Goal: Task Accomplishment & Management: Complete application form

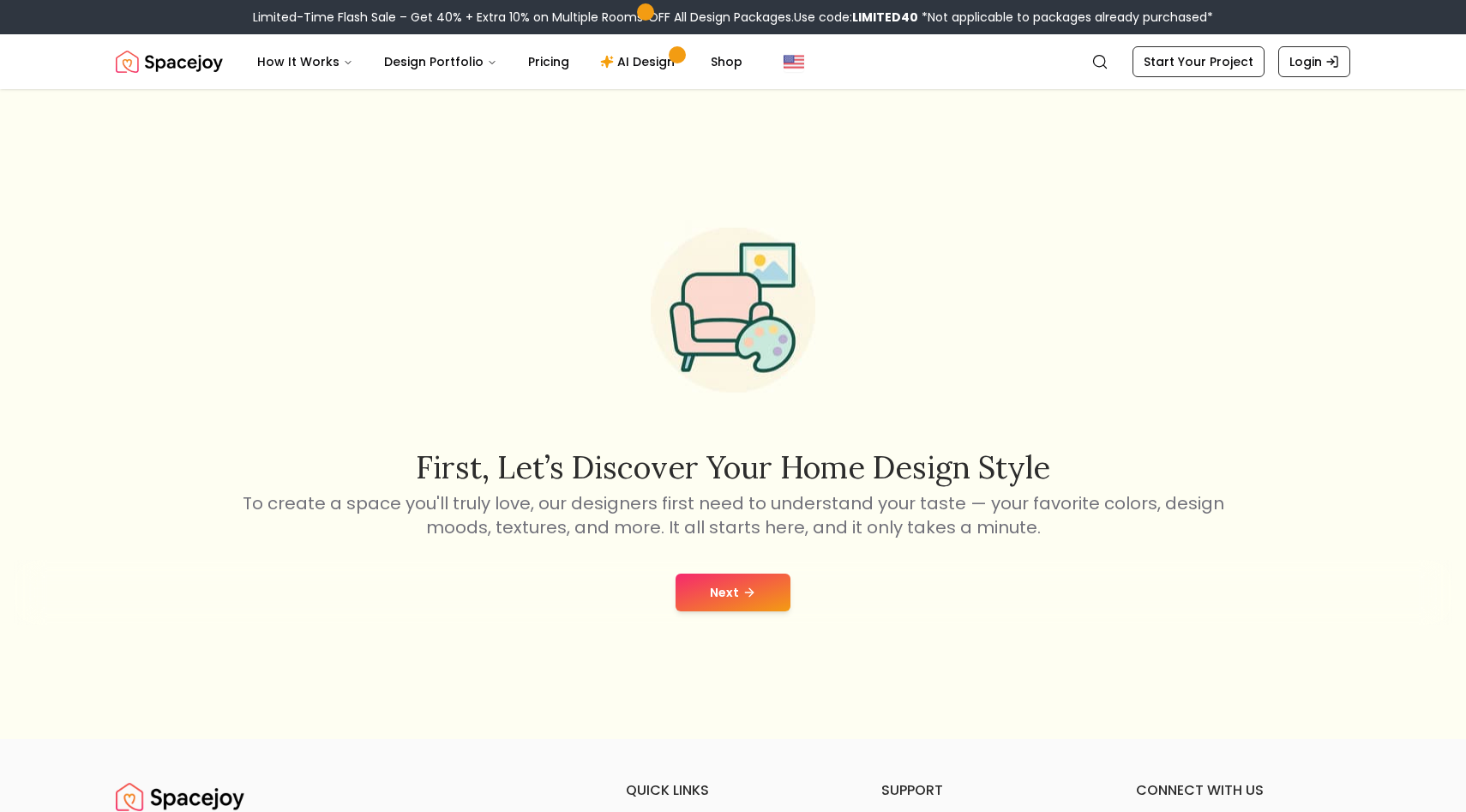
click at [738, 585] on button "Next" at bounding box center [733, 592] width 115 height 38
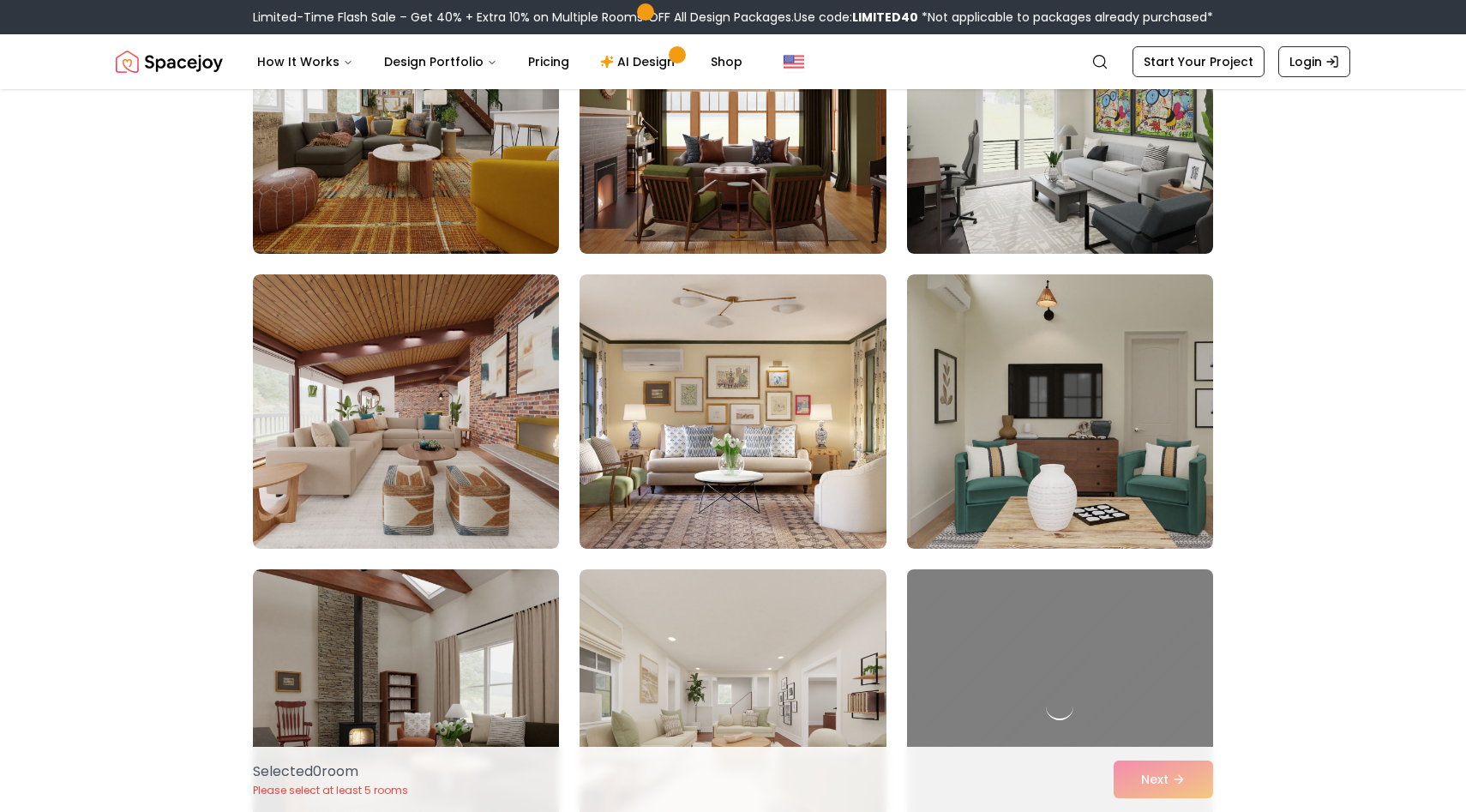
scroll to position [1442, 0]
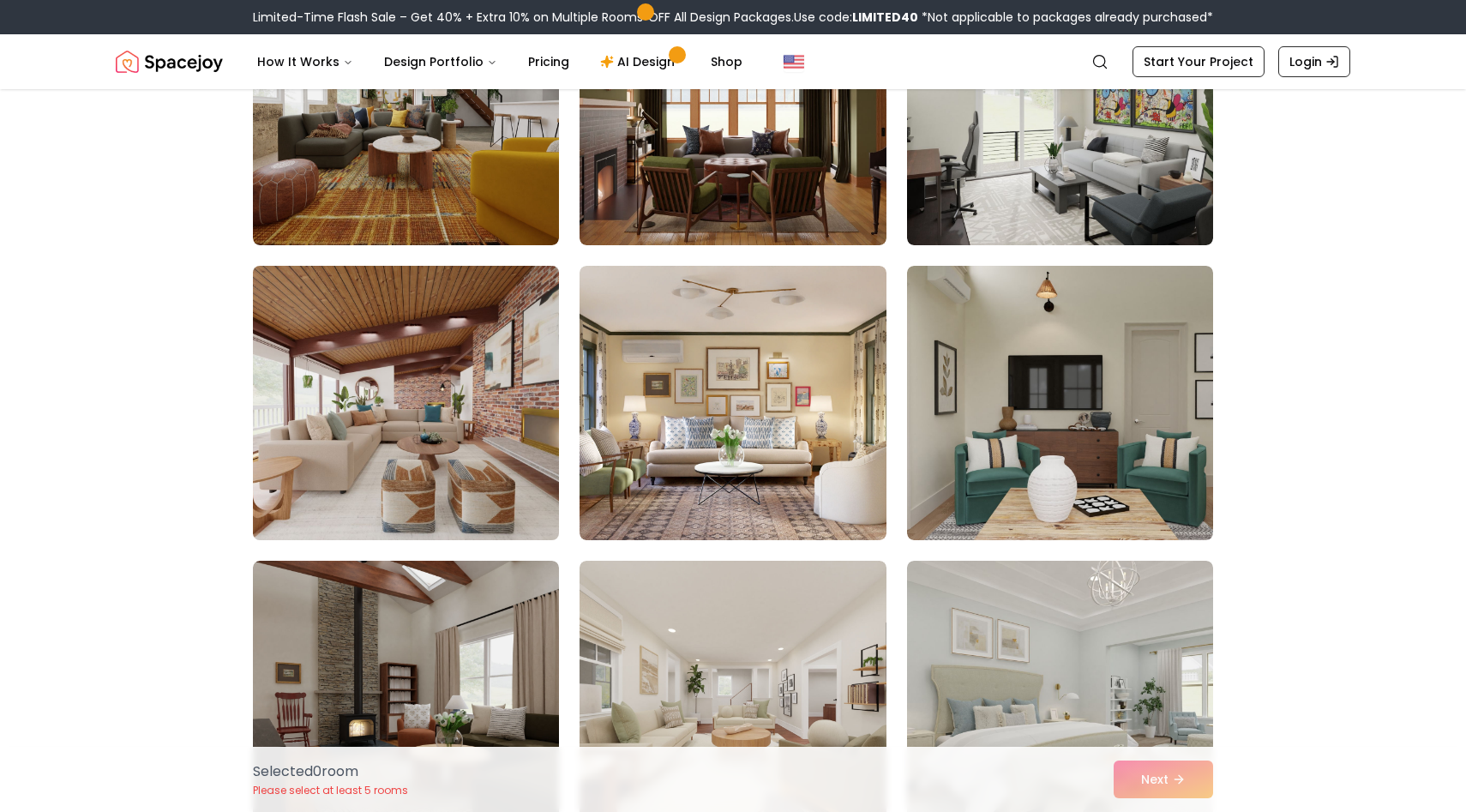
click at [393, 435] on img at bounding box center [406, 403] width 322 height 288
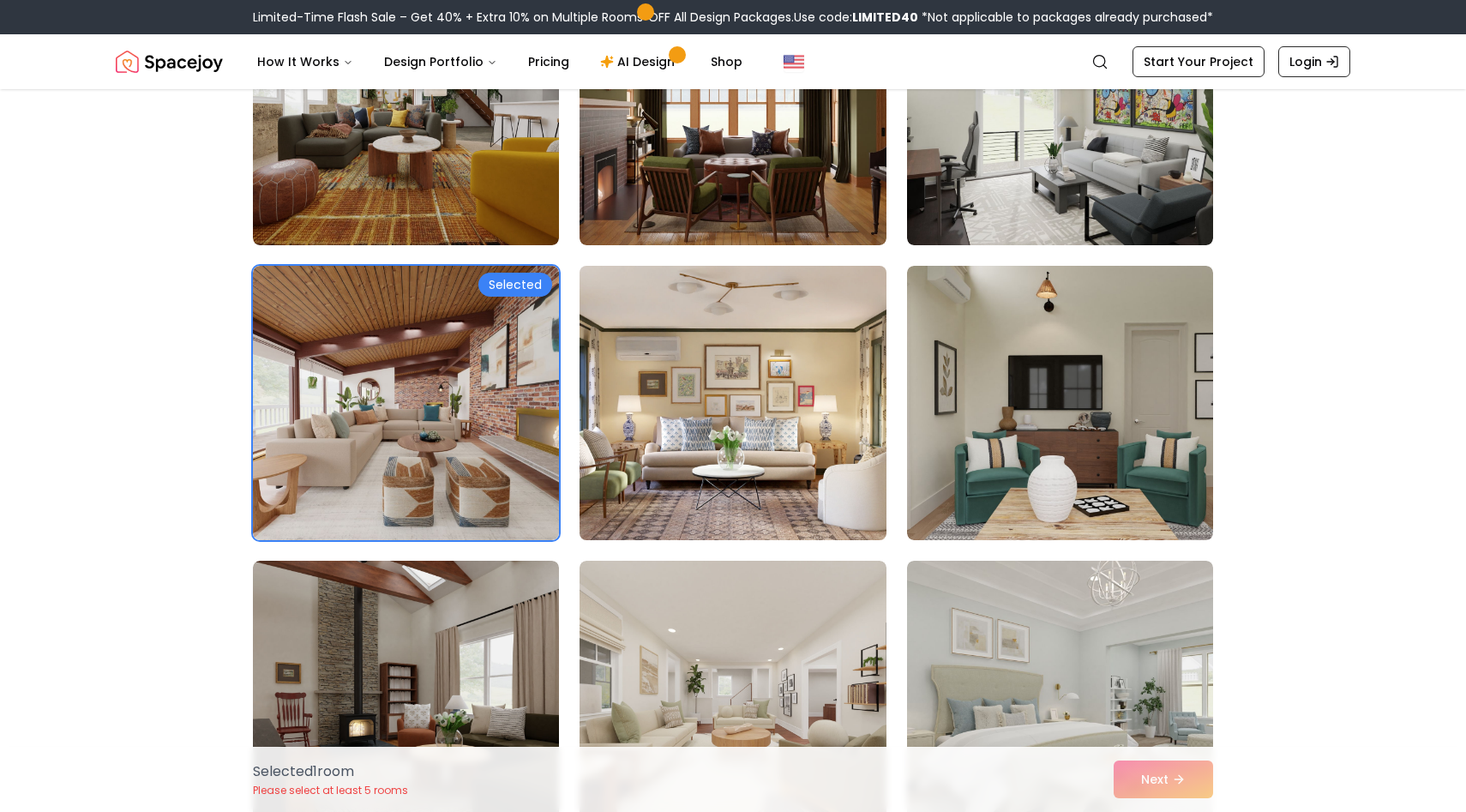
click at [635, 361] on img at bounding box center [732, 403] width 322 height 288
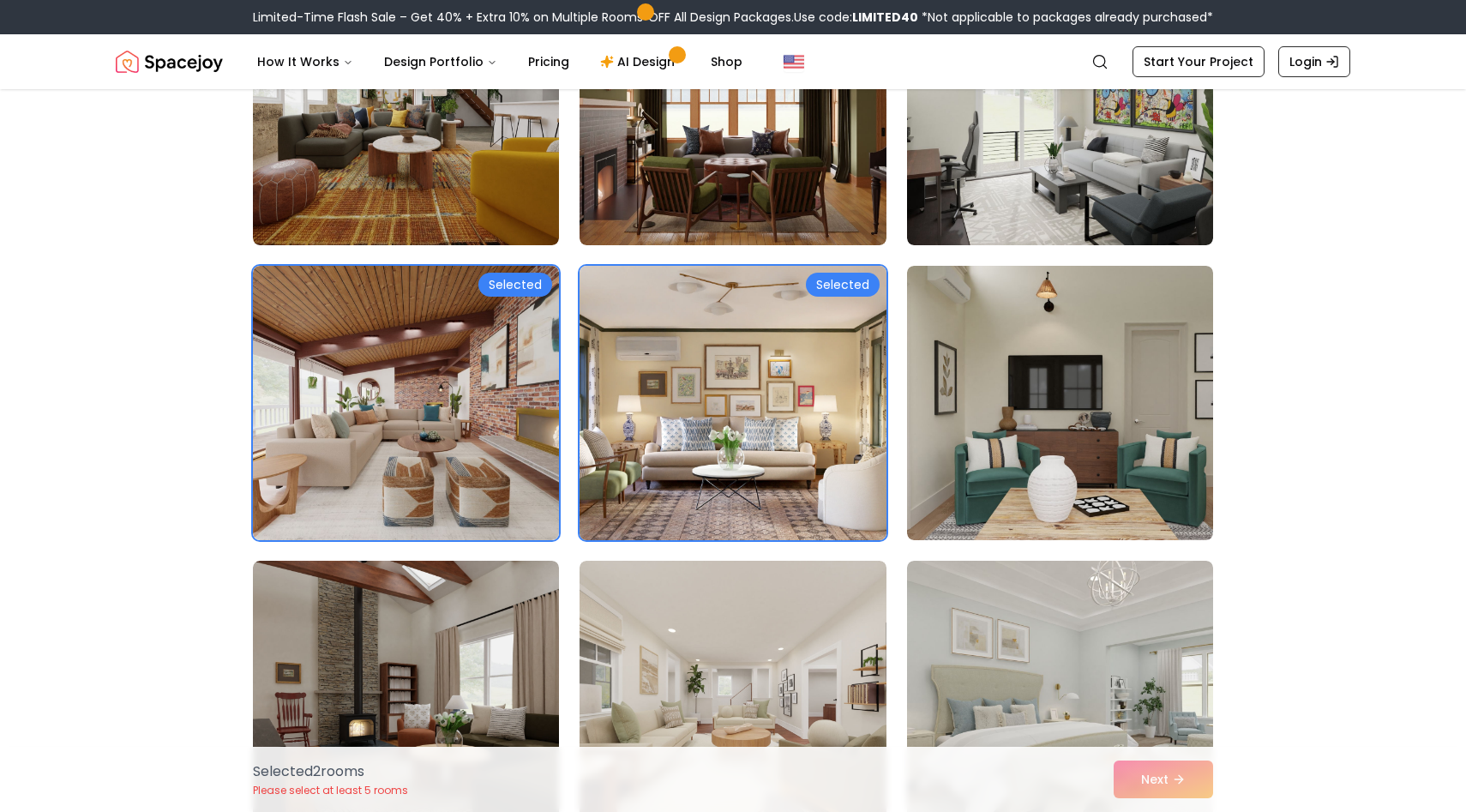
click at [635, 361] on img at bounding box center [732, 403] width 322 height 288
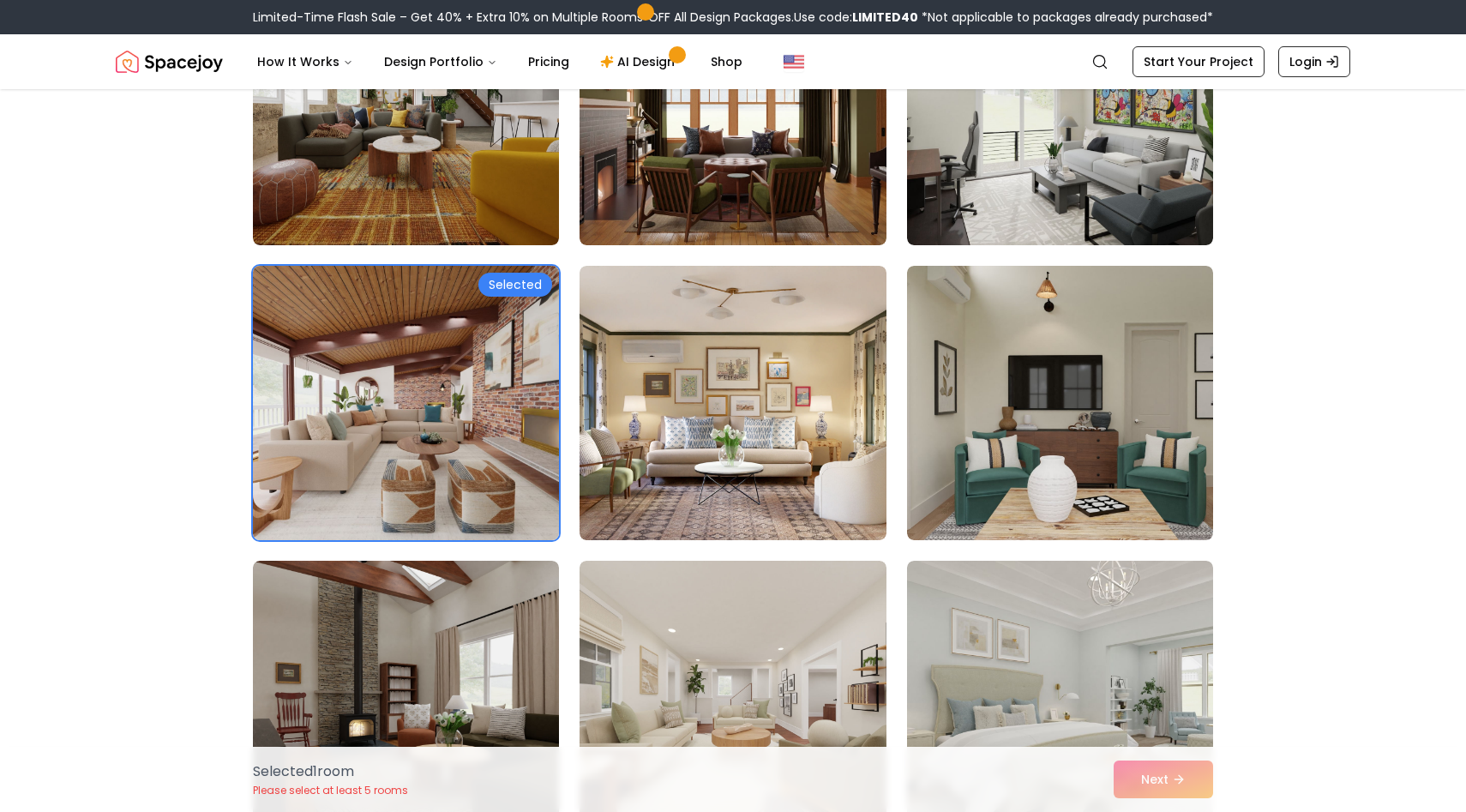
click at [473, 374] on img at bounding box center [406, 403] width 322 height 288
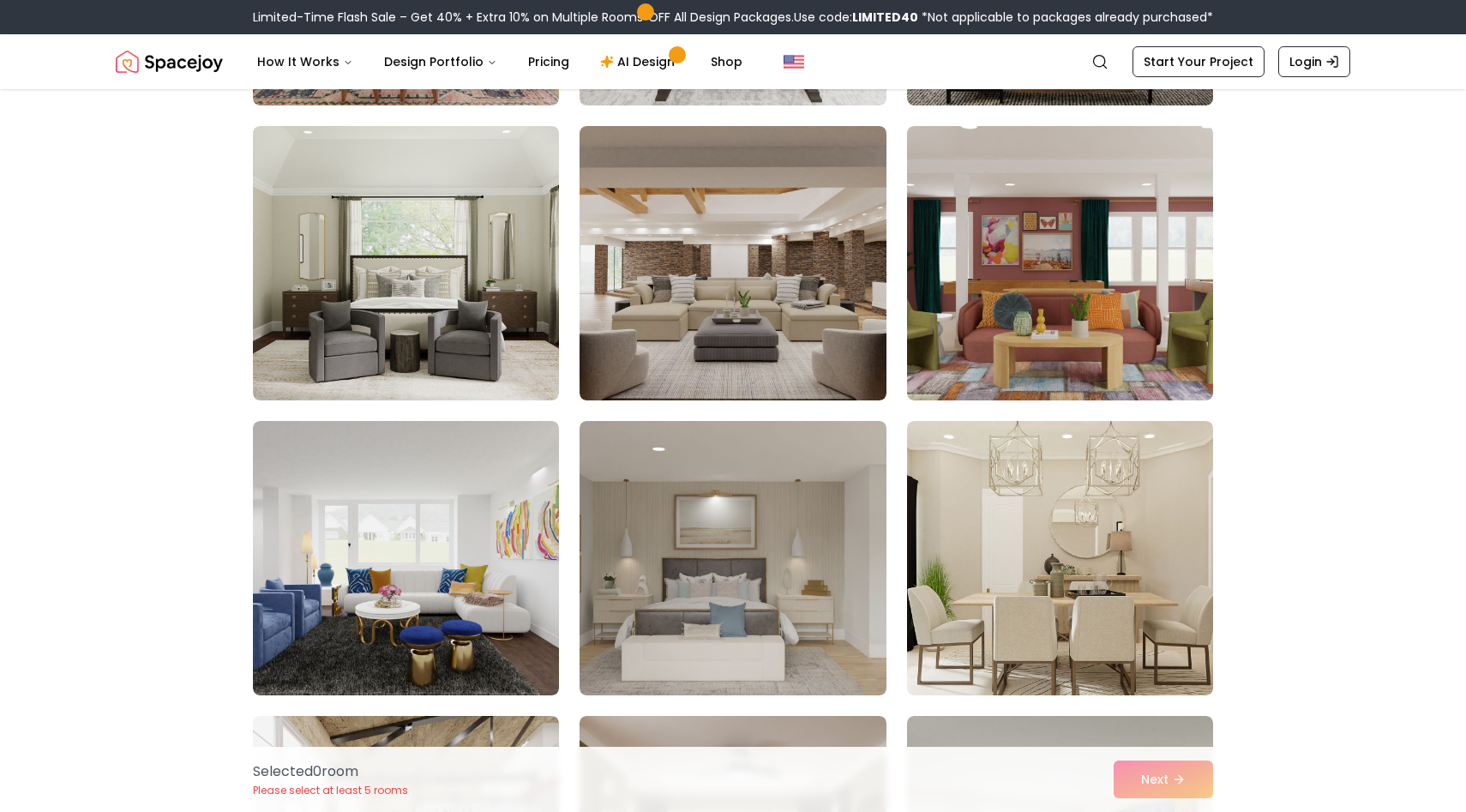
scroll to position [750, 0]
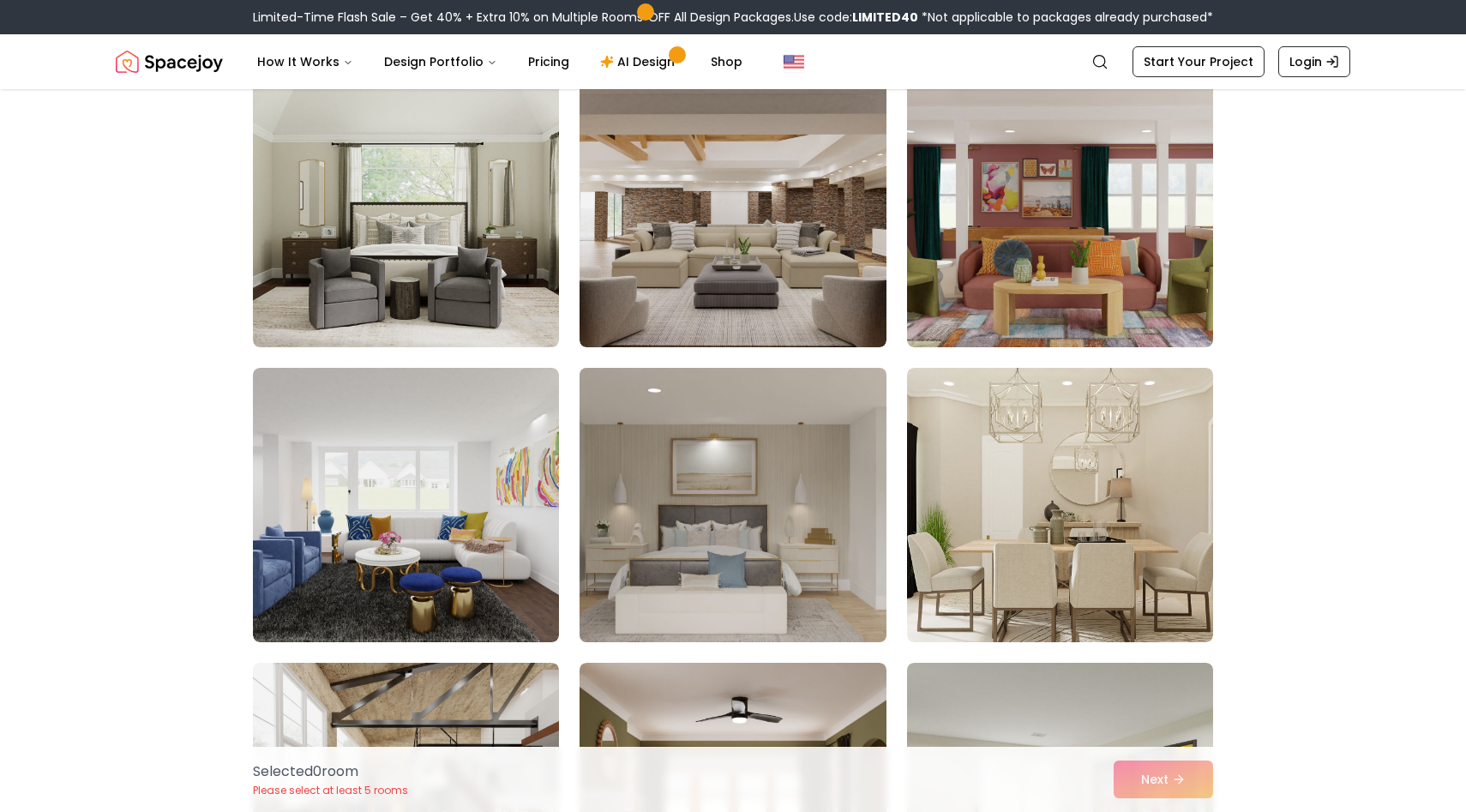
click at [728, 496] on img at bounding box center [732, 505] width 322 height 288
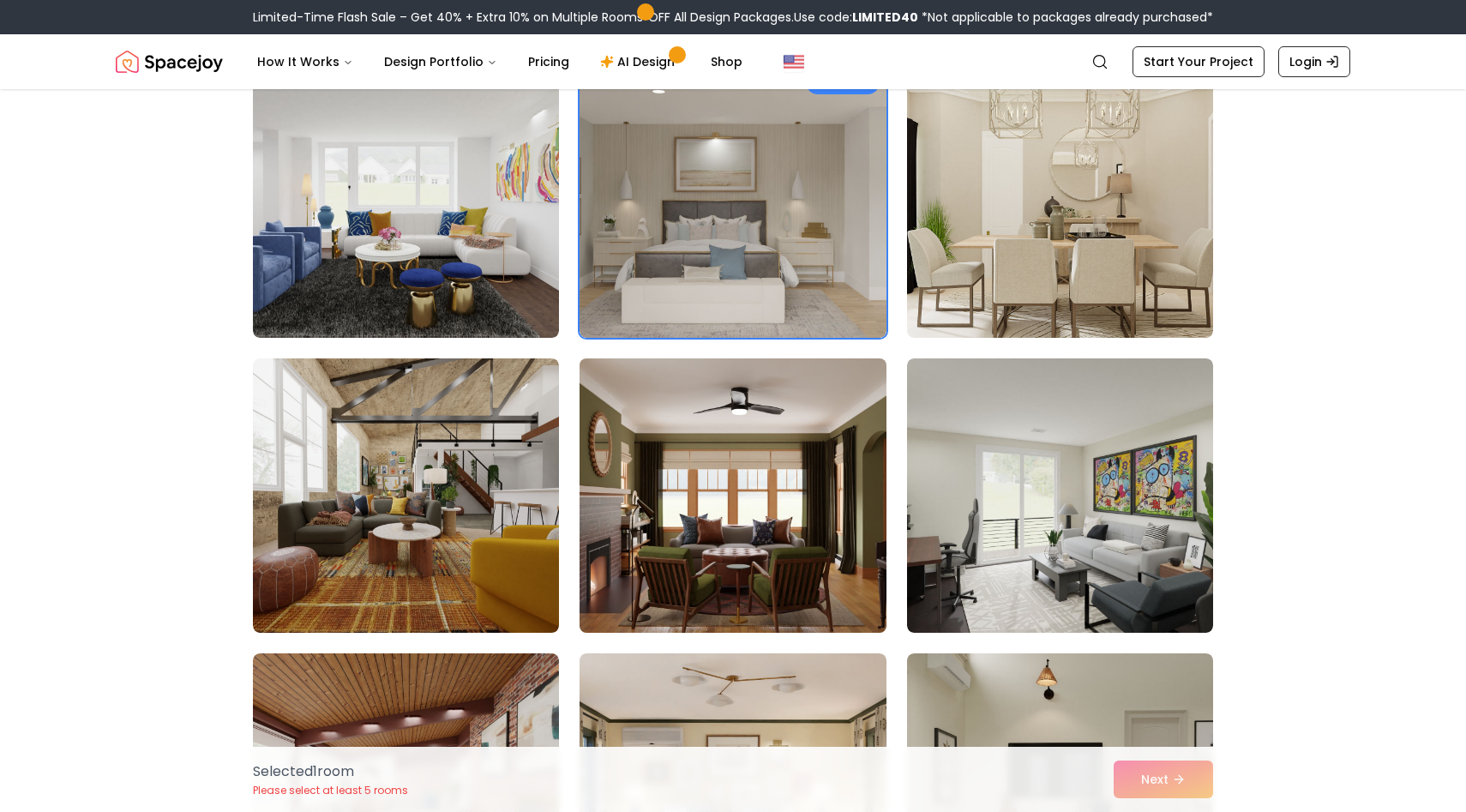
scroll to position [1055, 0]
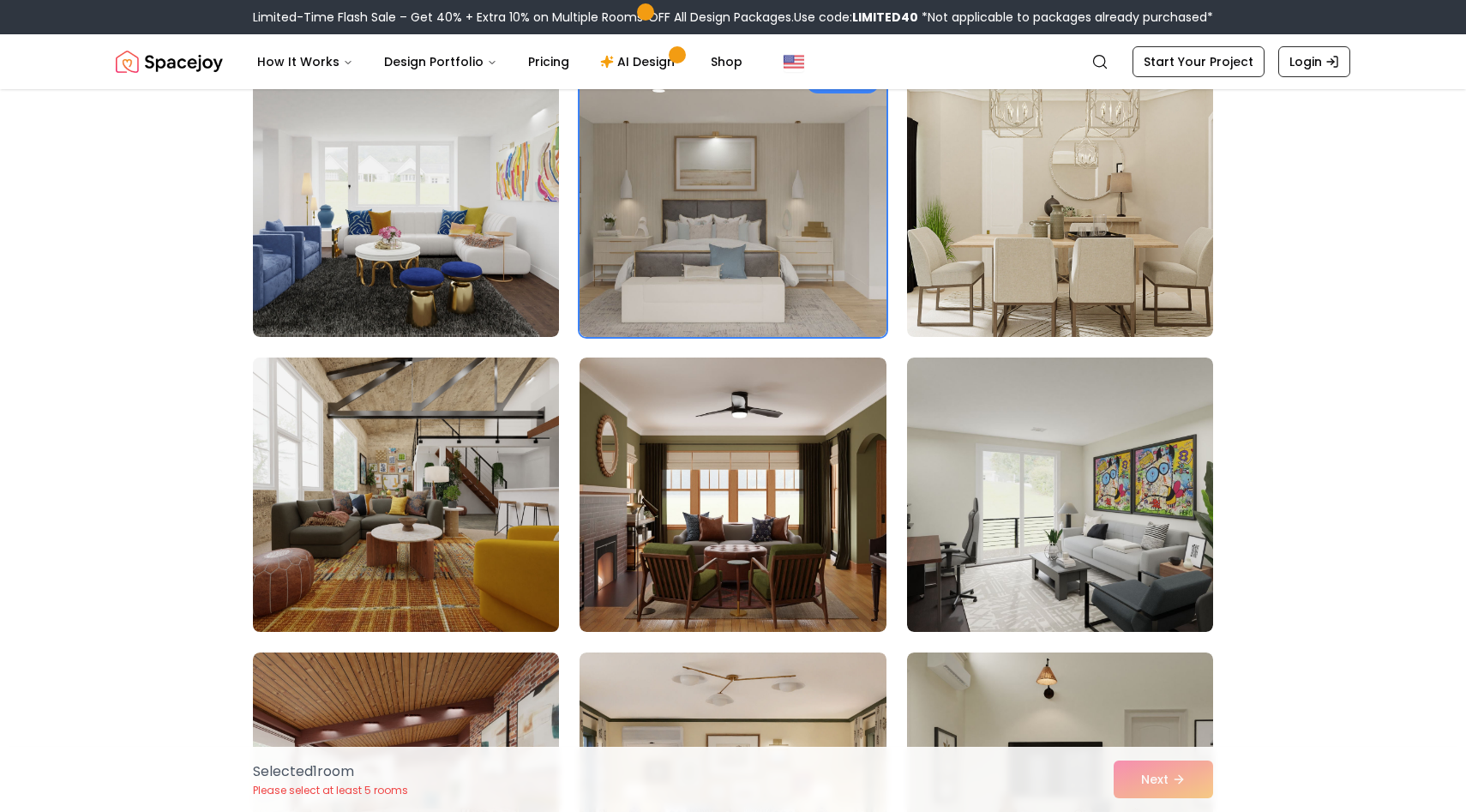
click at [423, 552] on img at bounding box center [406, 494] width 322 height 288
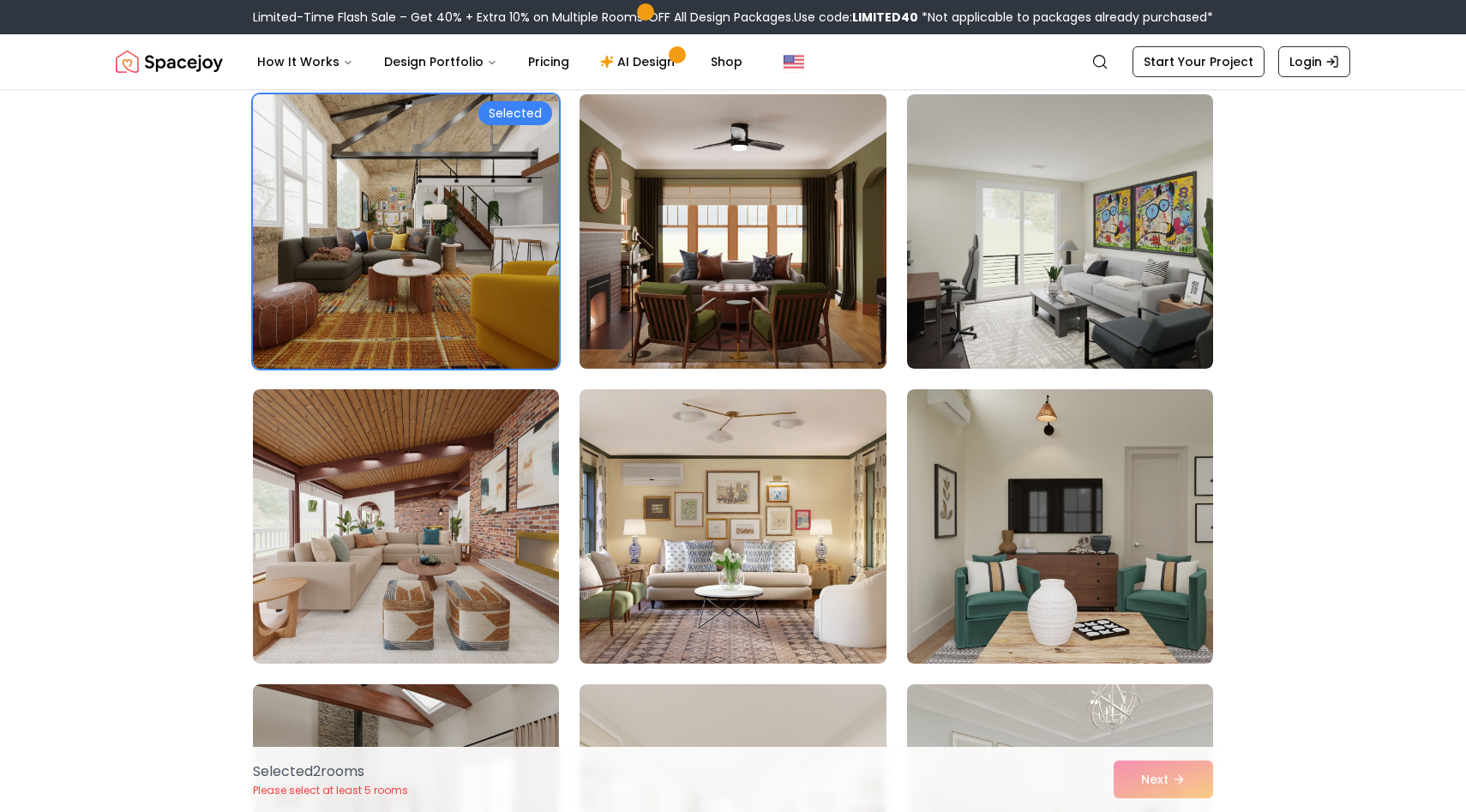
scroll to position [1332, 0]
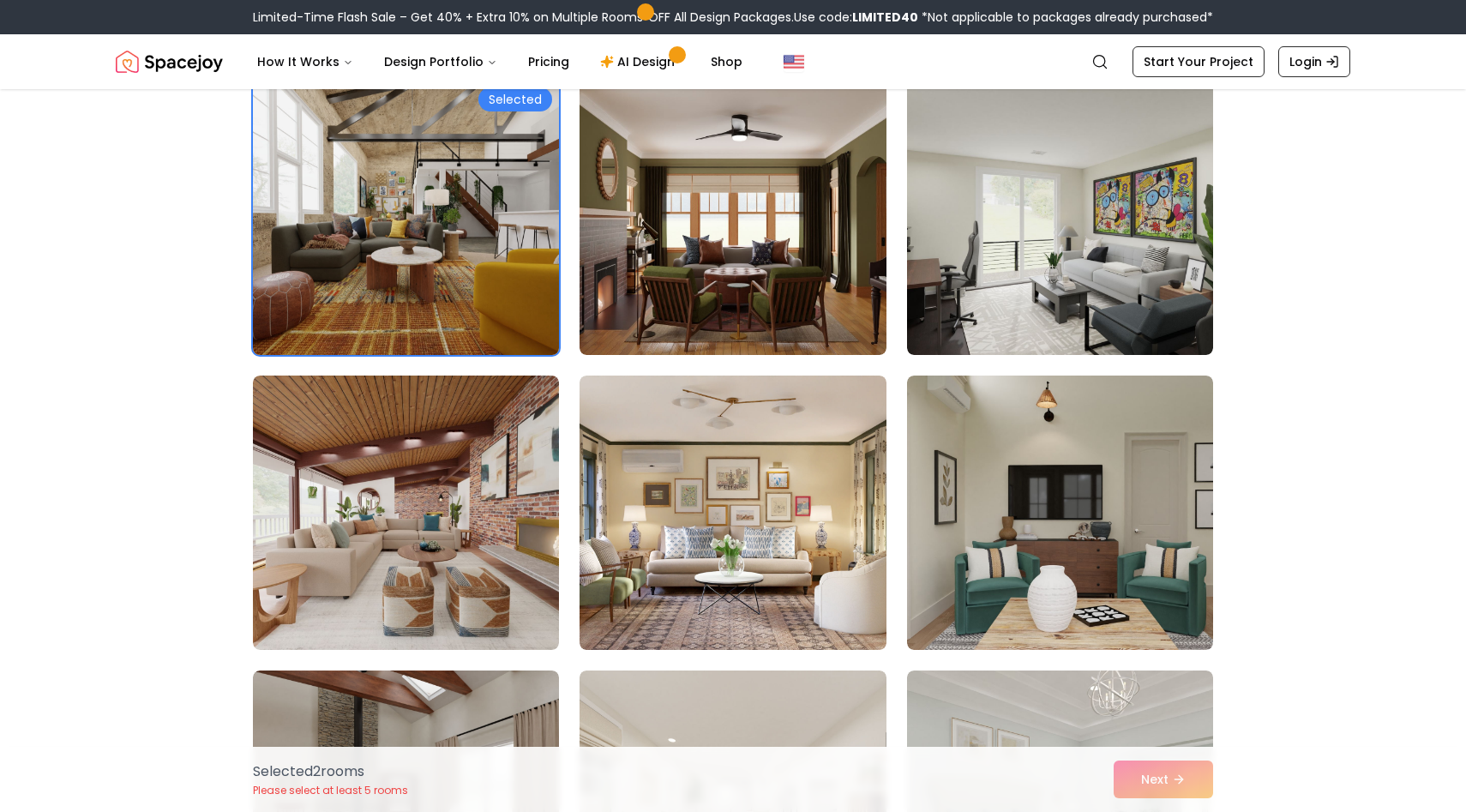
click at [468, 351] on img at bounding box center [406, 218] width 322 height 288
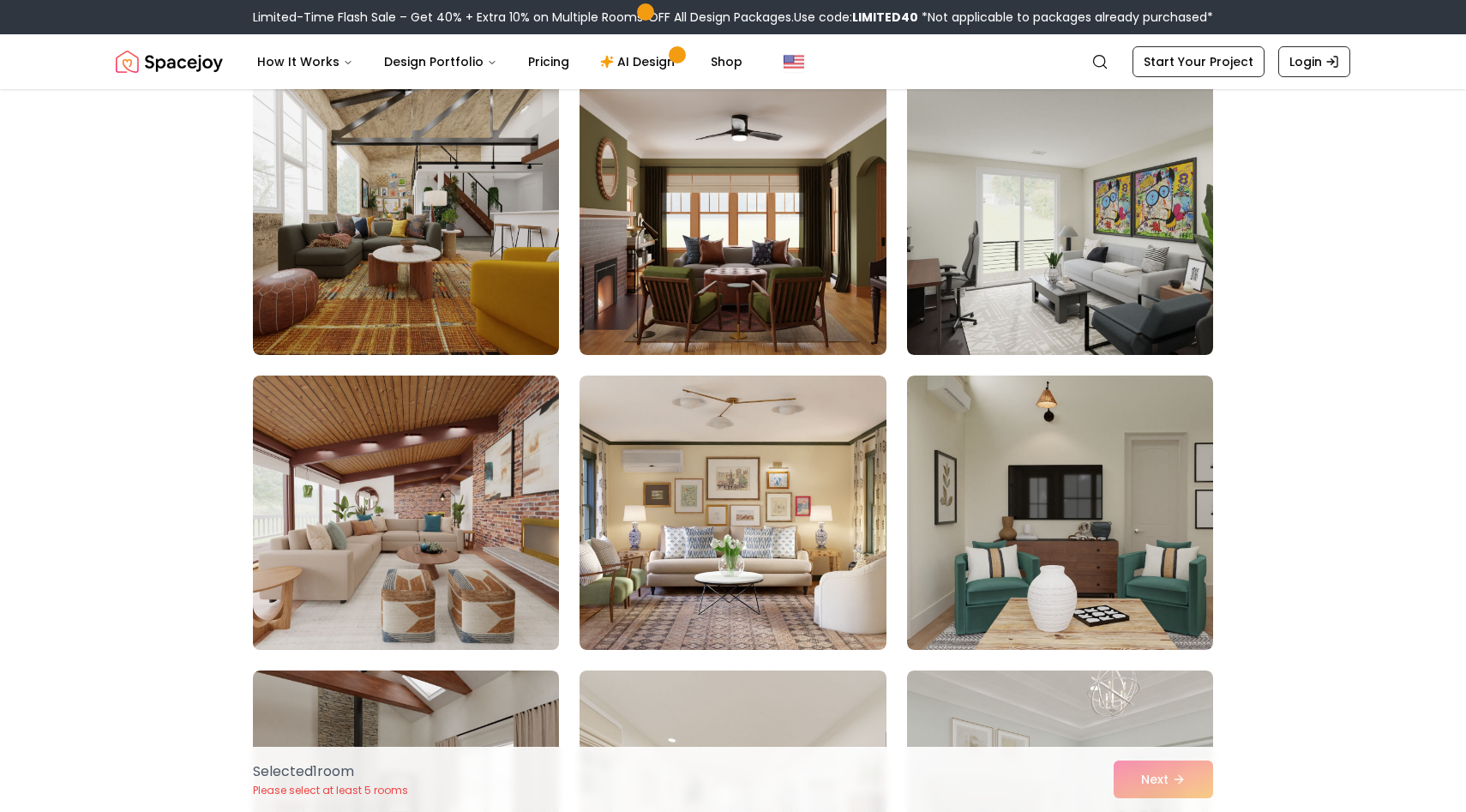
click at [465, 539] on img at bounding box center [406, 512] width 322 height 288
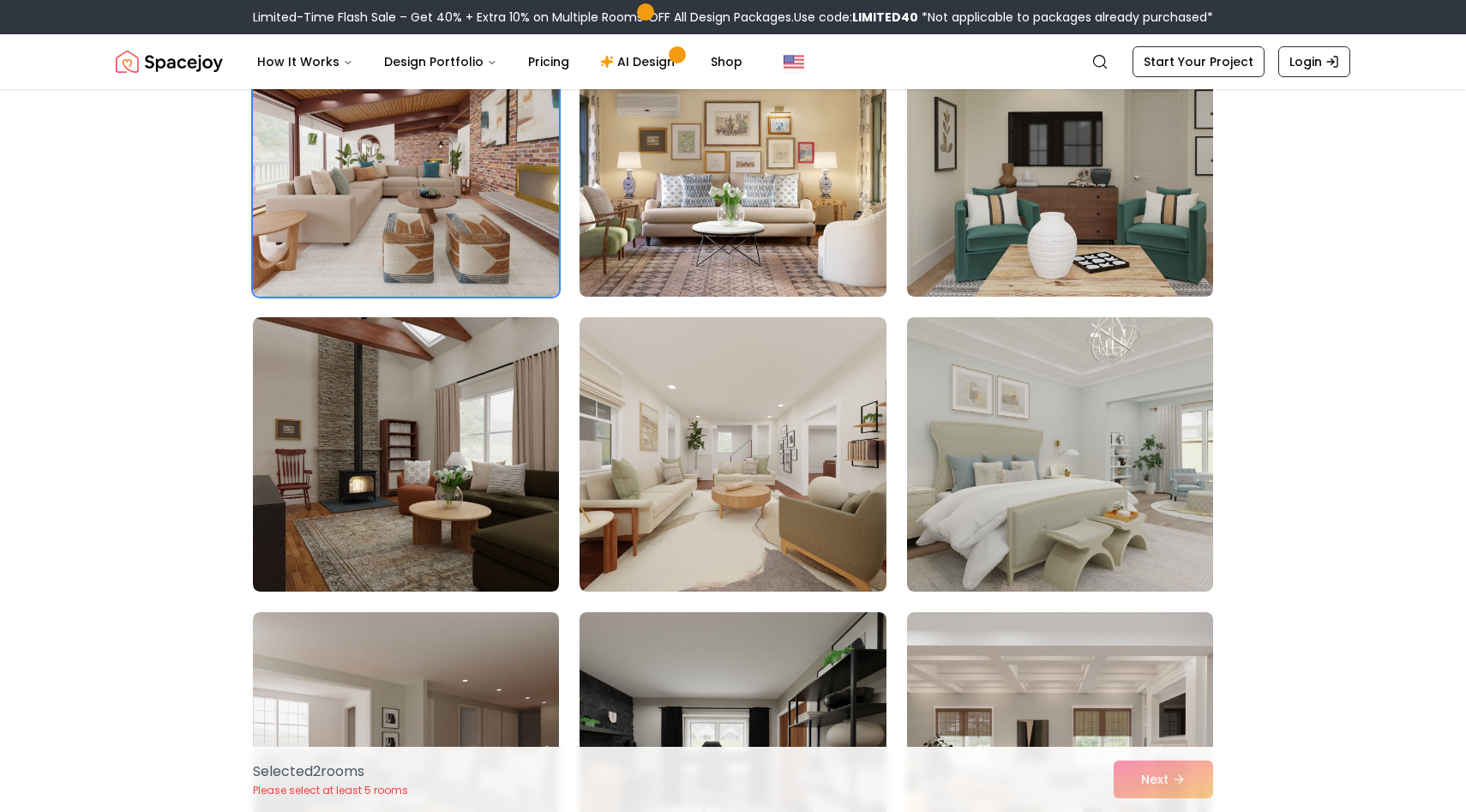
scroll to position [1687, 0]
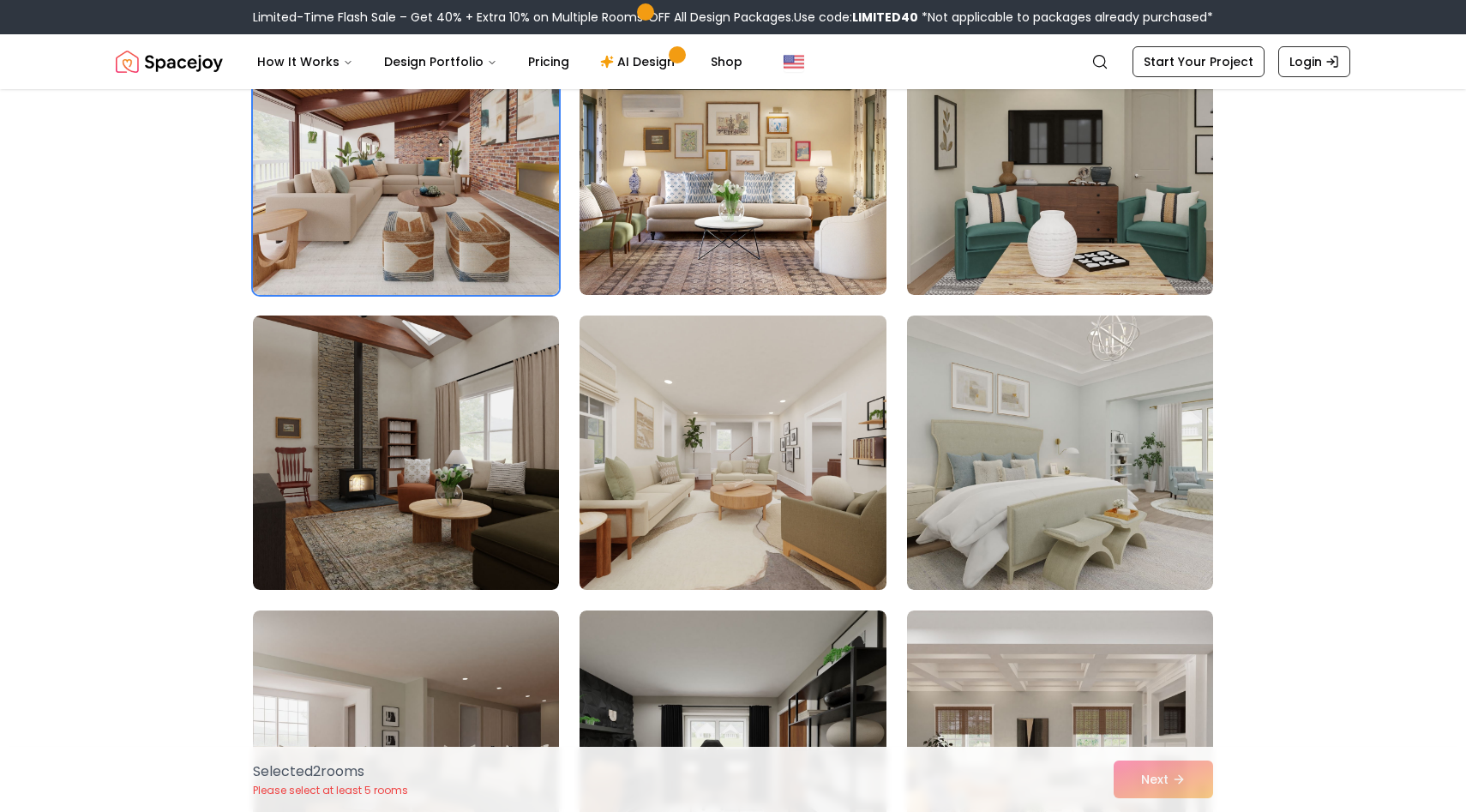
click at [736, 488] on img at bounding box center [732, 453] width 322 height 288
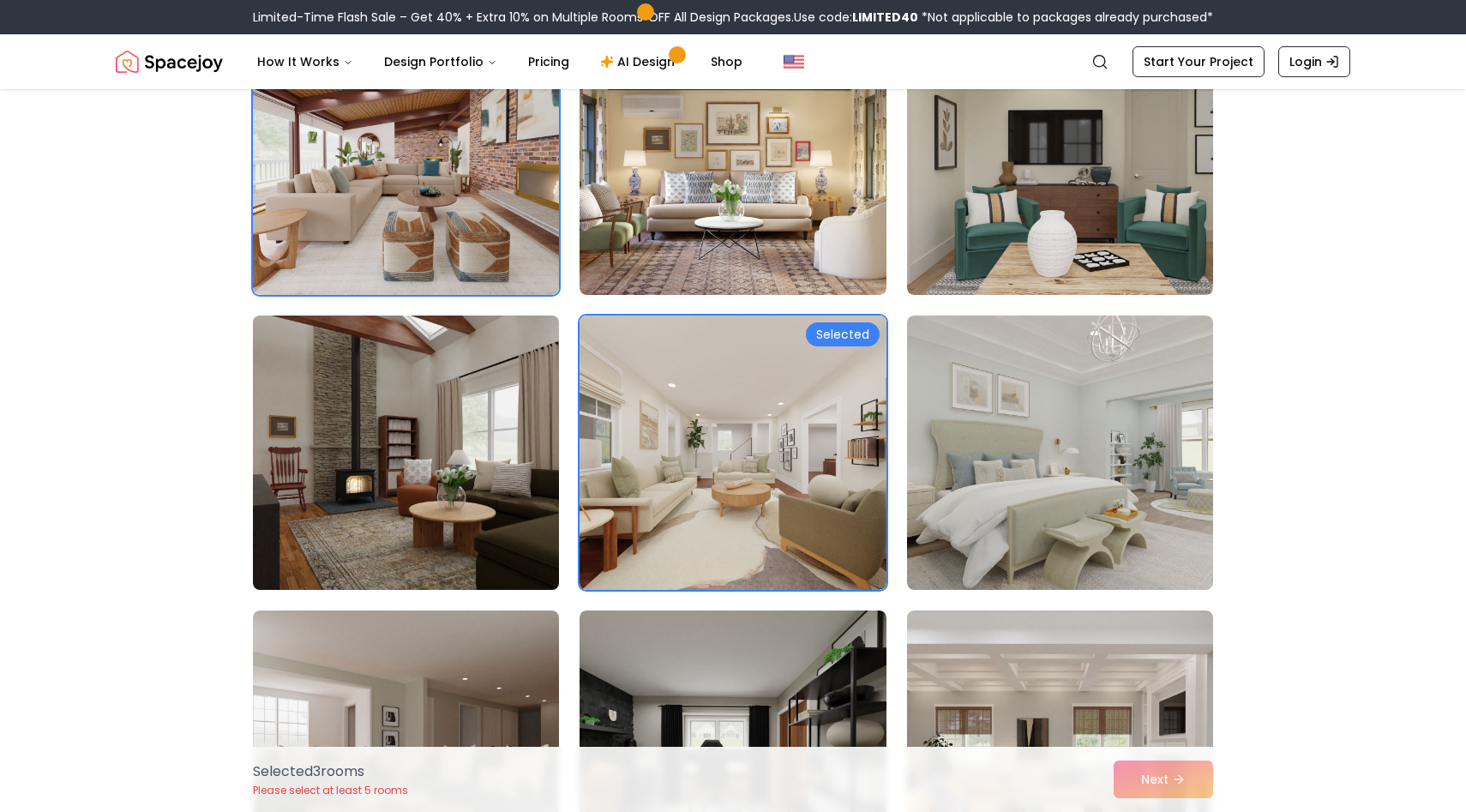
click at [452, 497] on img at bounding box center [406, 453] width 322 height 288
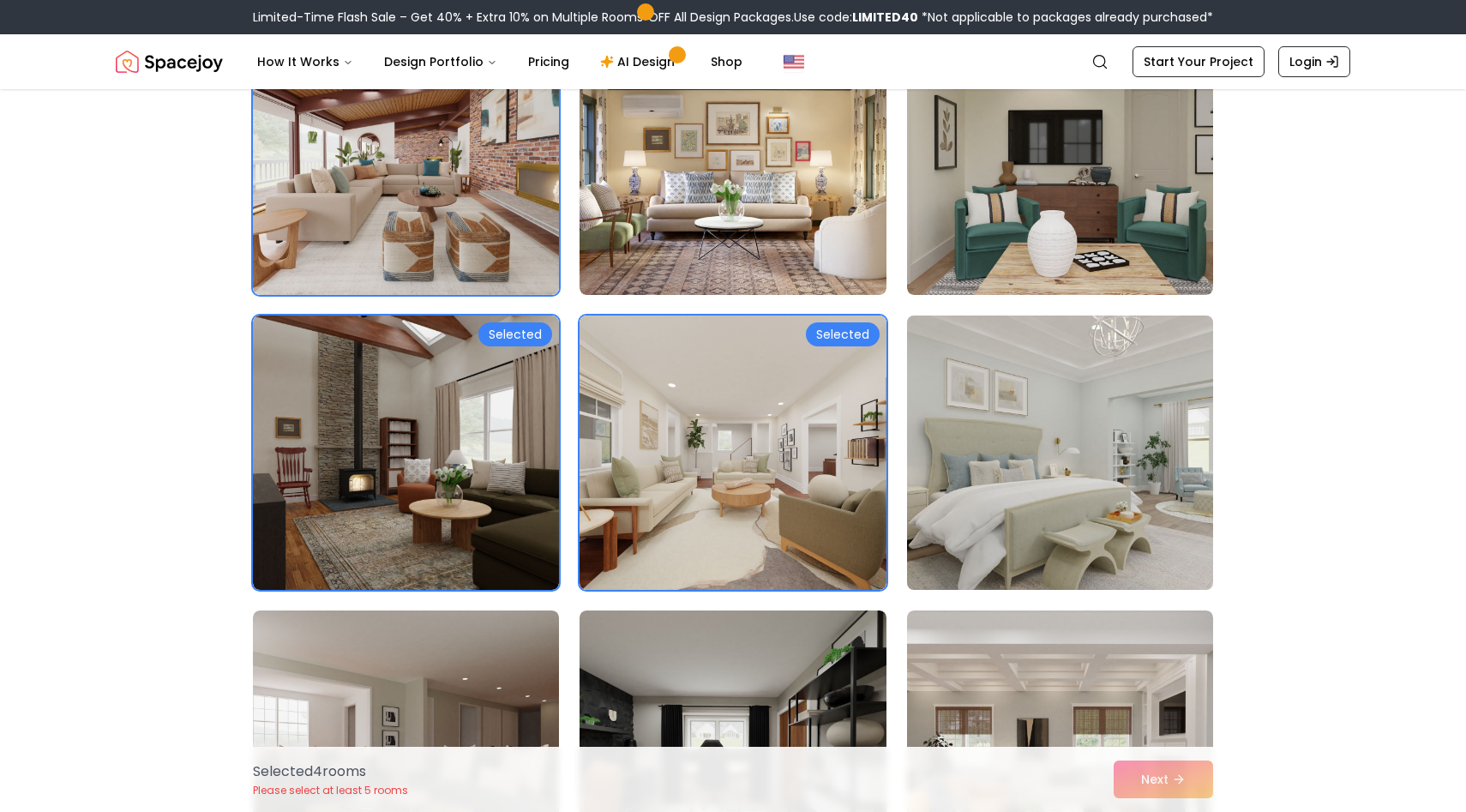
click at [1120, 440] on img at bounding box center [1060, 453] width 322 height 288
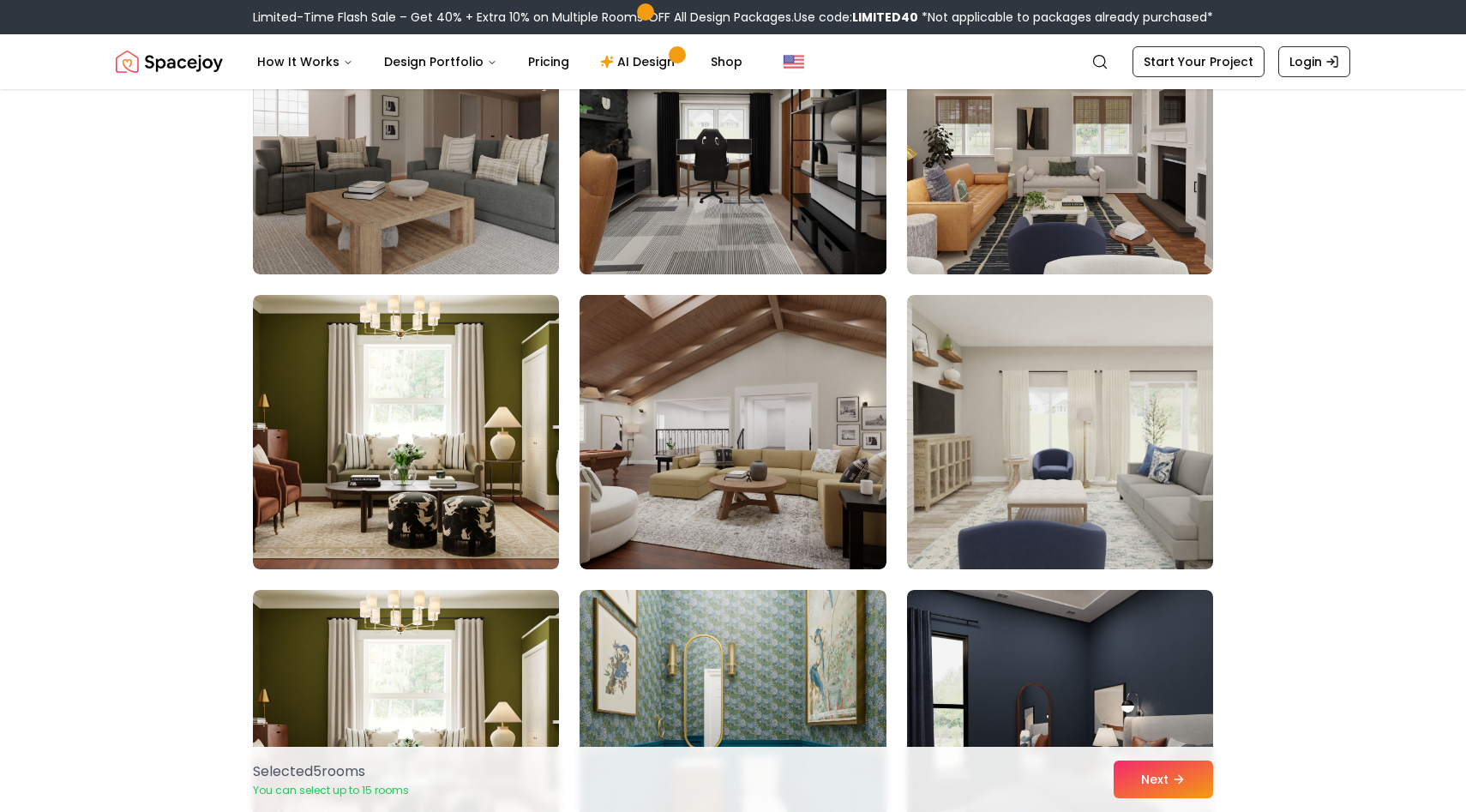
scroll to position [2370, 0]
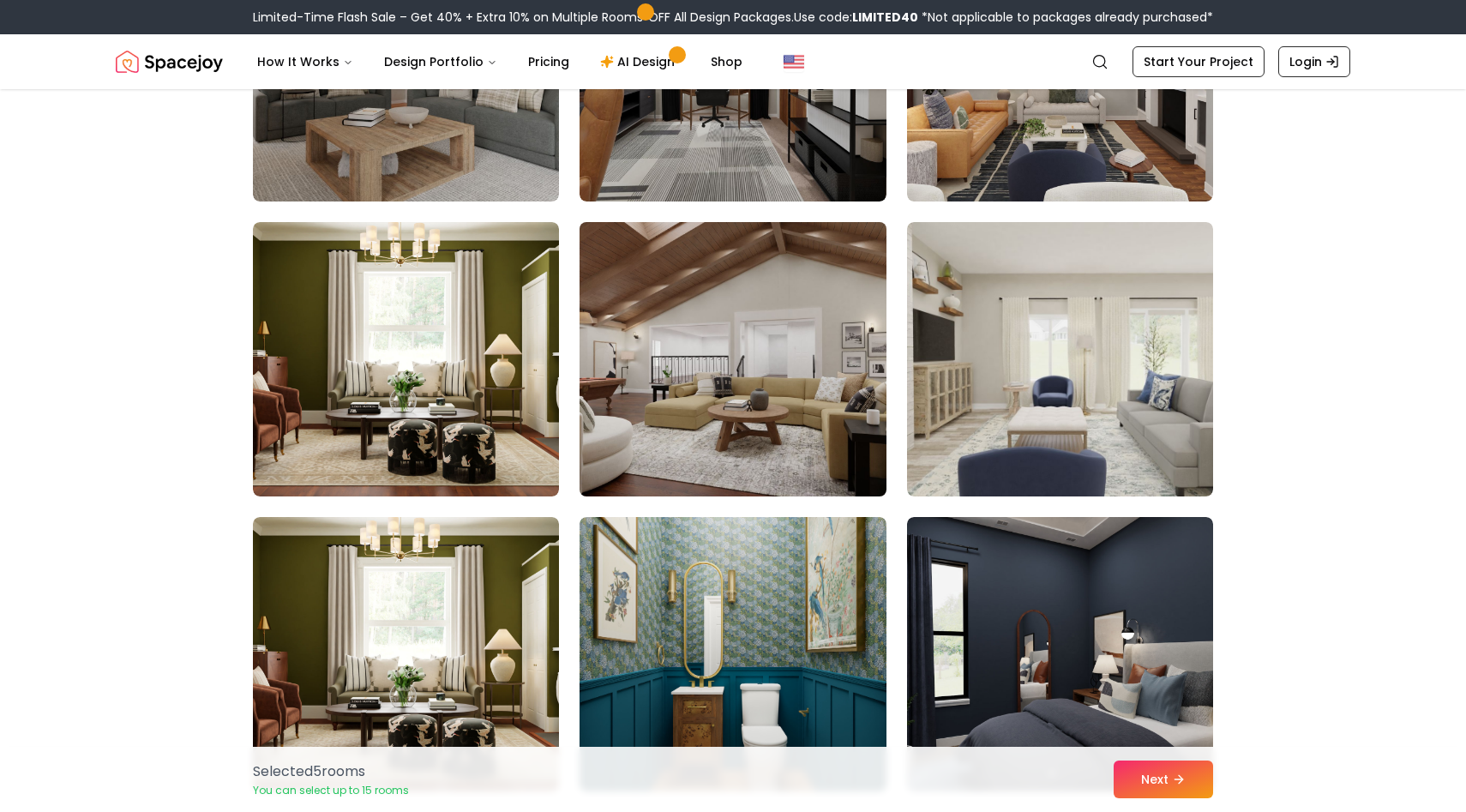
click at [728, 342] on img at bounding box center [732, 359] width 322 height 288
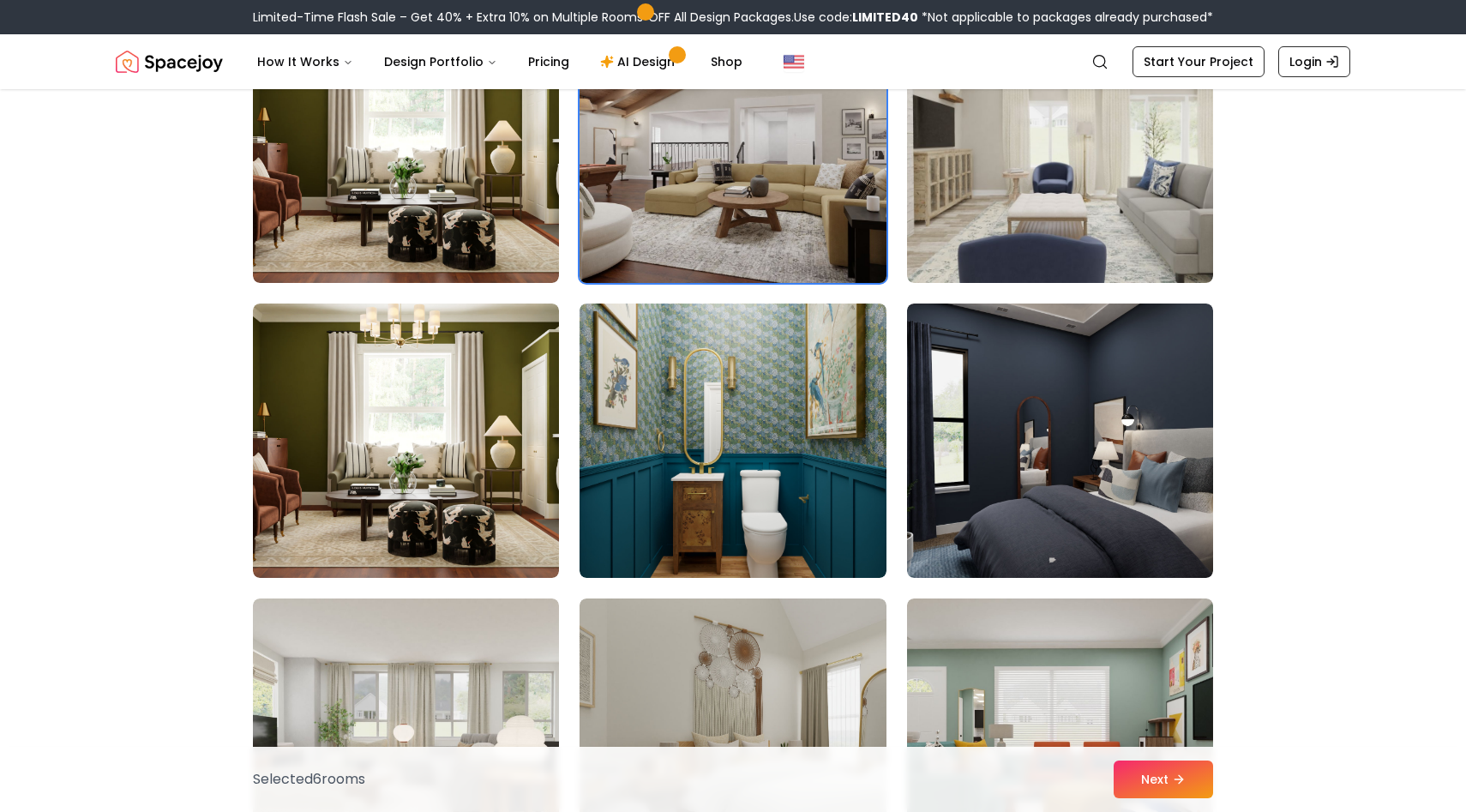
scroll to position [2588, 0]
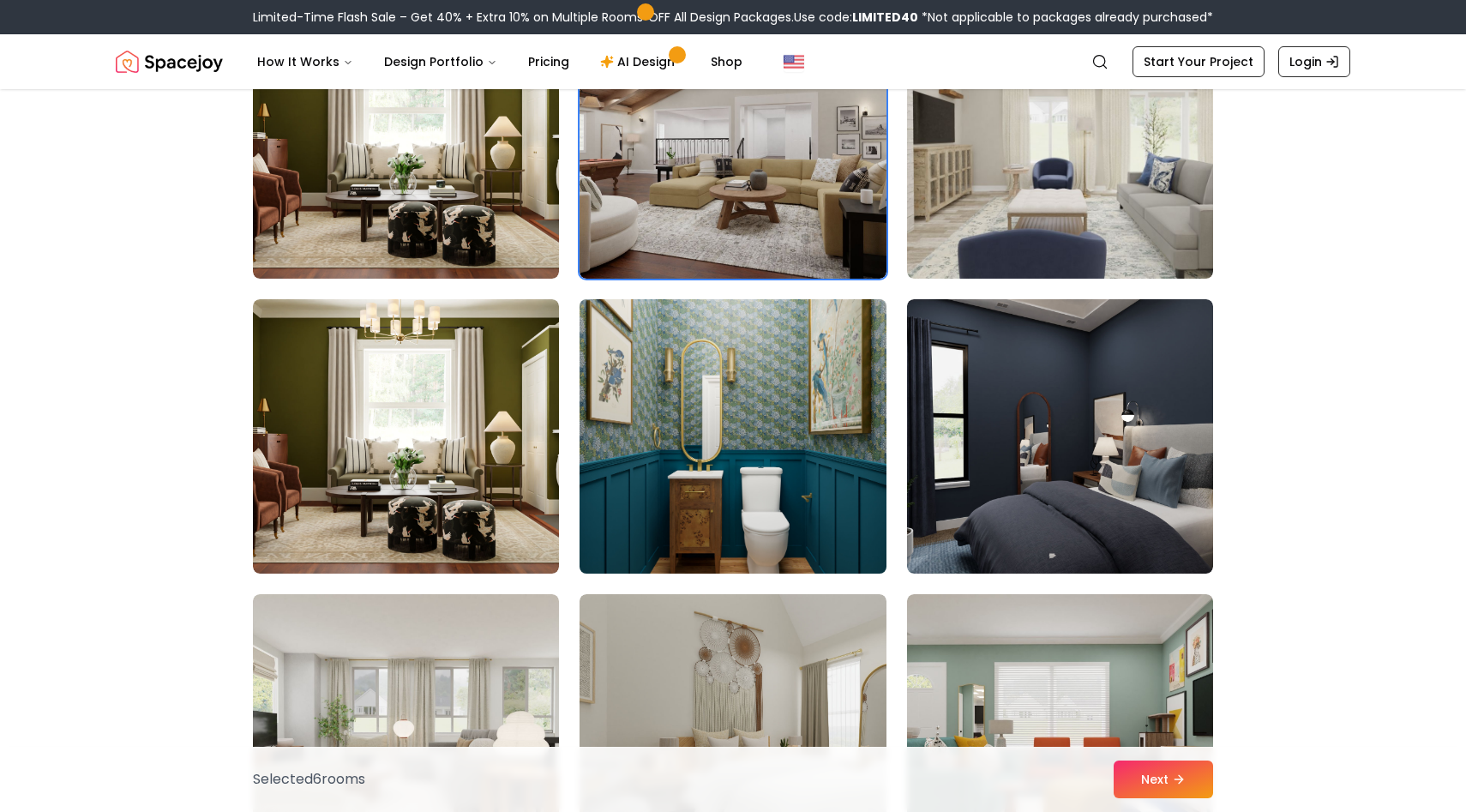
click at [716, 442] on img at bounding box center [732, 436] width 322 height 288
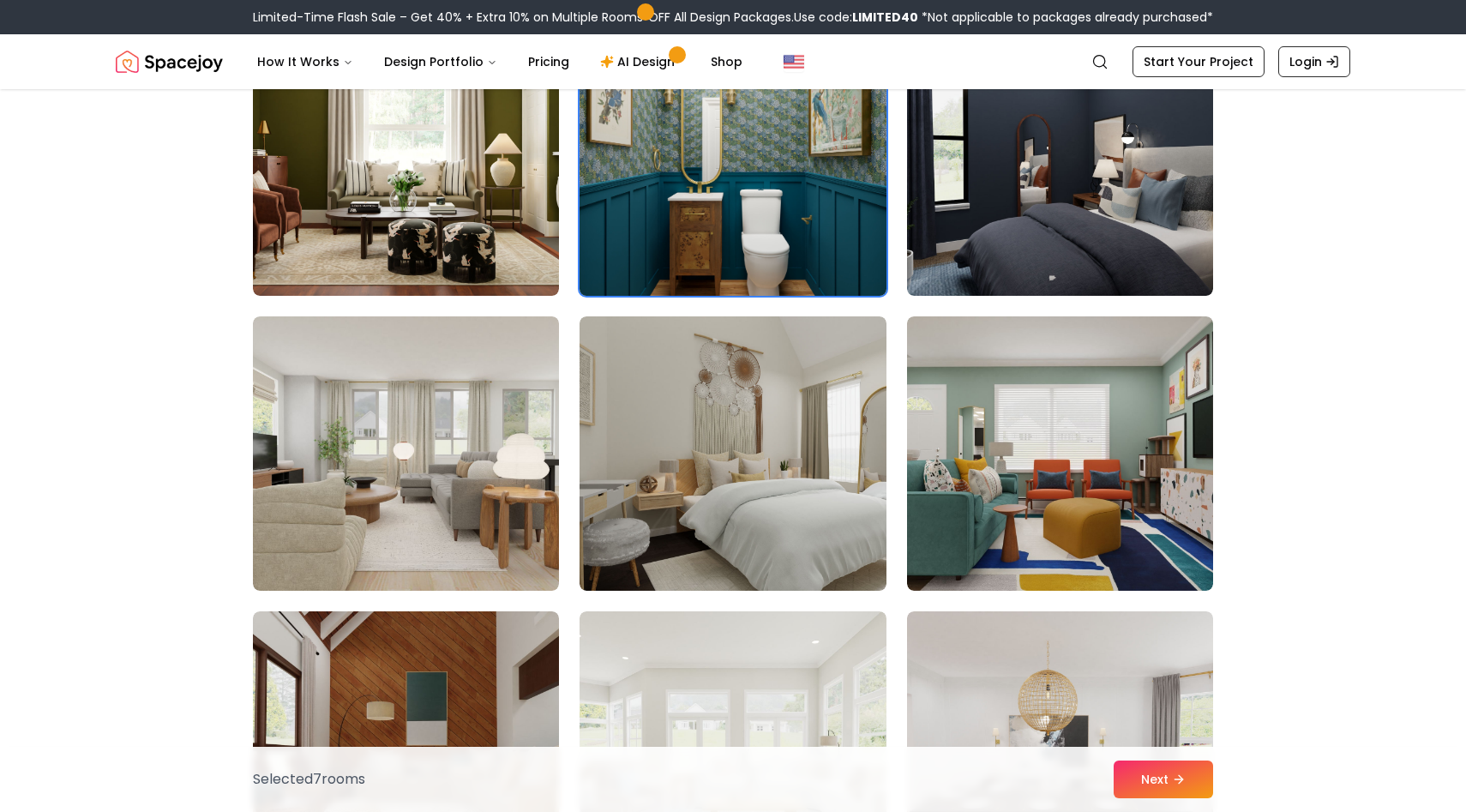
scroll to position [2870, 0]
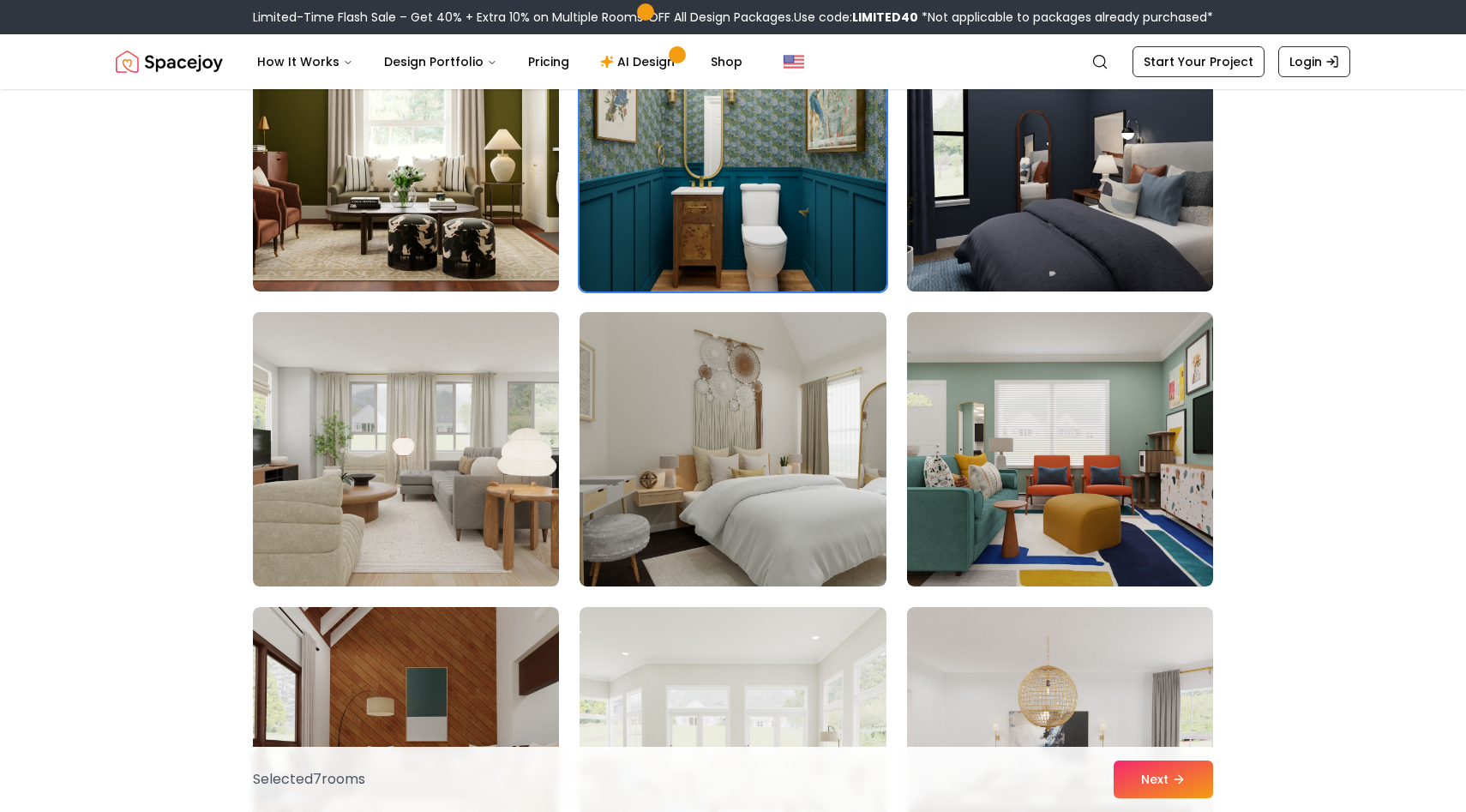
click at [382, 515] on img at bounding box center [406, 449] width 322 height 288
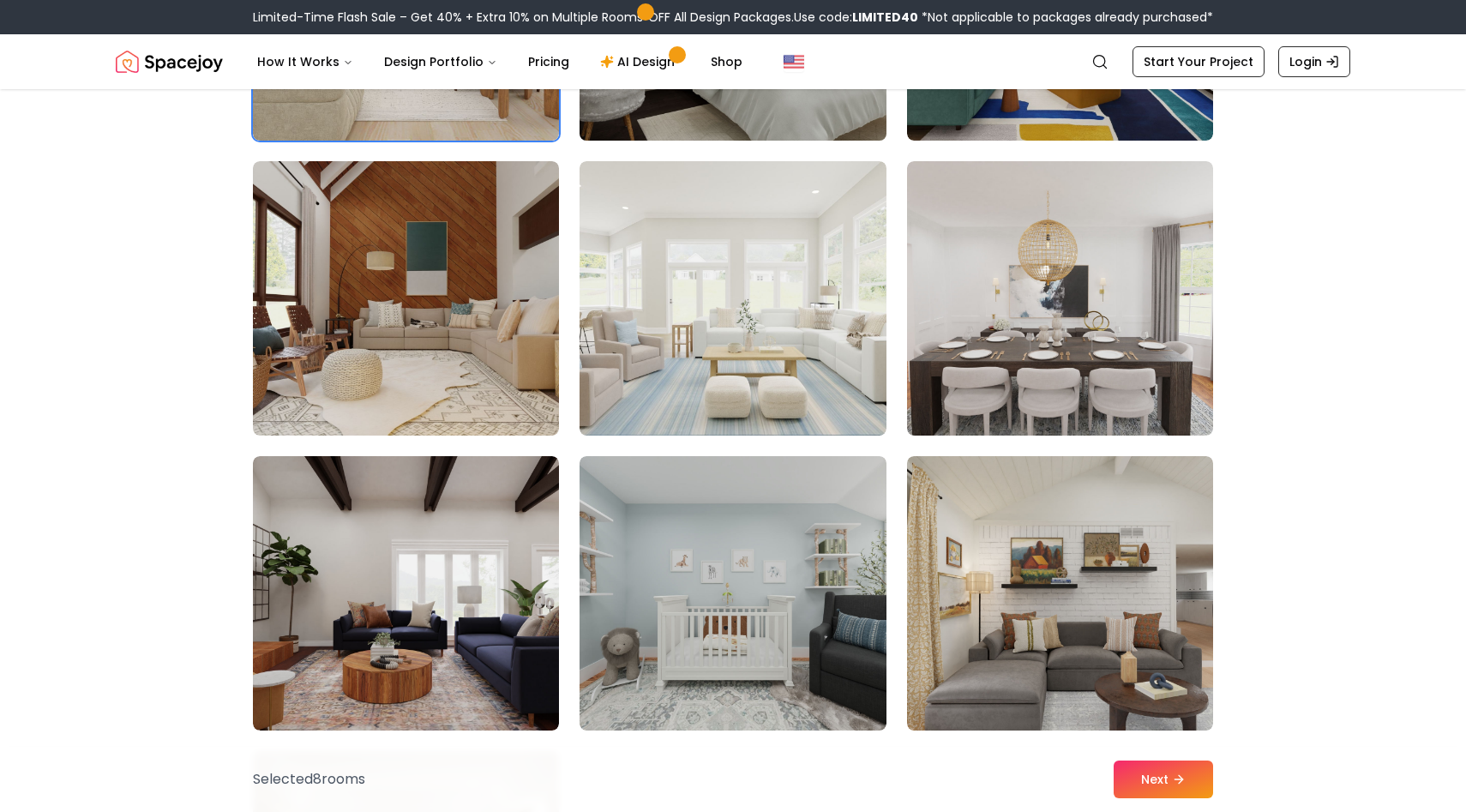
scroll to position [3323, 0]
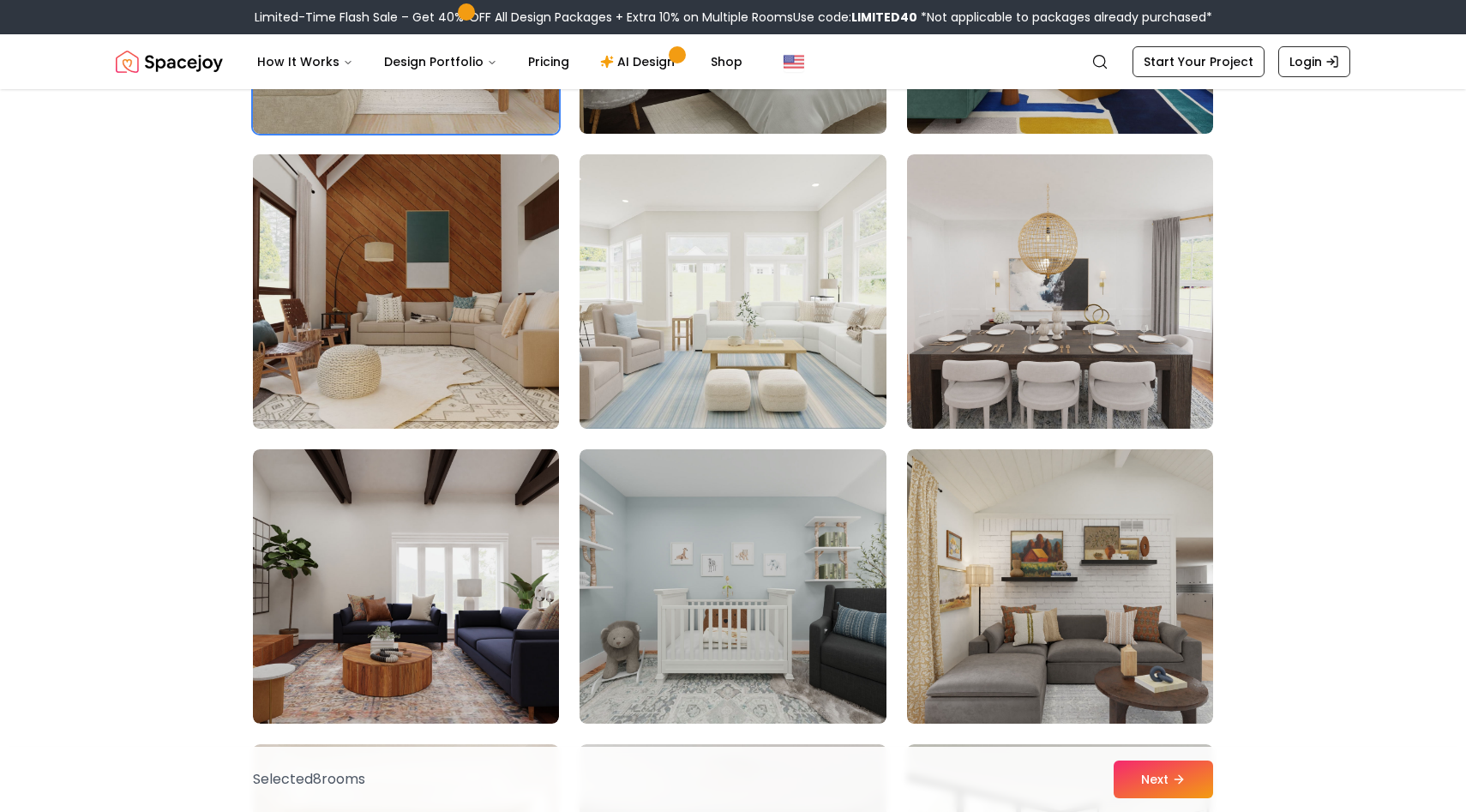
click at [402, 323] on img at bounding box center [406, 291] width 322 height 288
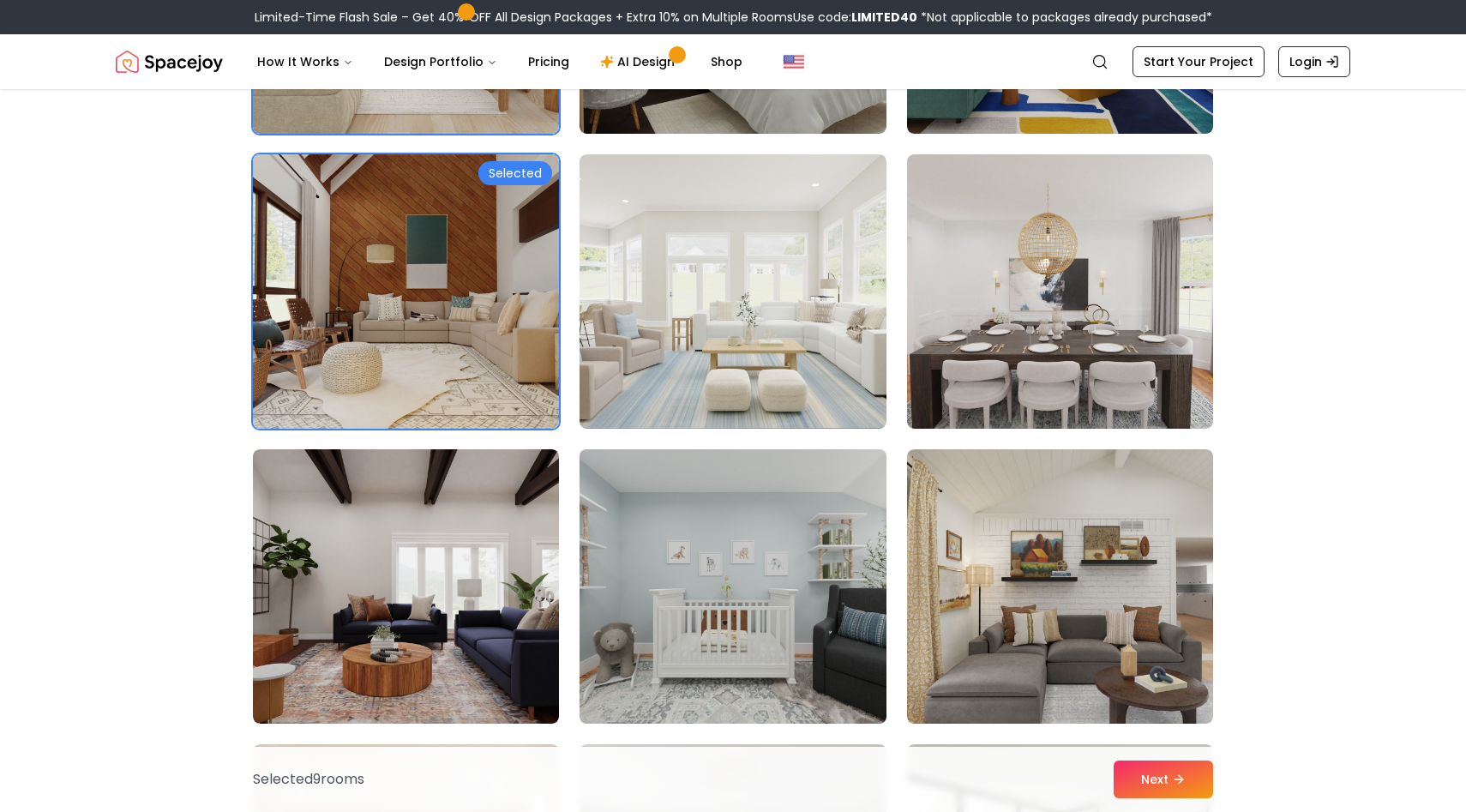
click at [697, 542] on img at bounding box center [732, 586] width 322 height 288
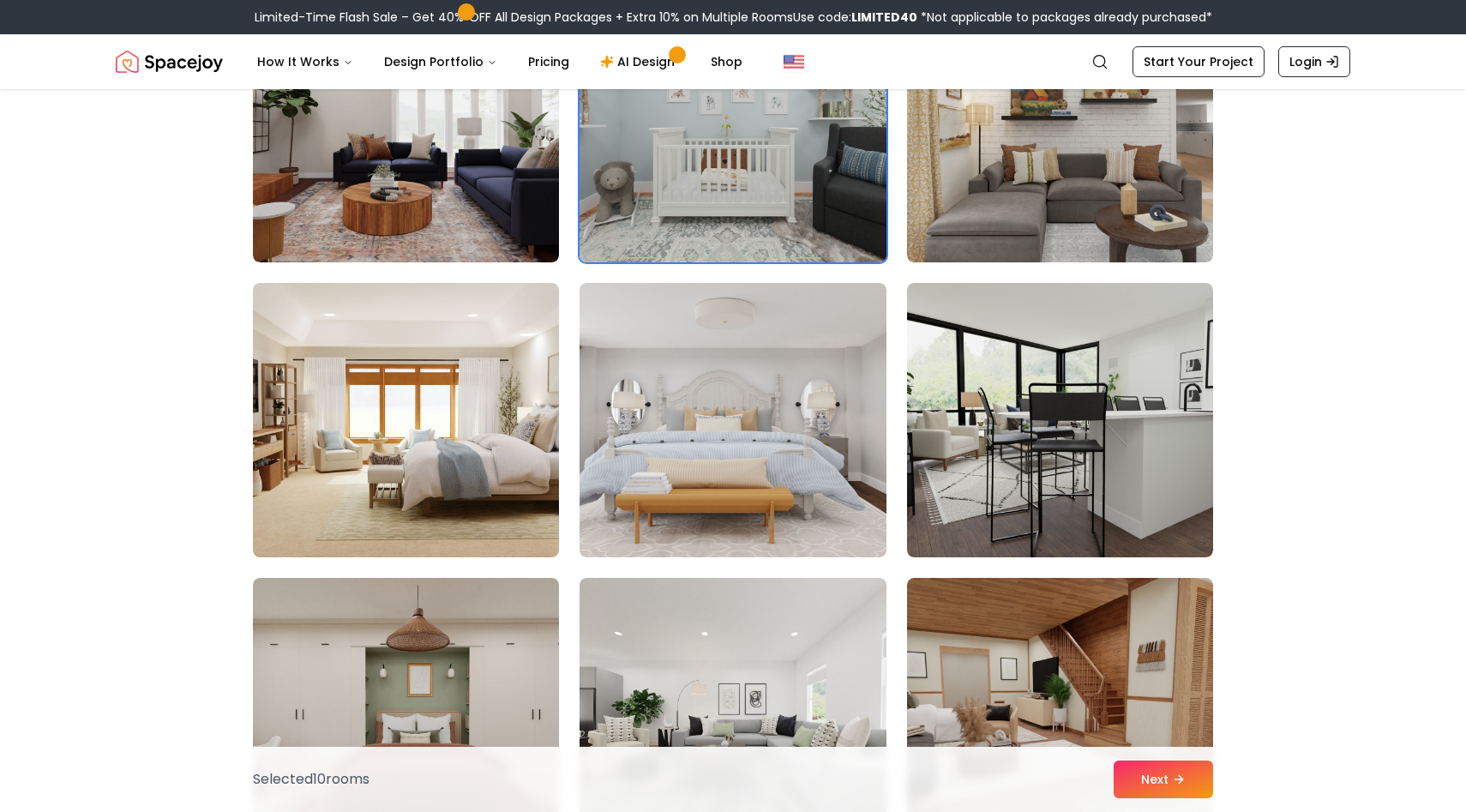
scroll to position [3824, 0]
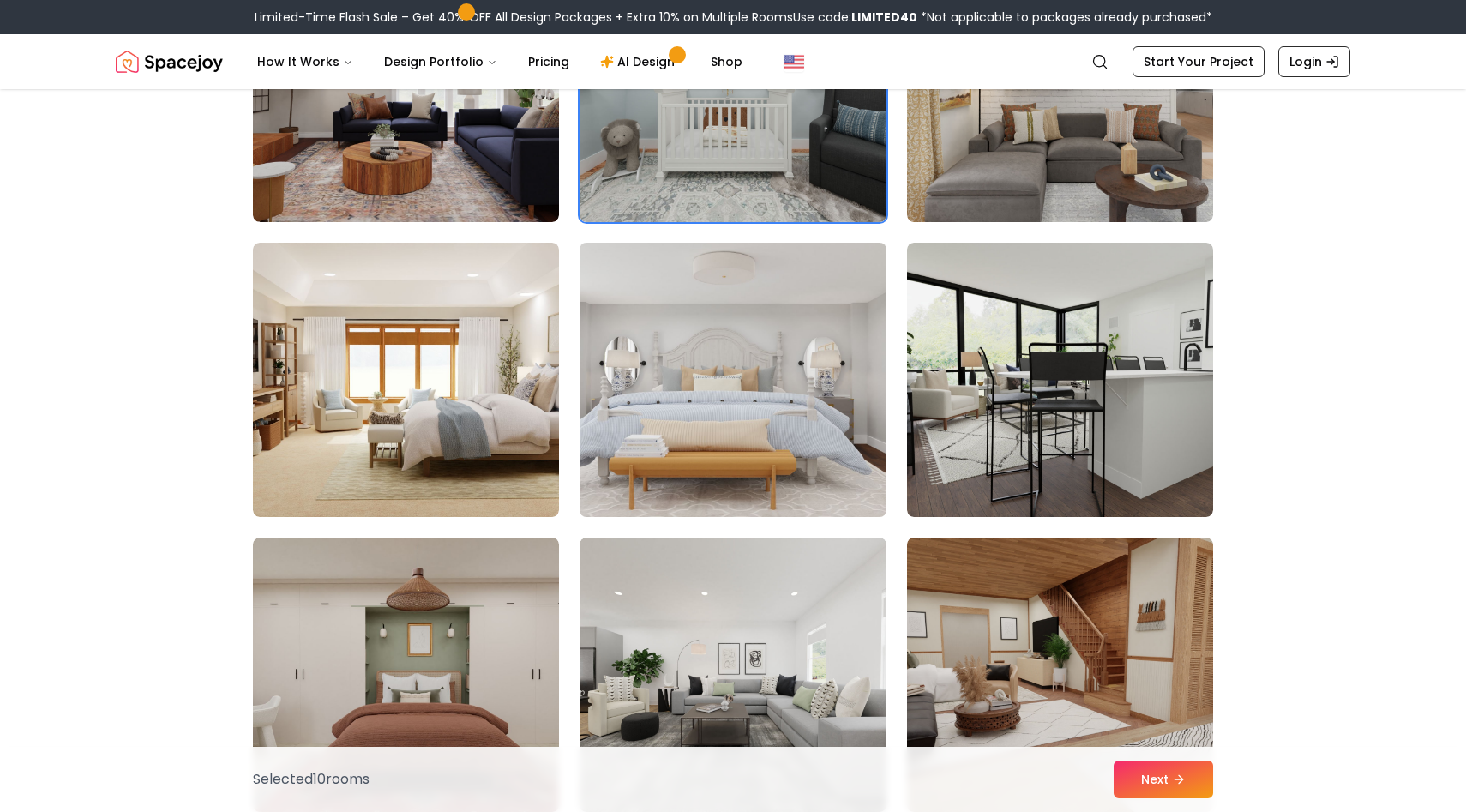
click at [813, 397] on img at bounding box center [732, 380] width 322 height 288
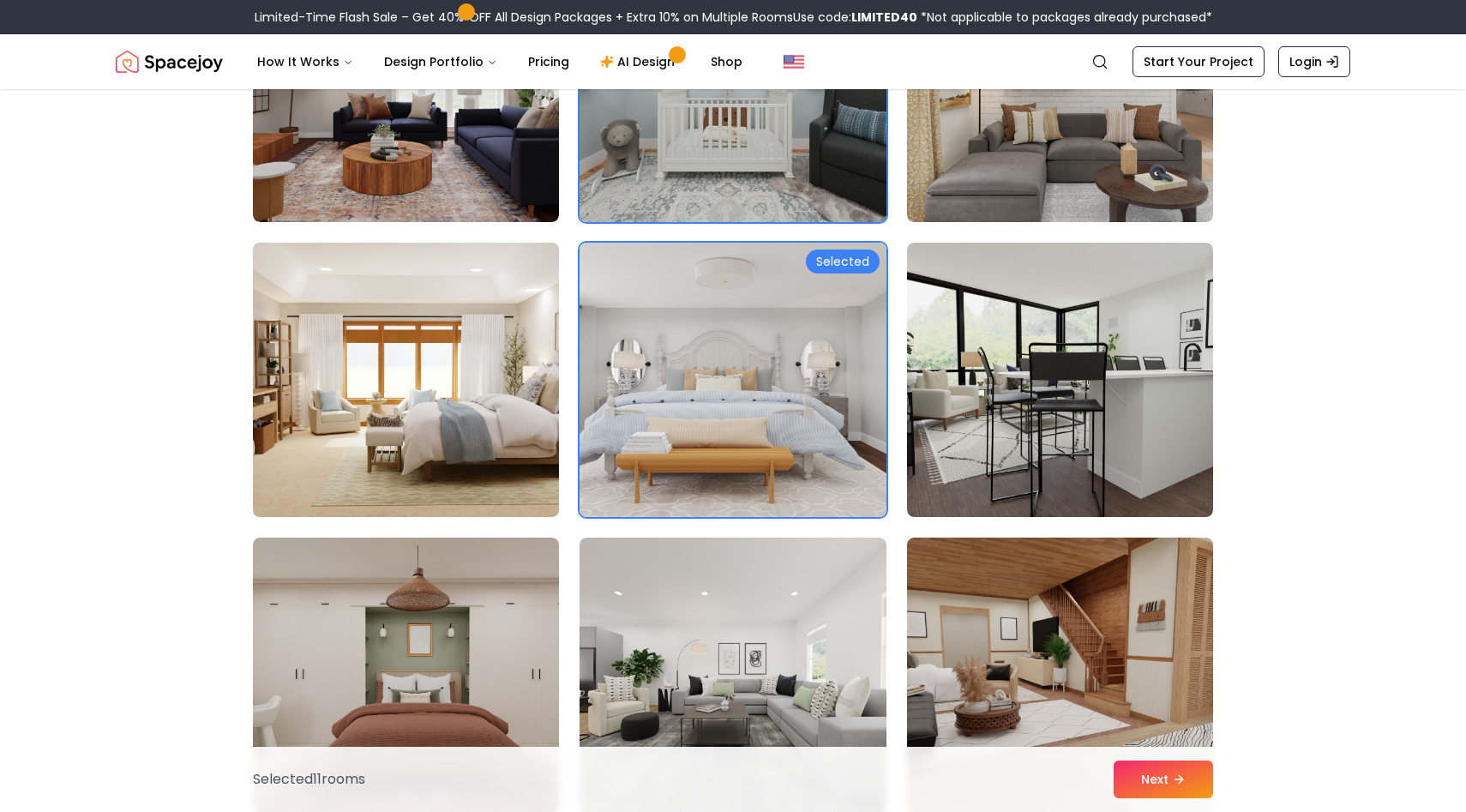
click at [549, 411] on img at bounding box center [406, 380] width 322 height 288
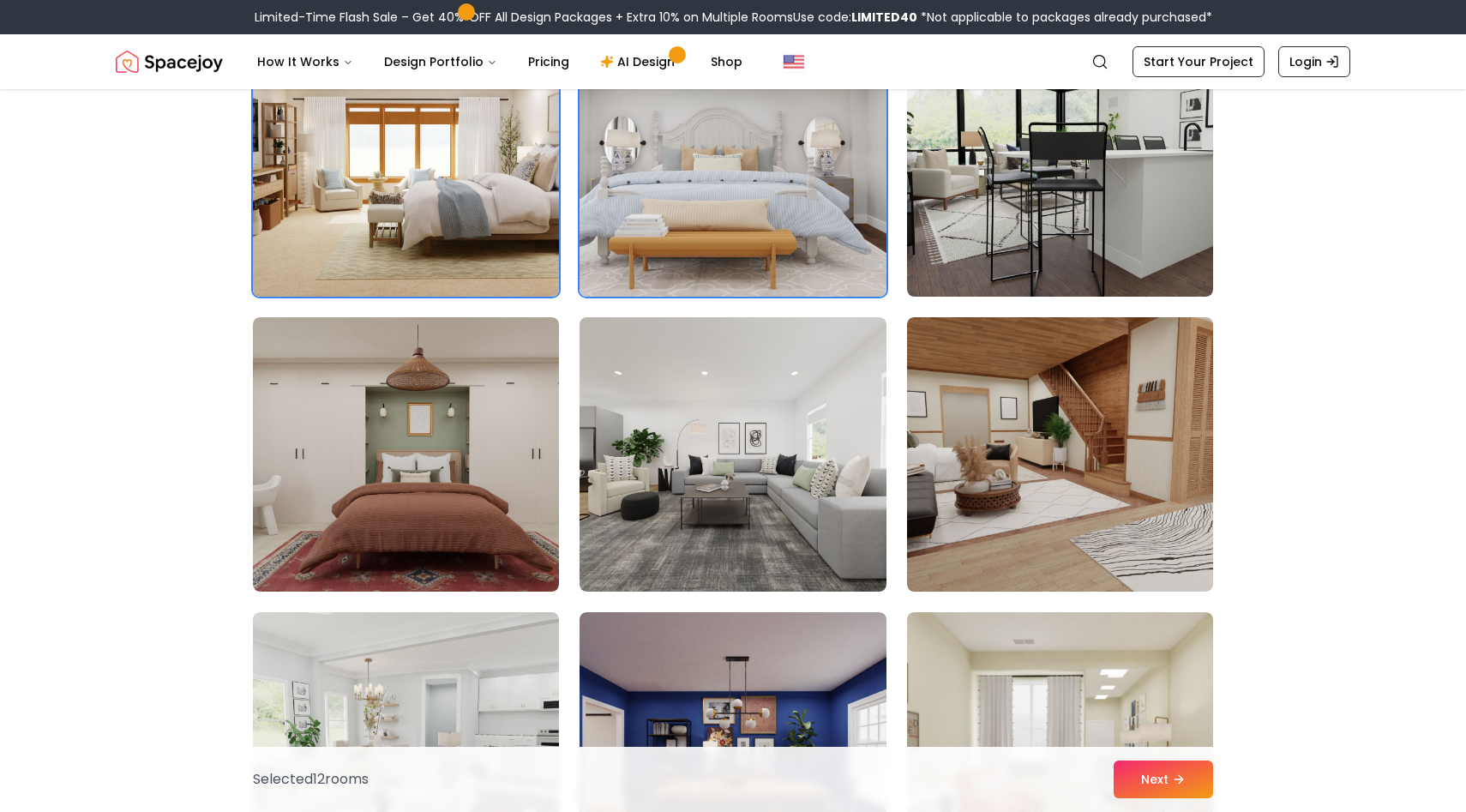
scroll to position [4055, 0]
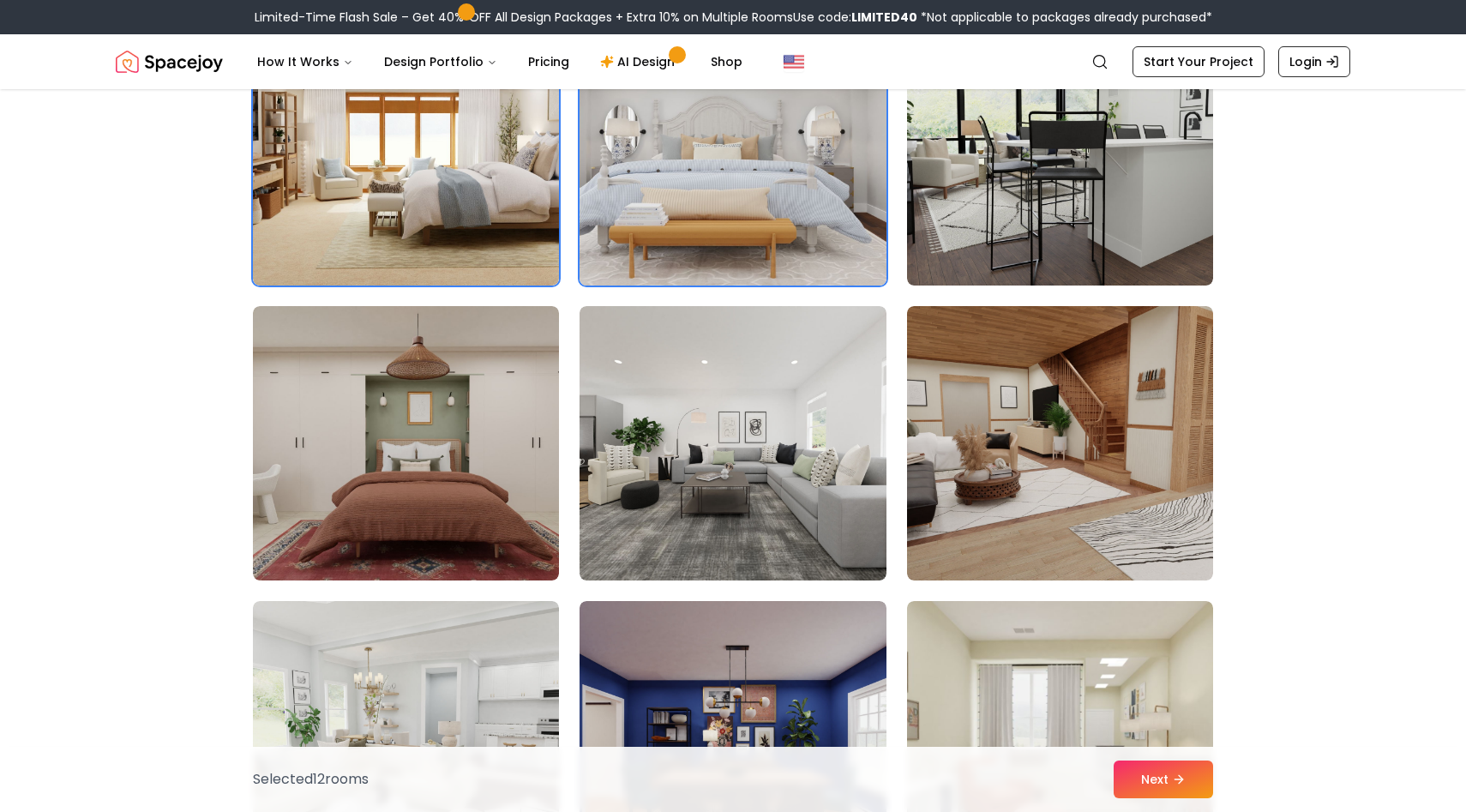
click at [713, 504] on img at bounding box center [733, 443] width 306 height 275
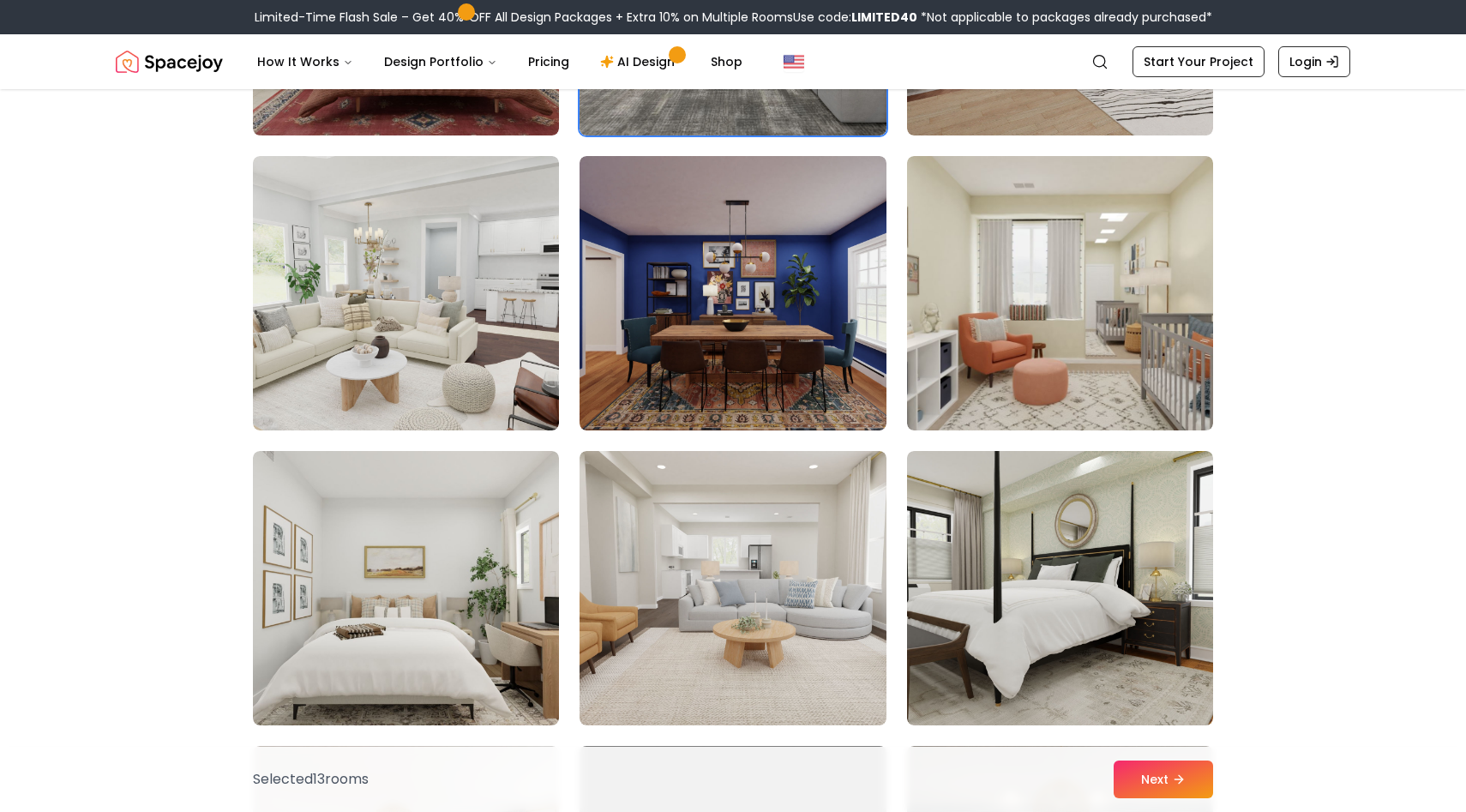
scroll to position [4525, 0]
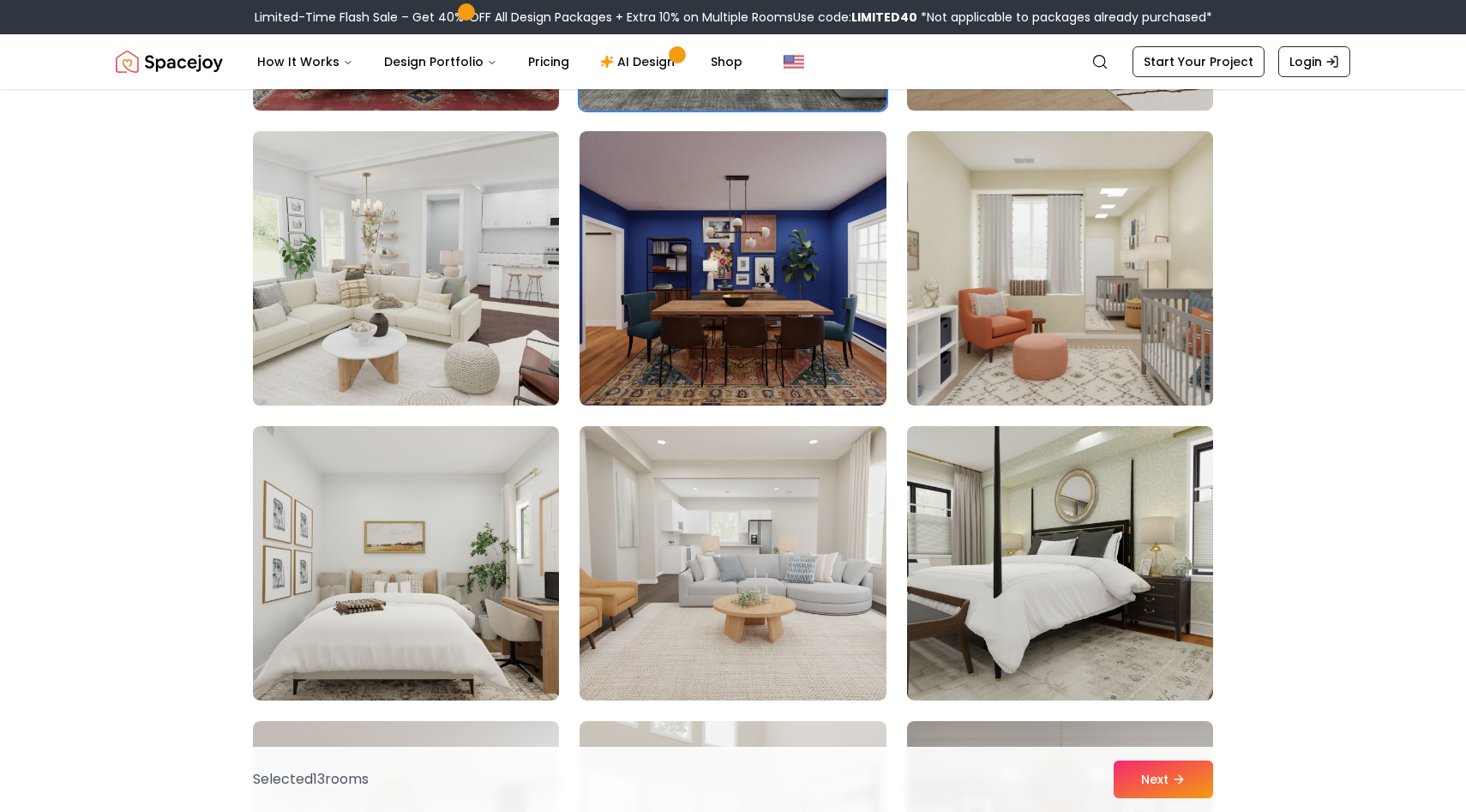
click at [389, 324] on img at bounding box center [406, 268] width 322 height 288
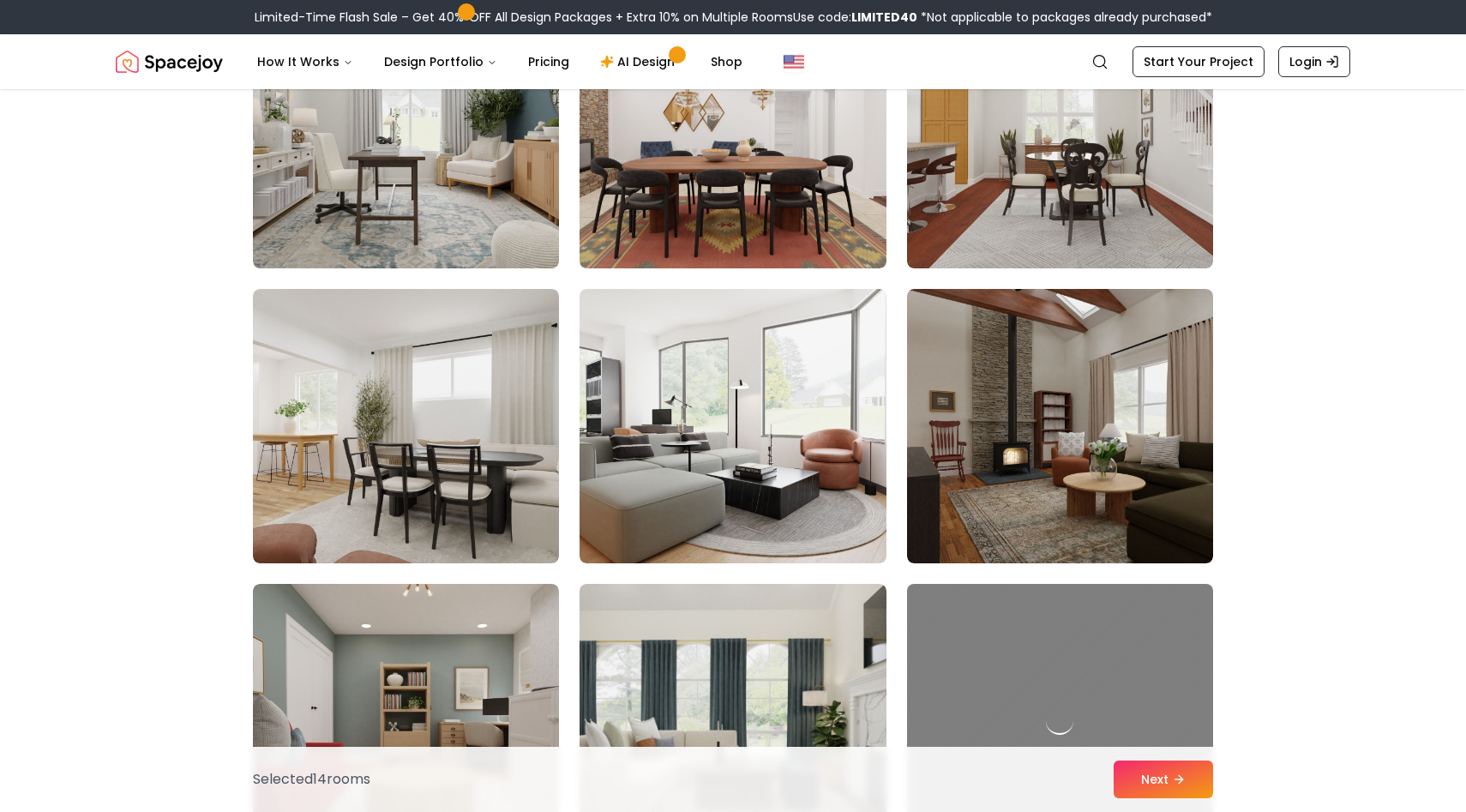
scroll to position [7182, 0]
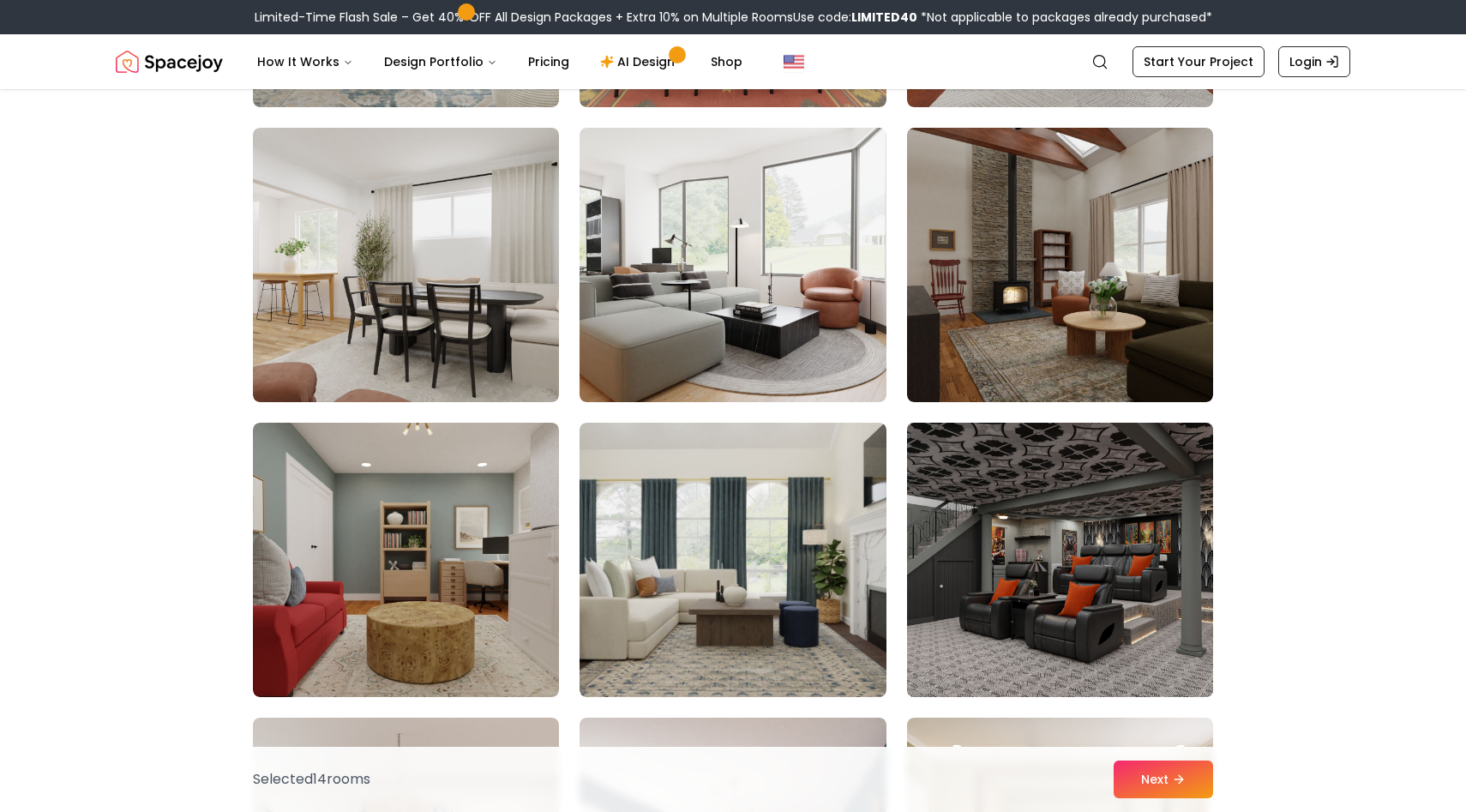
click at [1048, 586] on img at bounding box center [1060, 559] width 322 height 288
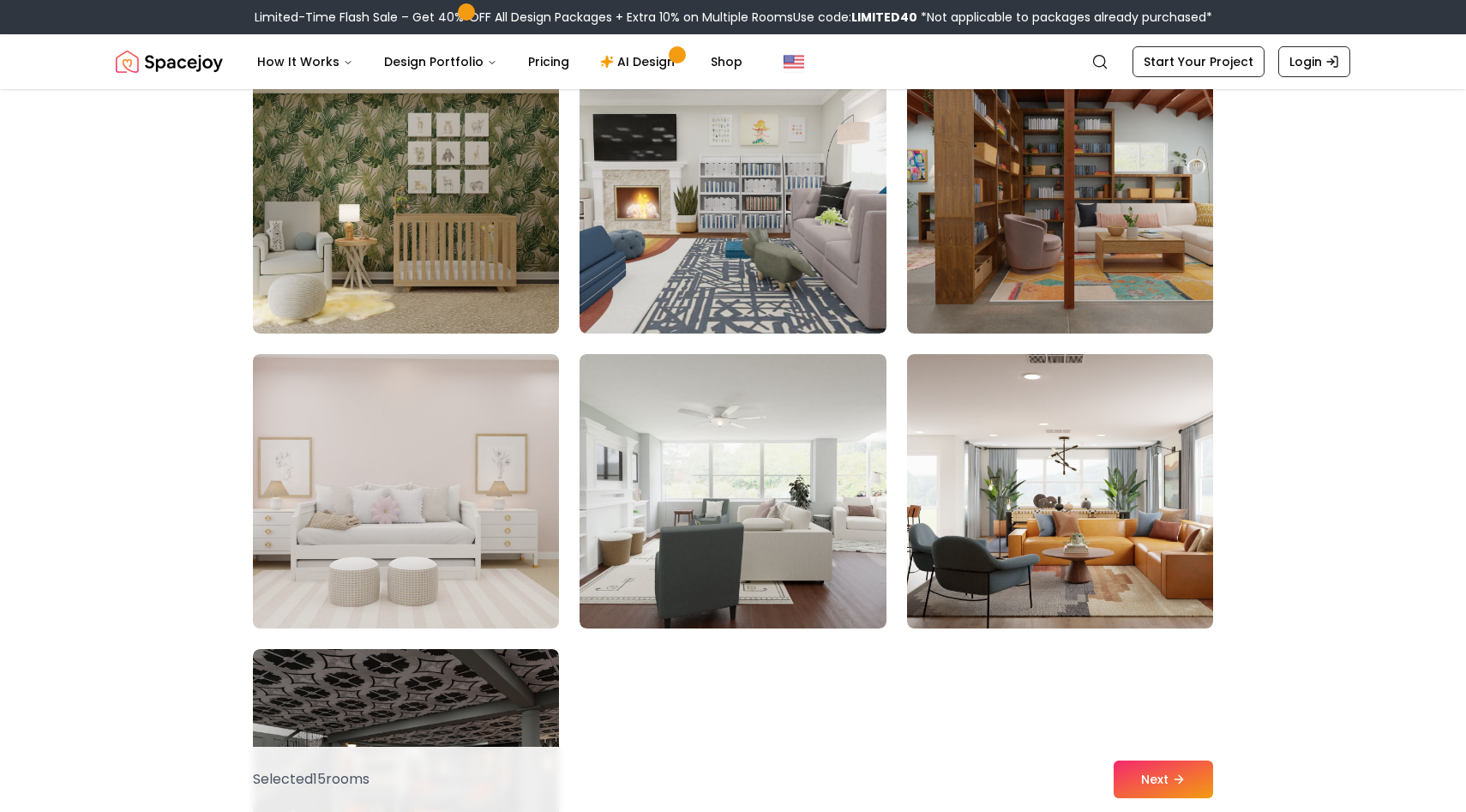
scroll to position [9371, 0]
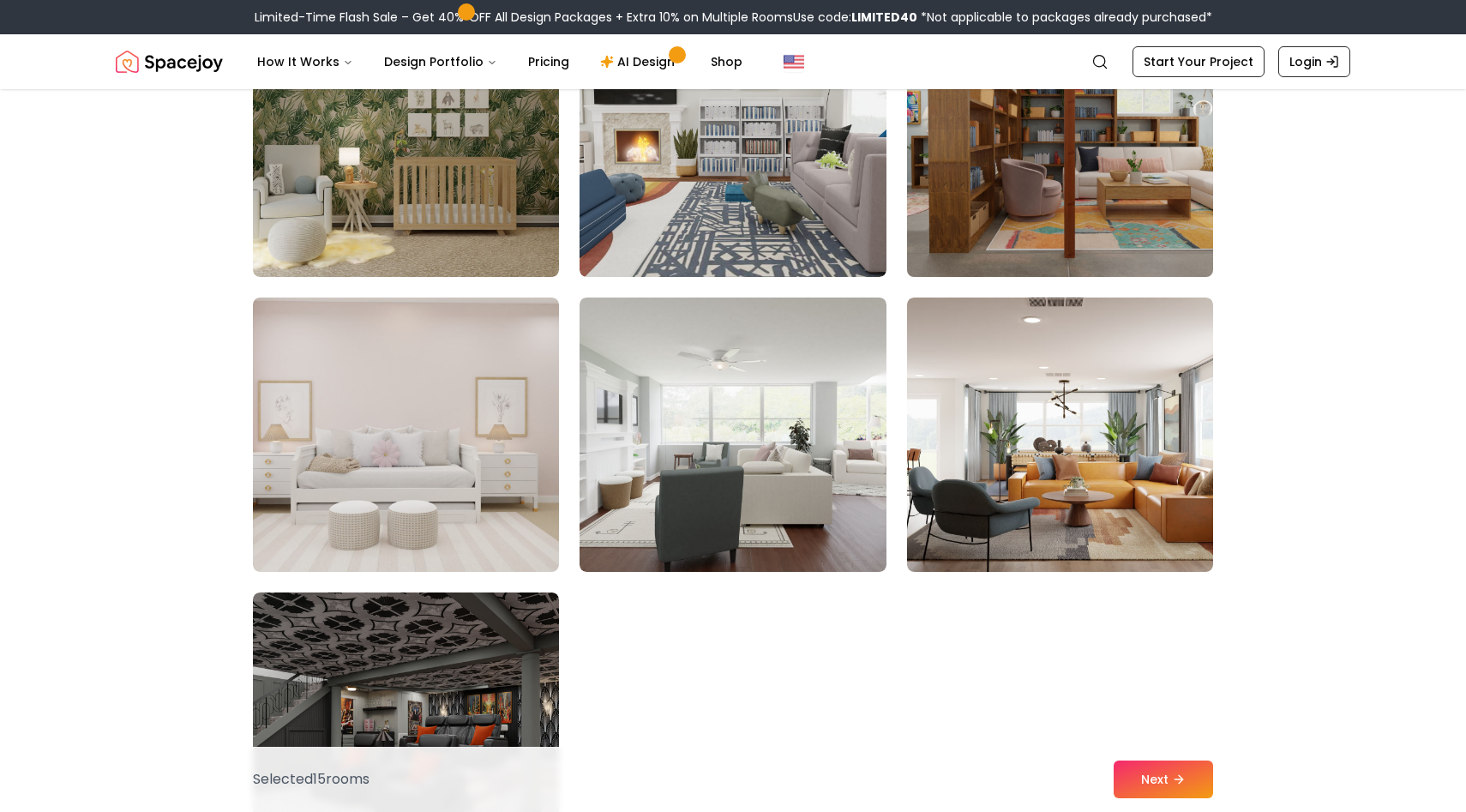
click at [1087, 223] on img at bounding box center [1060, 139] width 322 height 288
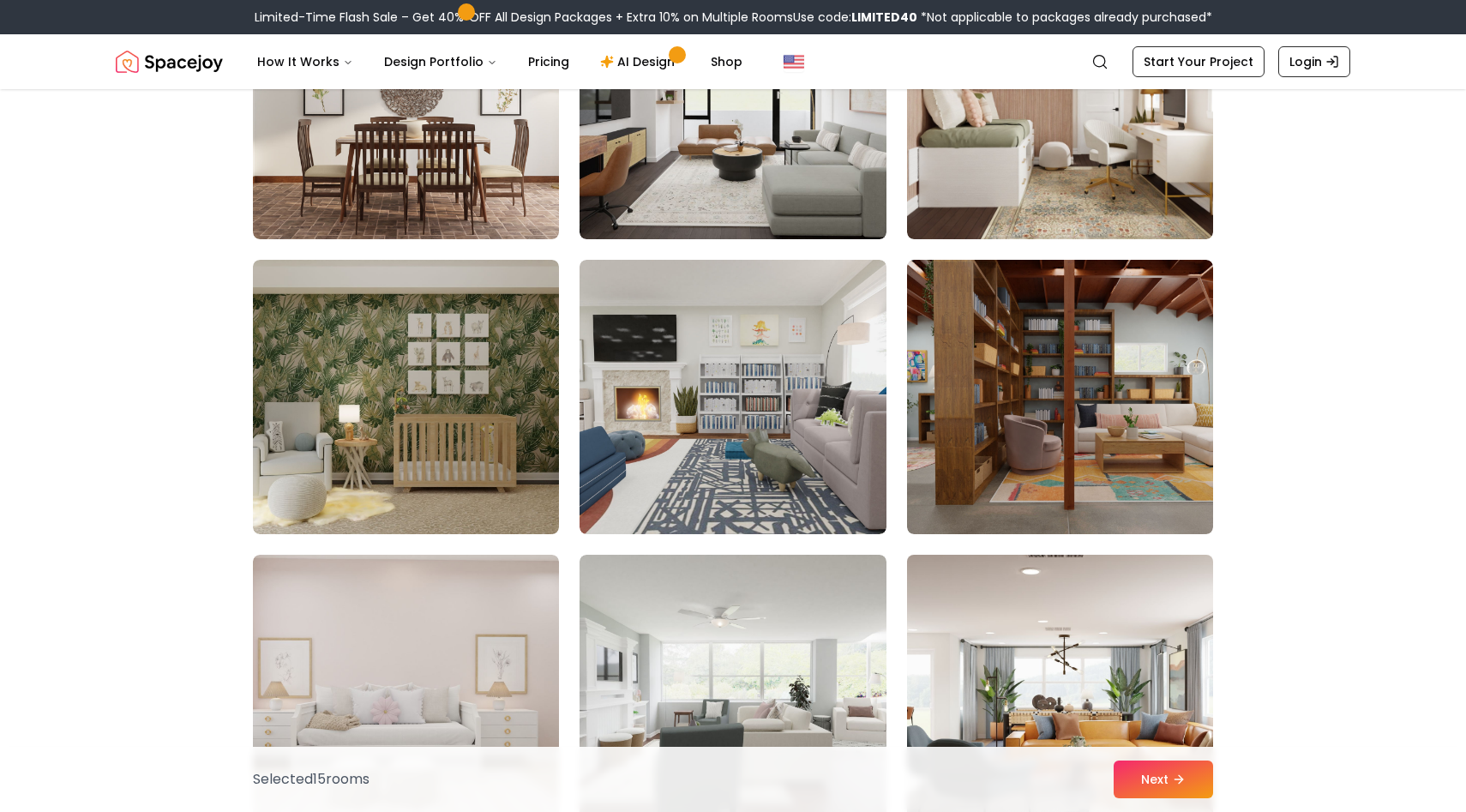
scroll to position [9086, 0]
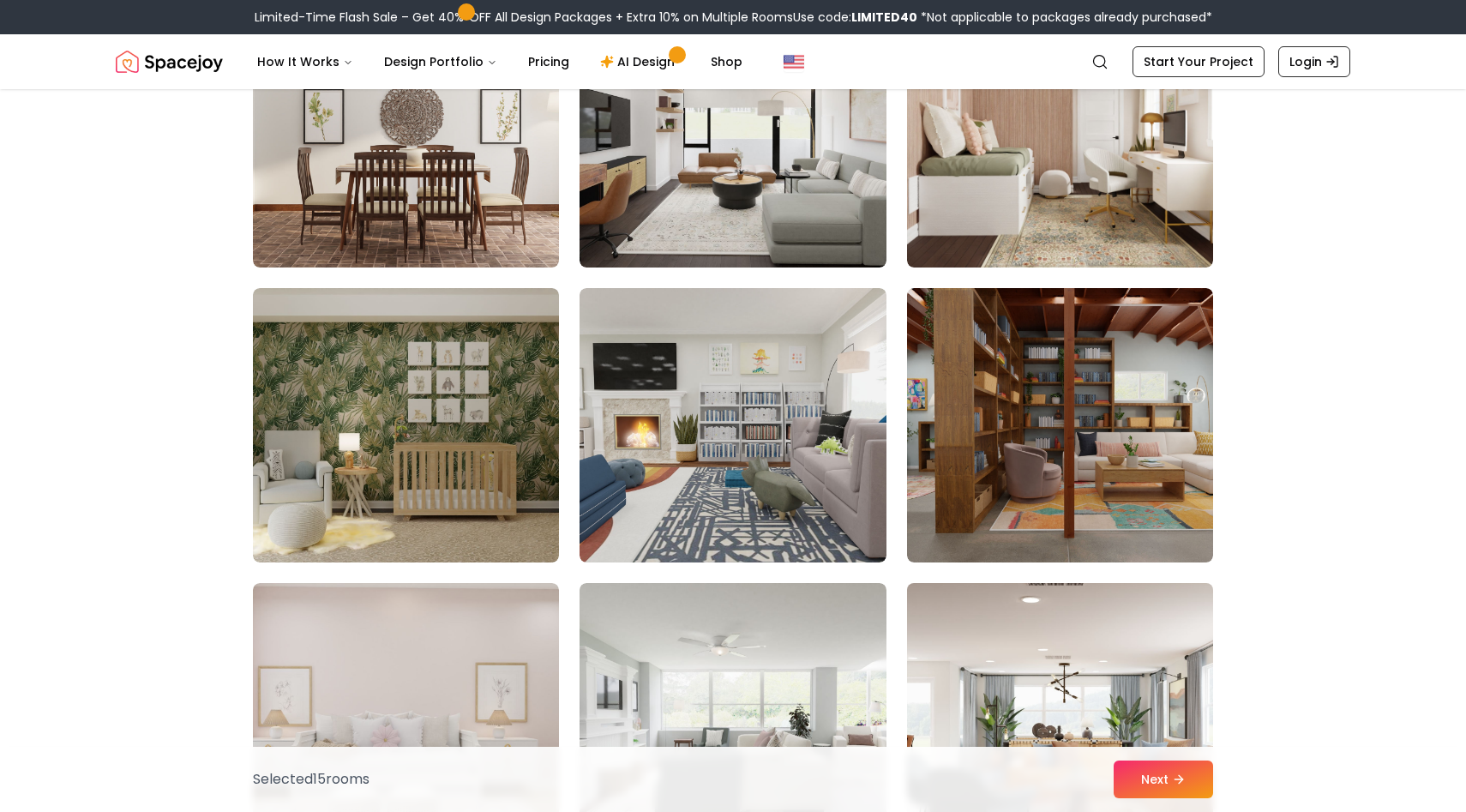
click at [952, 449] on img at bounding box center [1060, 425] width 306 height 275
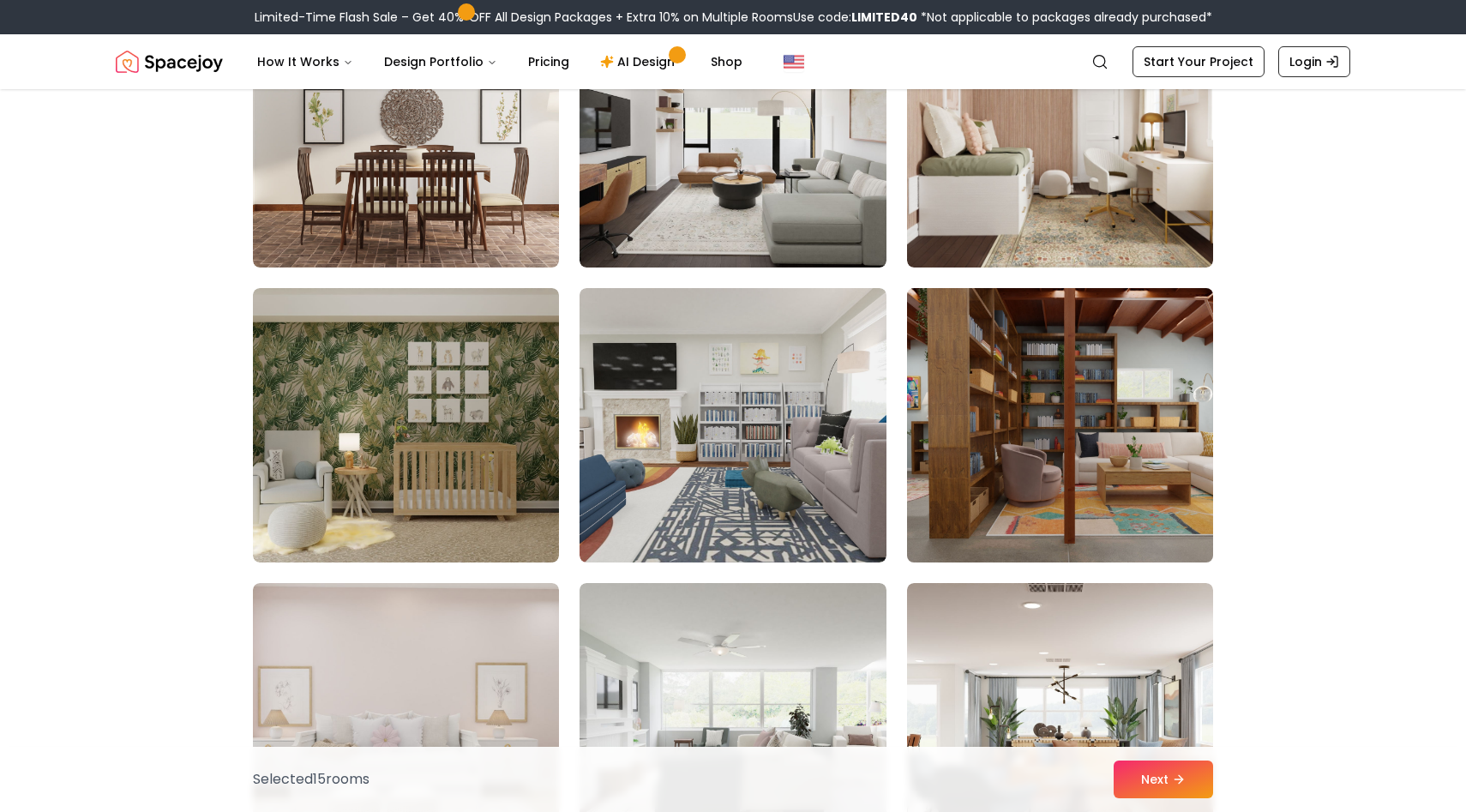
click at [1042, 379] on img at bounding box center [1060, 425] width 322 height 288
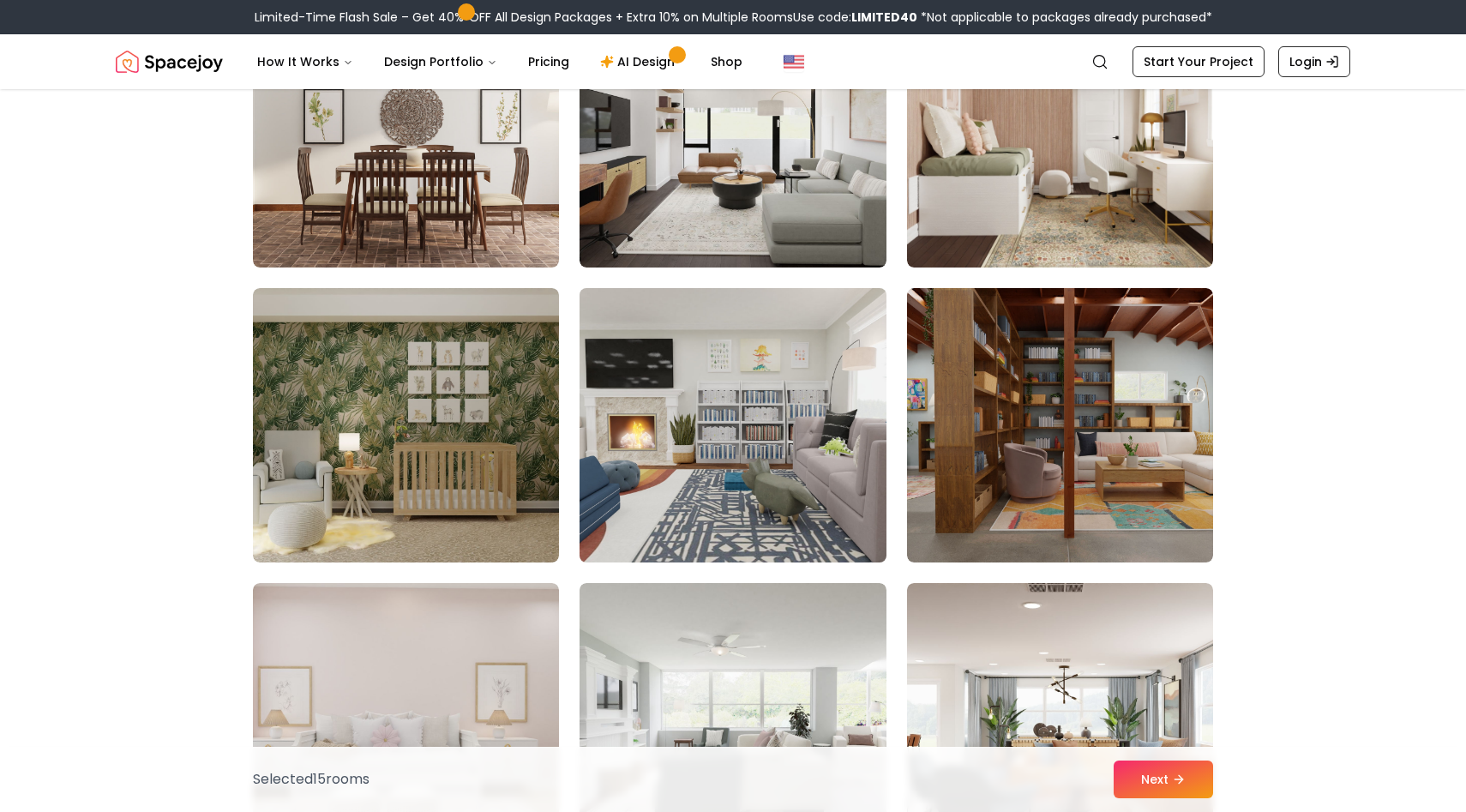
click at [759, 485] on img at bounding box center [732, 425] width 322 height 288
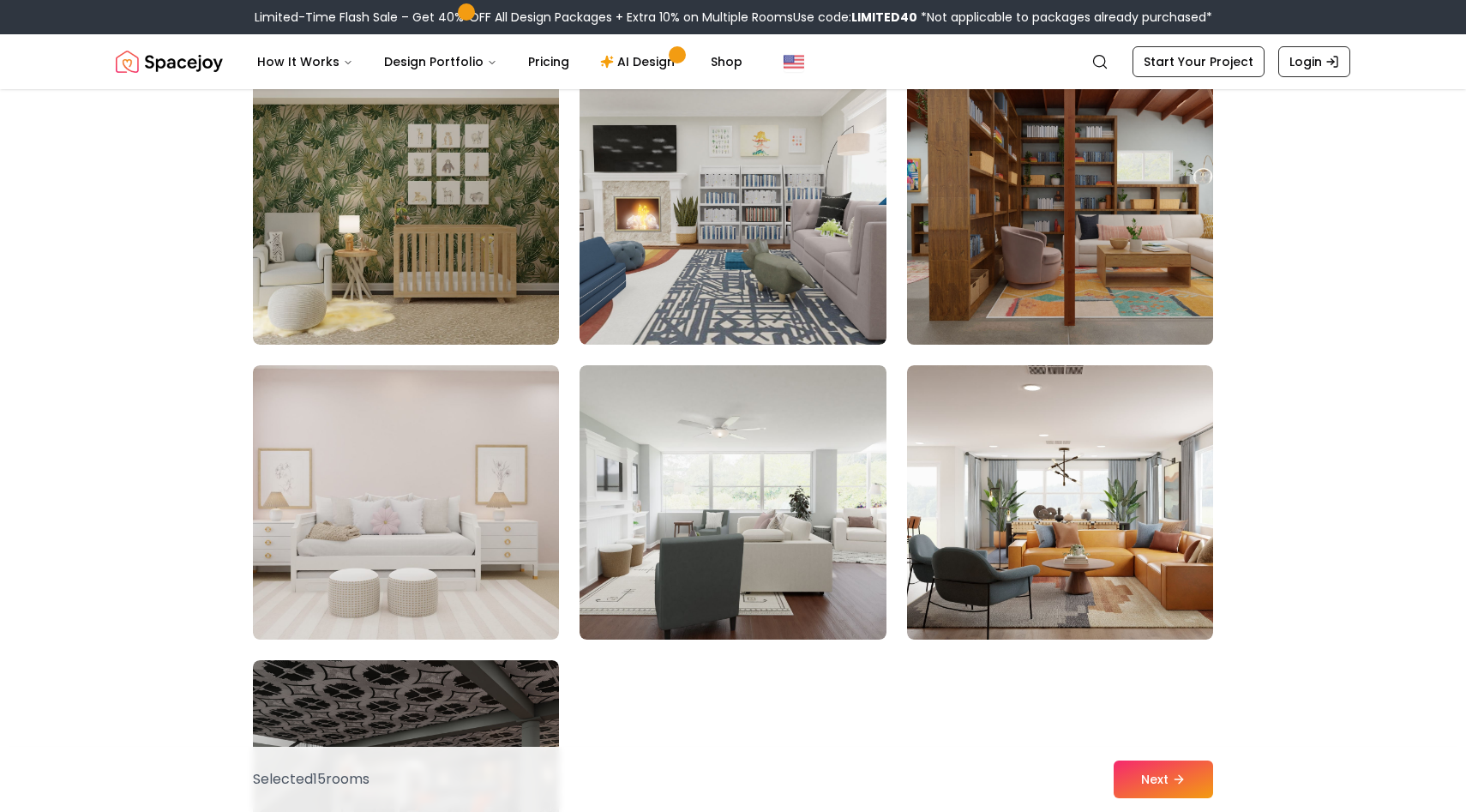
scroll to position [9419, 0]
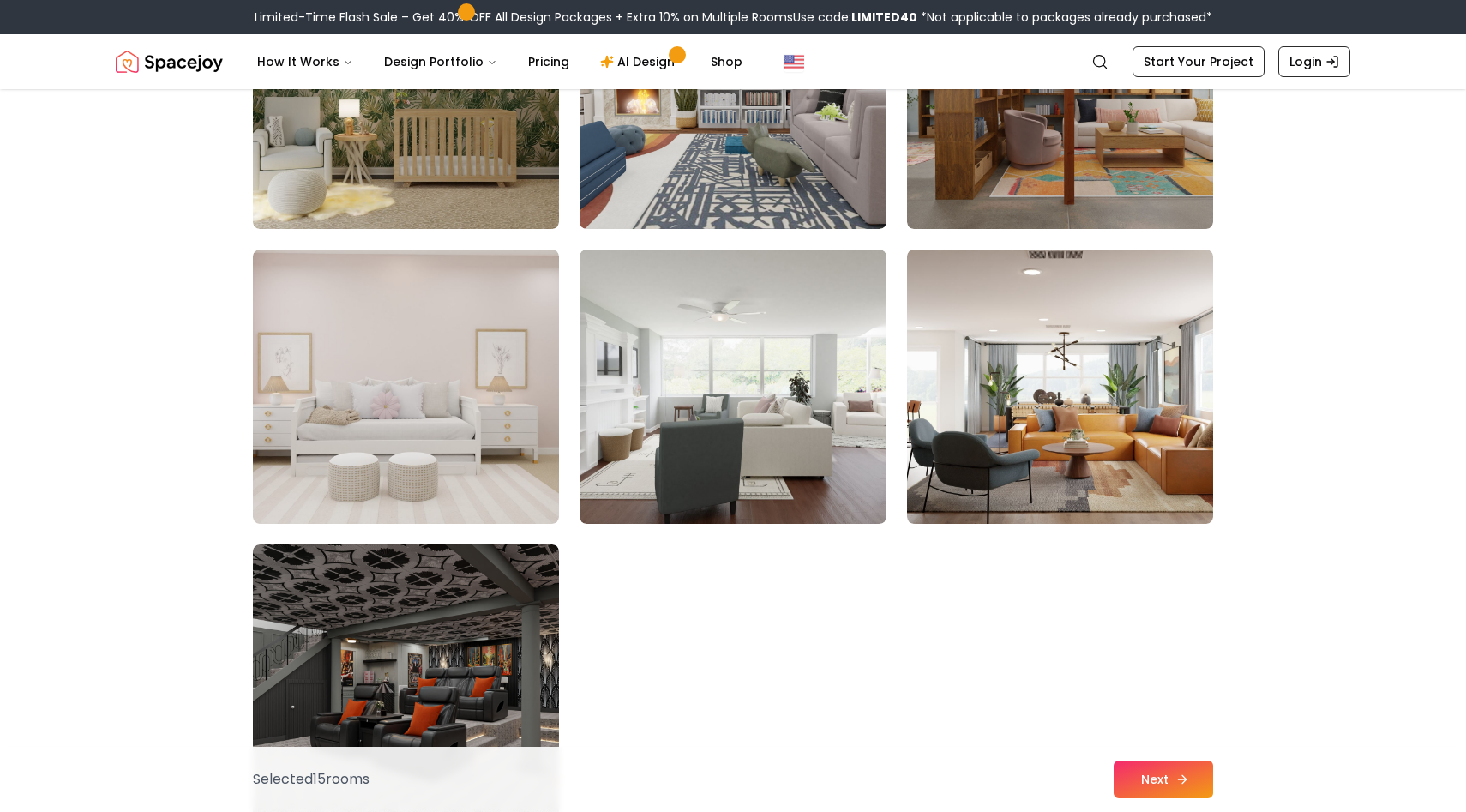
click at [1155, 773] on button "Next" at bounding box center [1164, 779] width 100 height 38
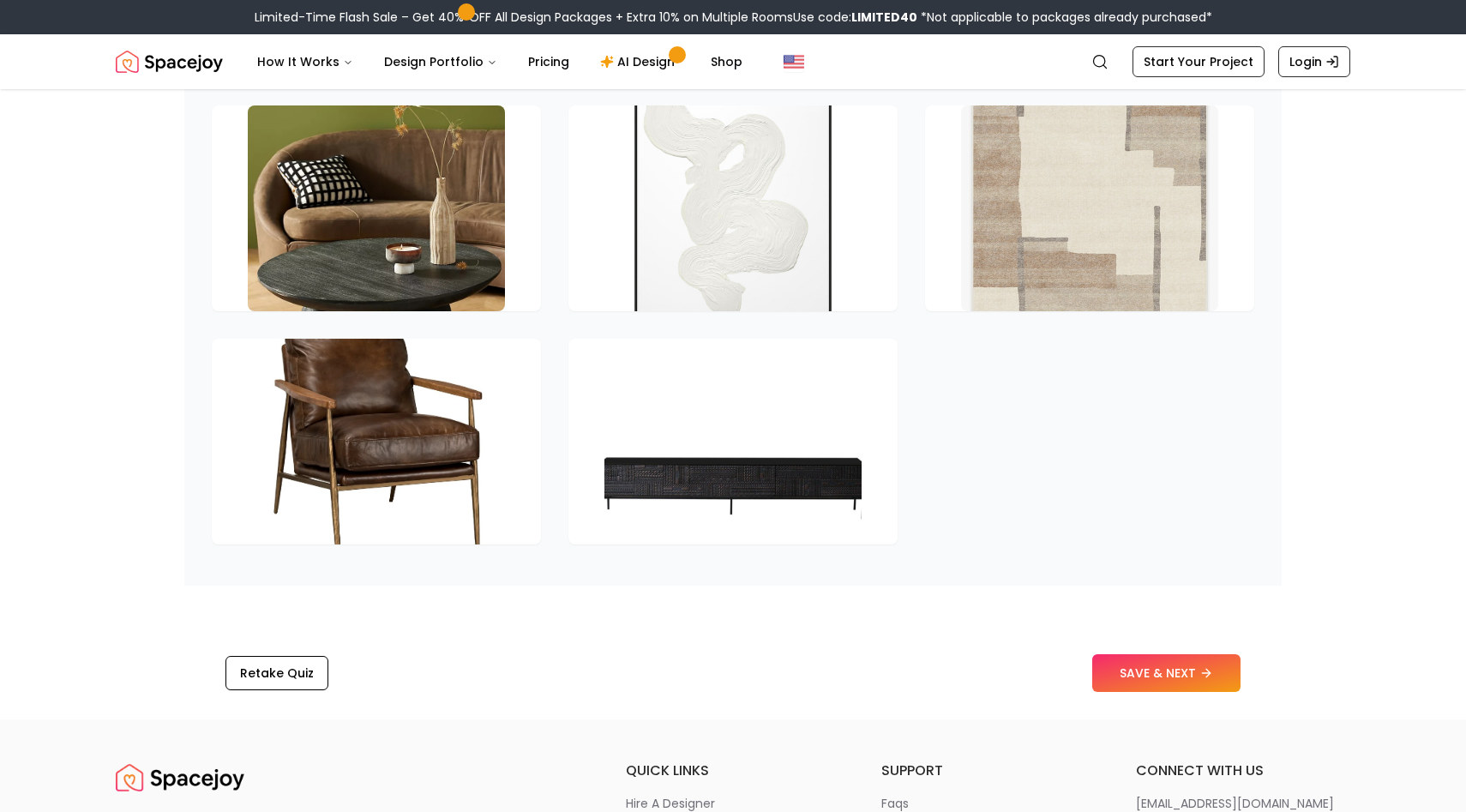
scroll to position [2420, 0]
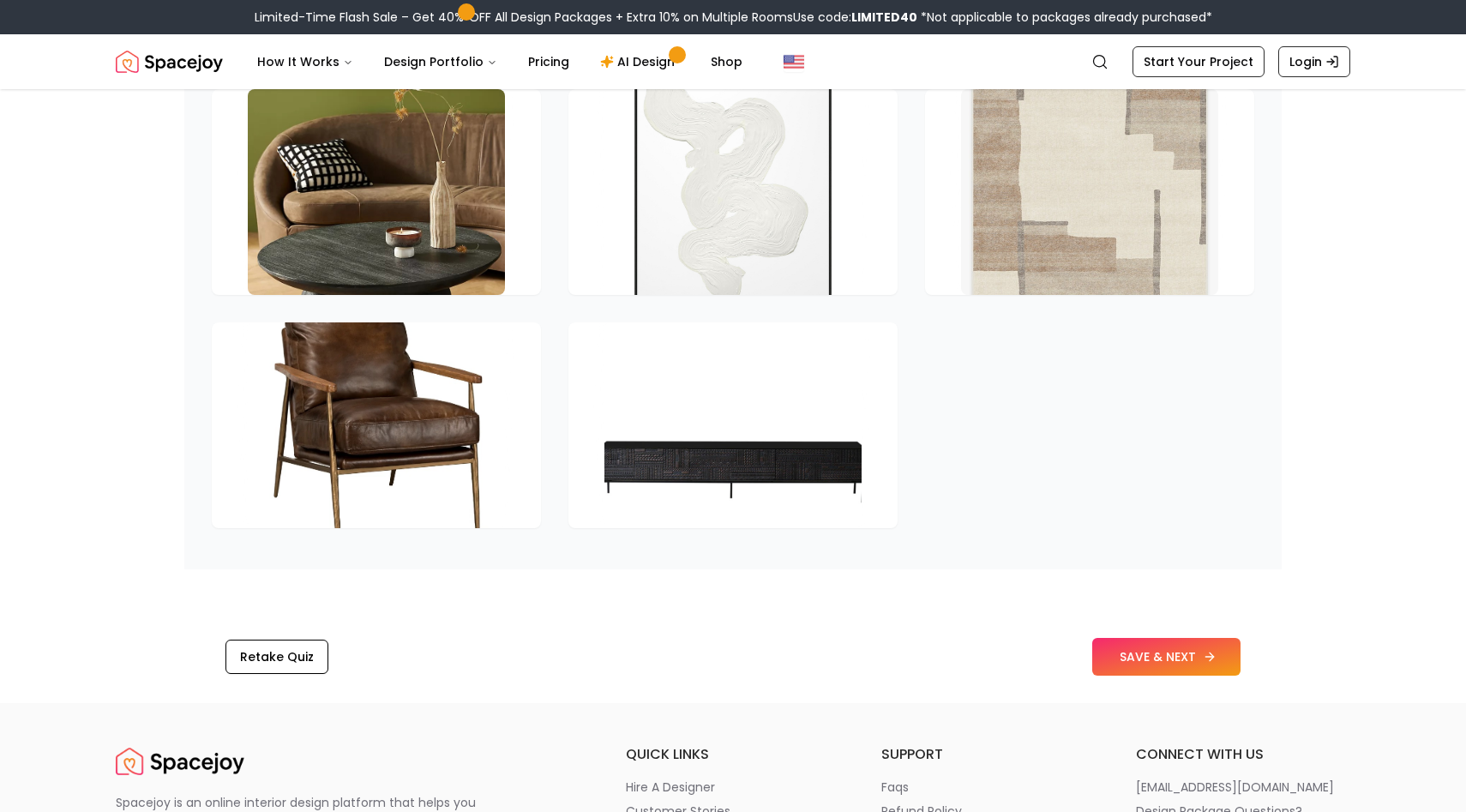
click at [1178, 673] on button "SAVE & NEXT" at bounding box center [1166, 656] width 148 height 38
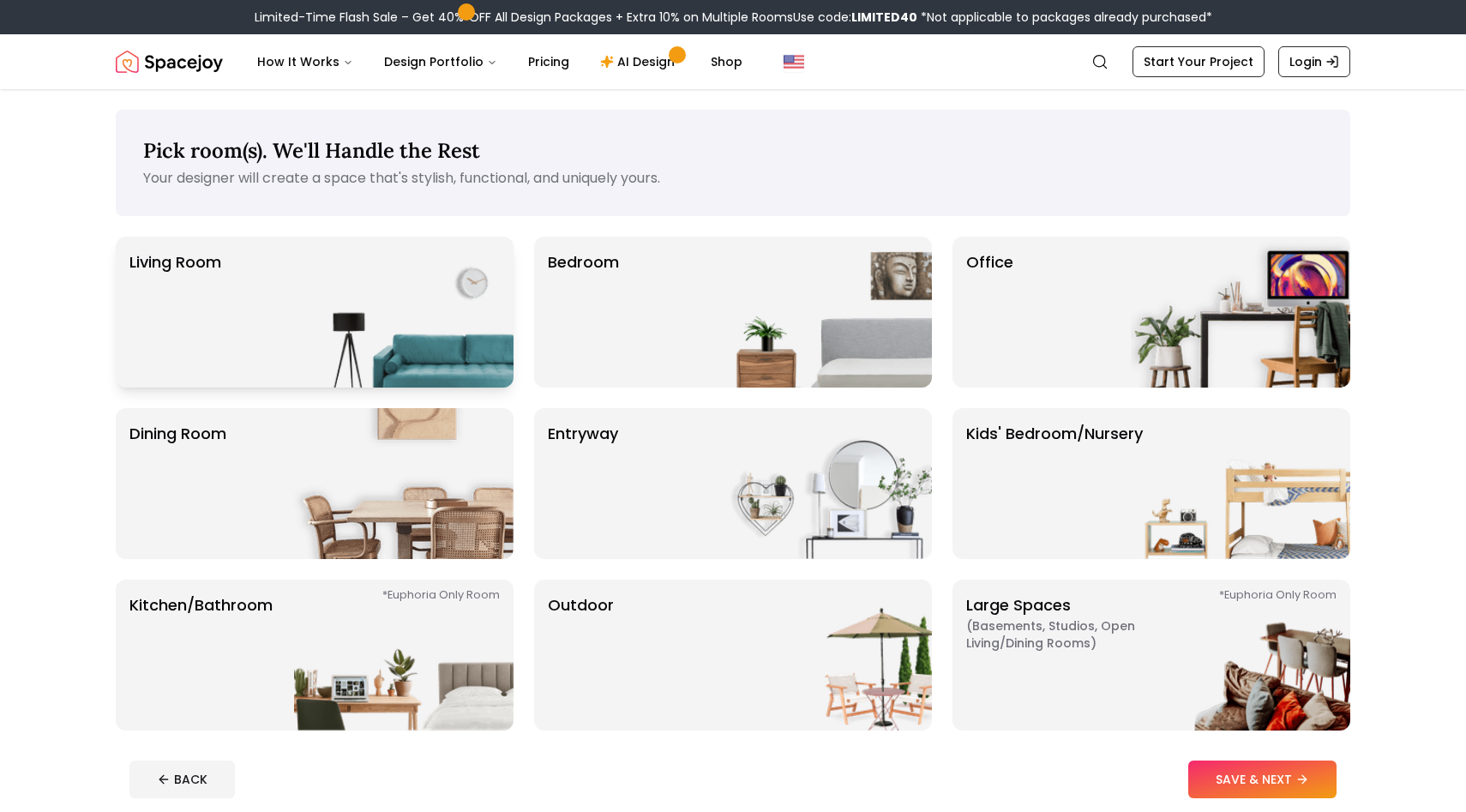
click at [362, 344] on img at bounding box center [404, 312] width 219 height 151
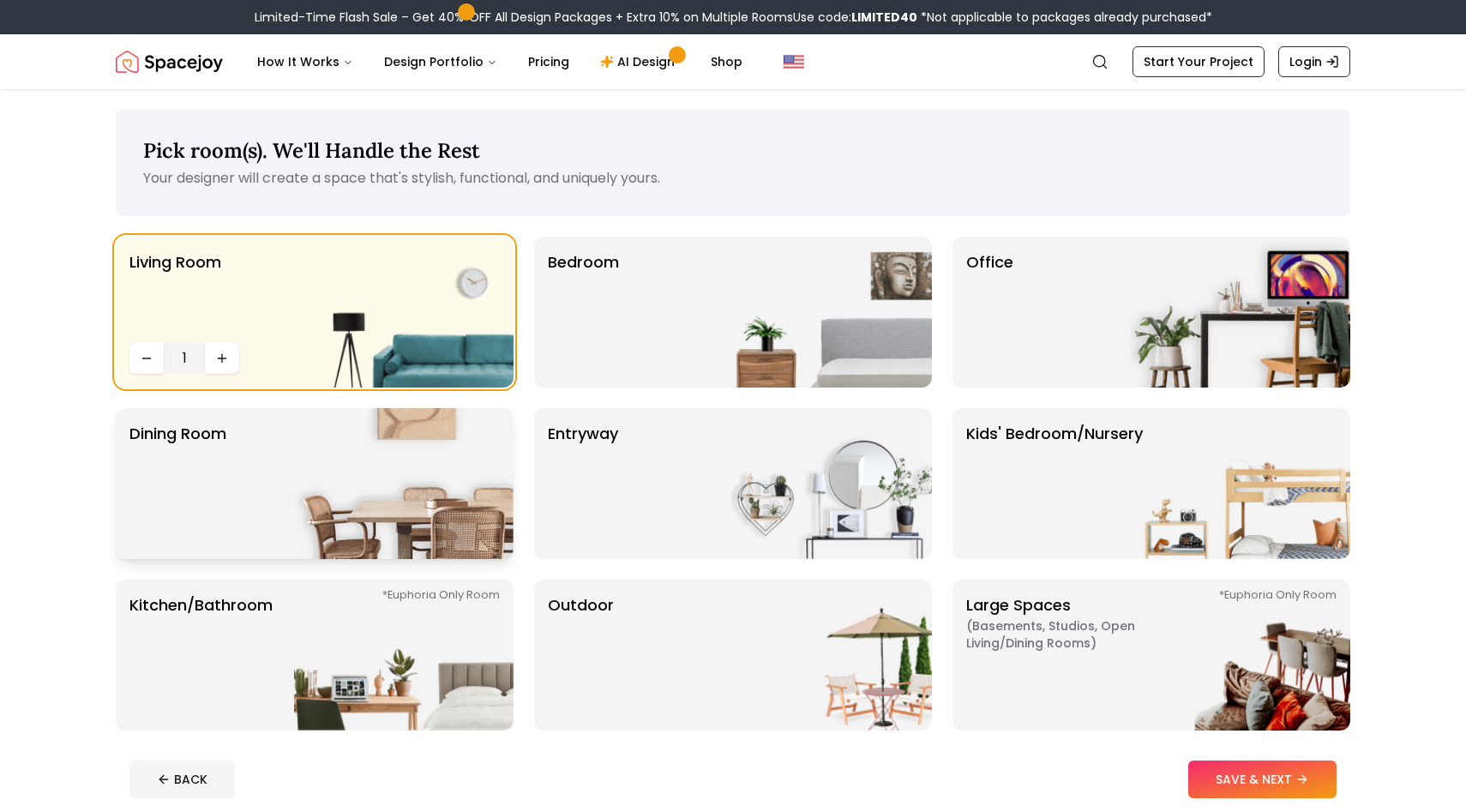
click at [373, 501] on img at bounding box center [404, 484] width 219 height 151
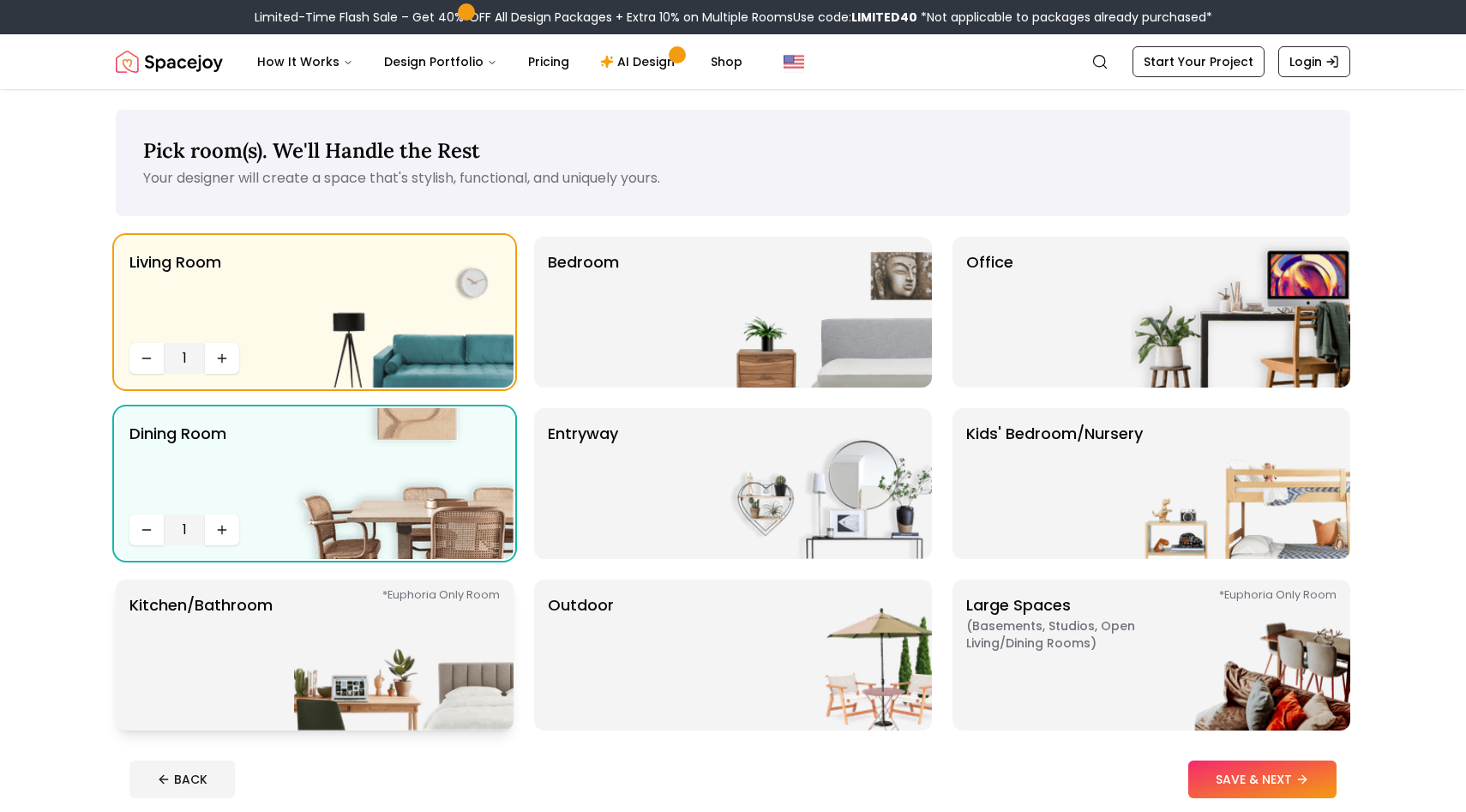
click at [366, 626] on img at bounding box center [404, 655] width 219 height 151
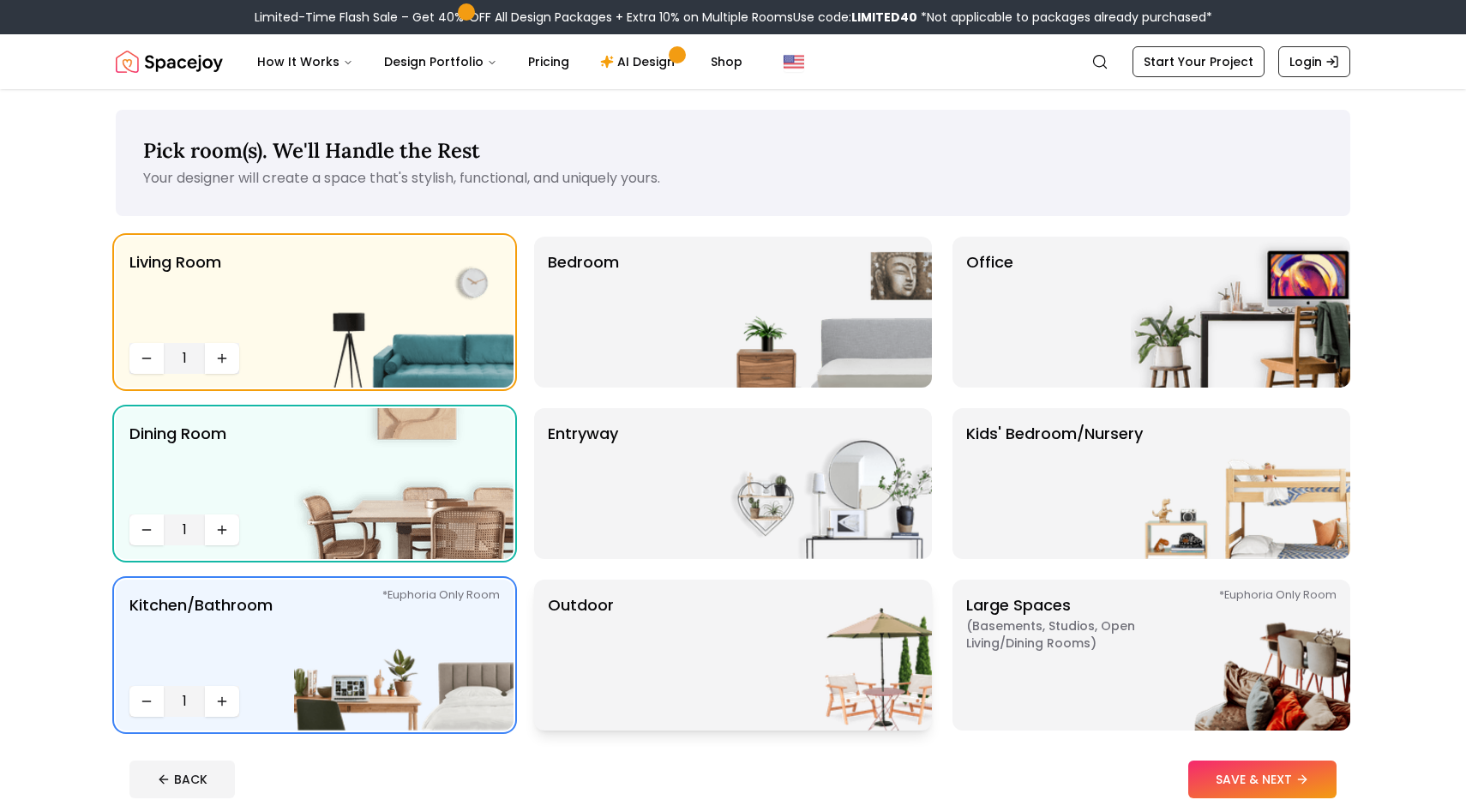
click at [814, 658] on img at bounding box center [822, 655] width 219 height 151
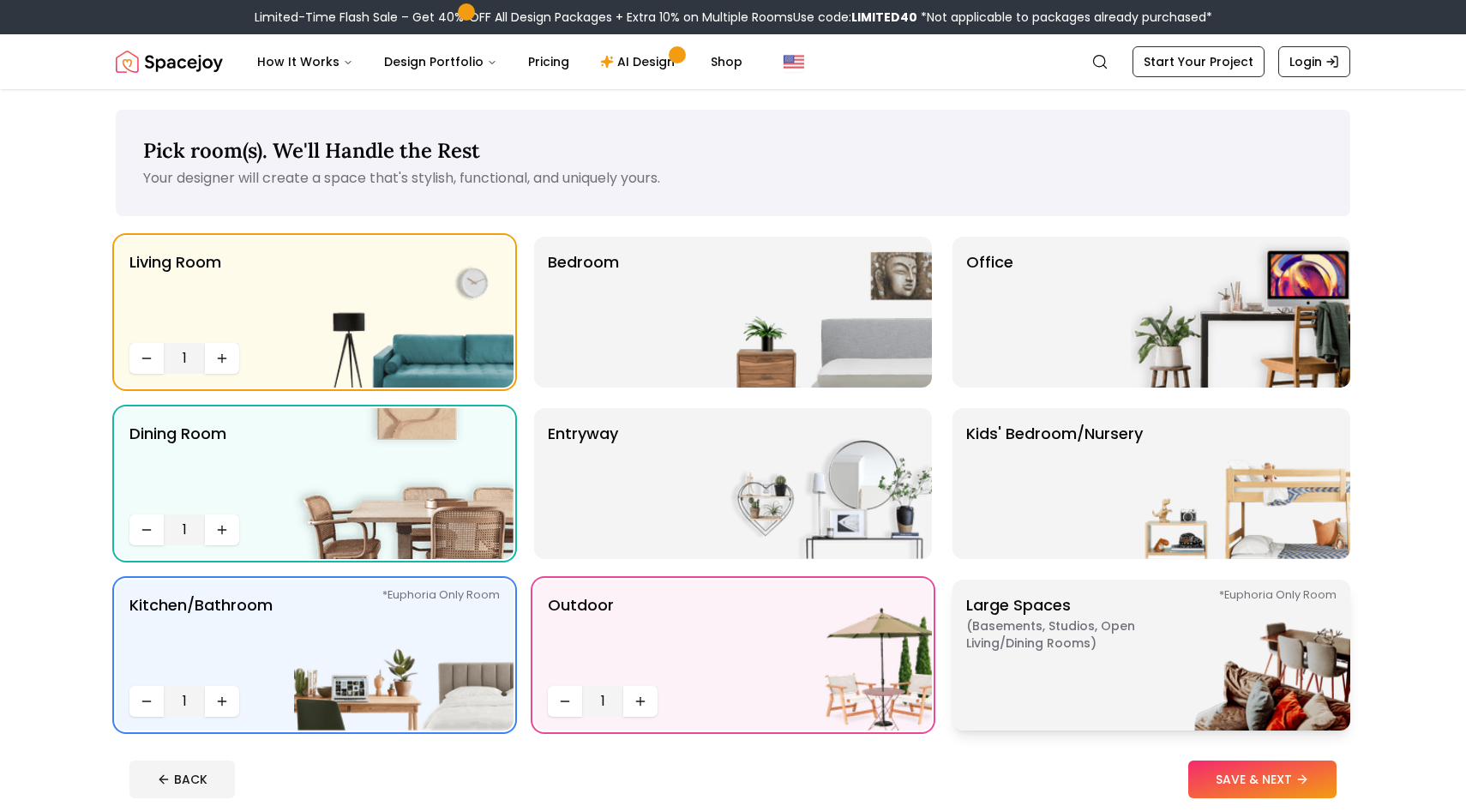
click at [1131, 700] on img at bounding box center [1241, 655] width 219 height 151
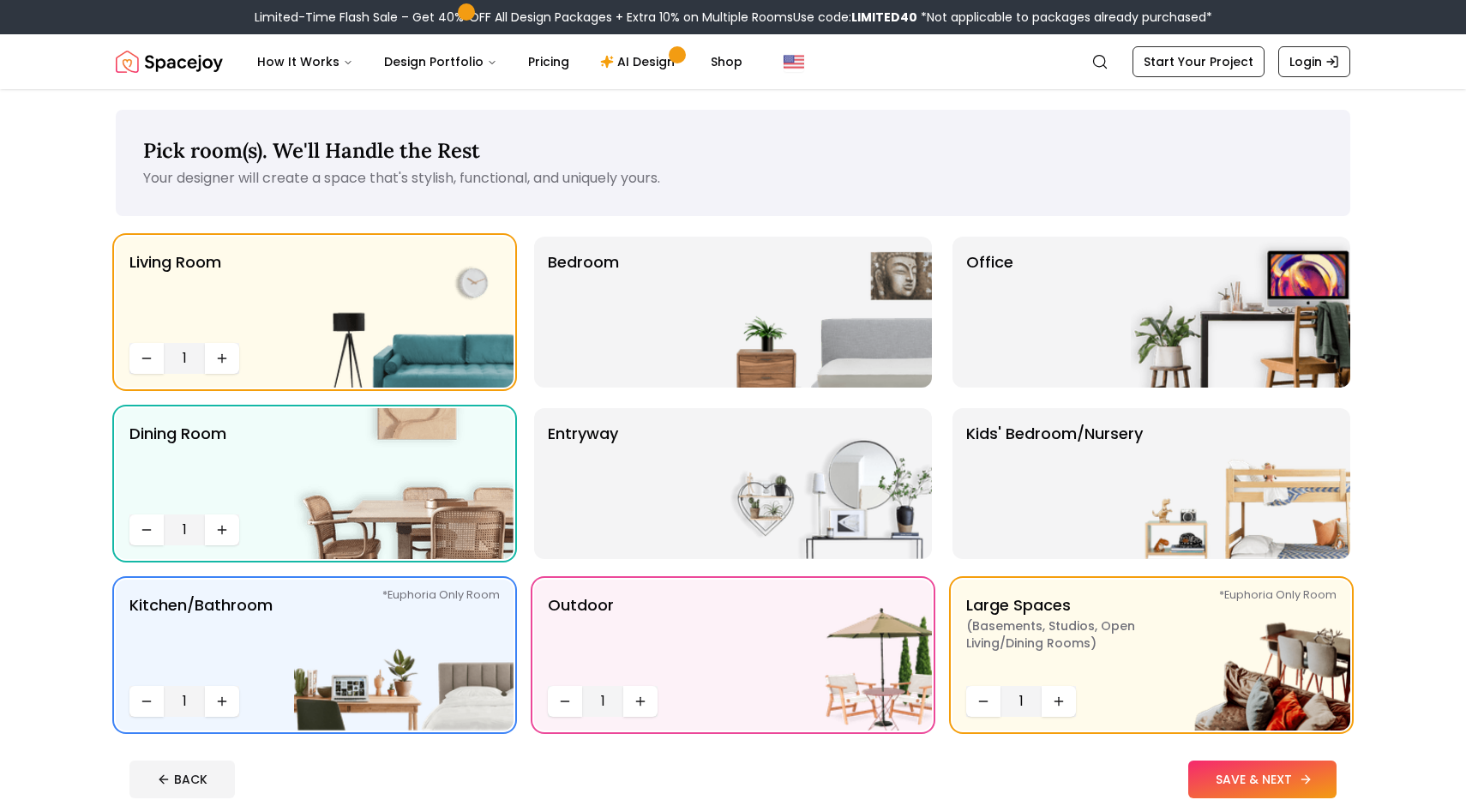
click at [1249, 786] on button "SAVE & NEXT" at bounding box center [1262, 779] width 148 height 38
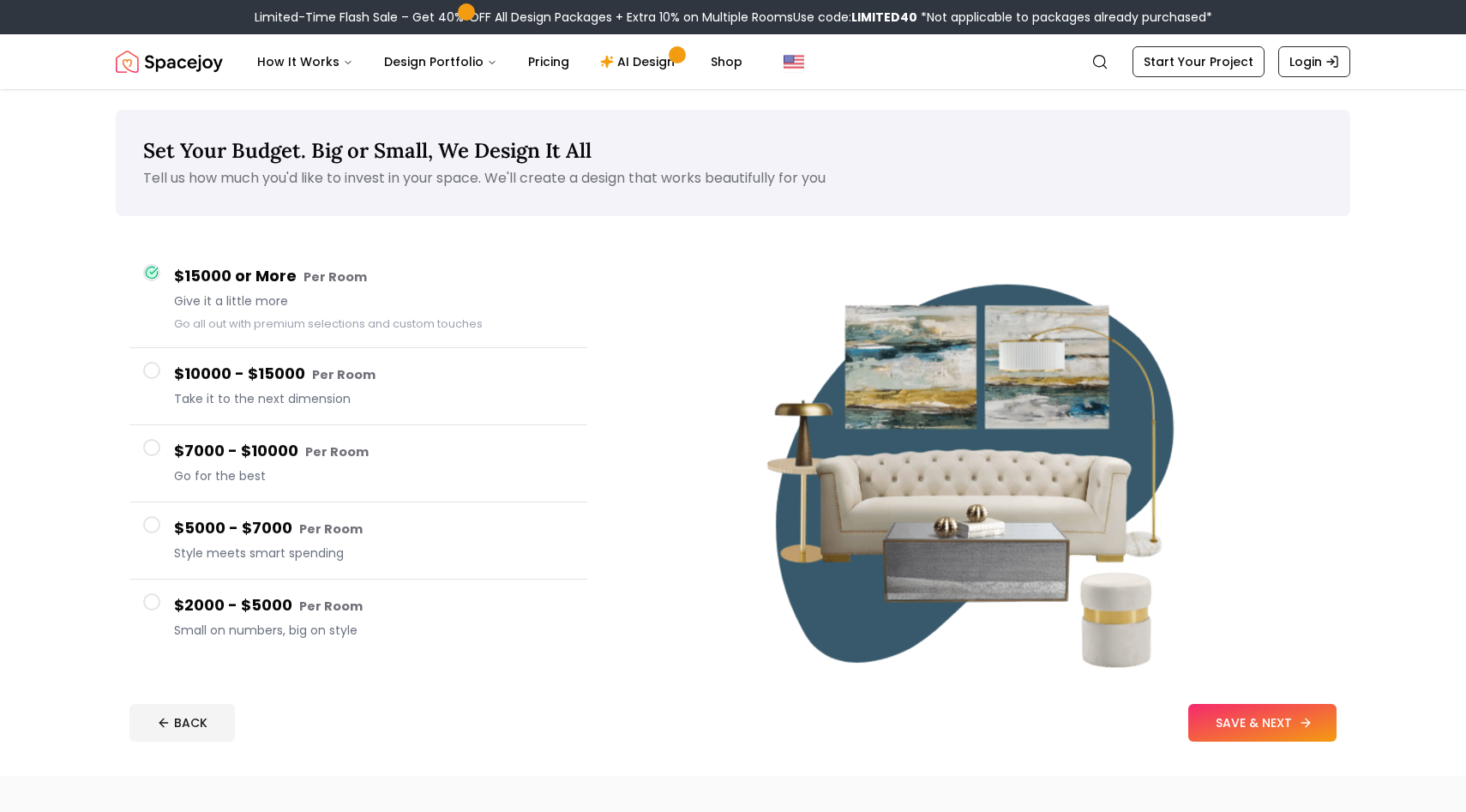
click at [1247, 725] on button "SAVE & NEXT" at bounding box center [1262, 722] width 148 height 38
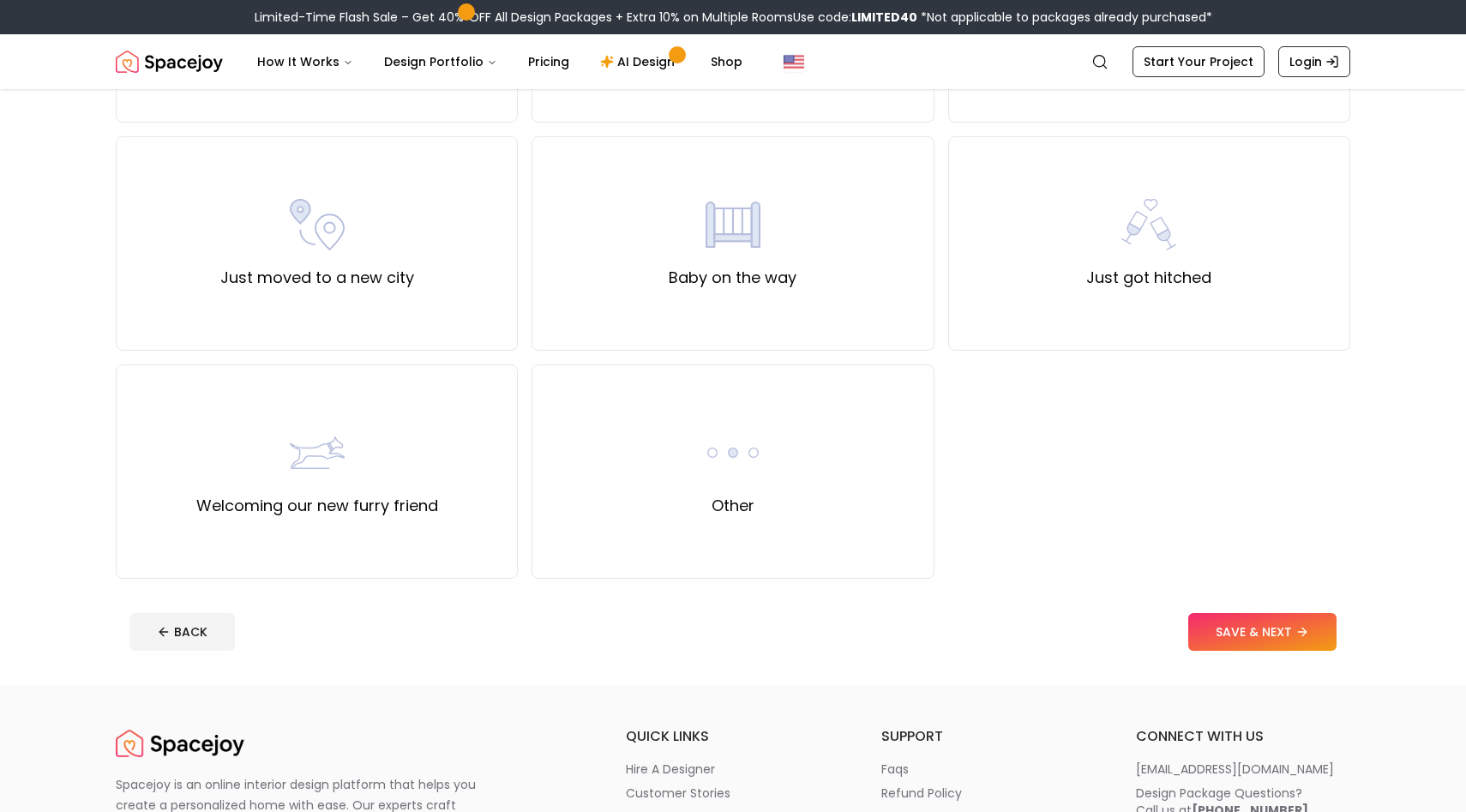
scroll to position [566, 0]
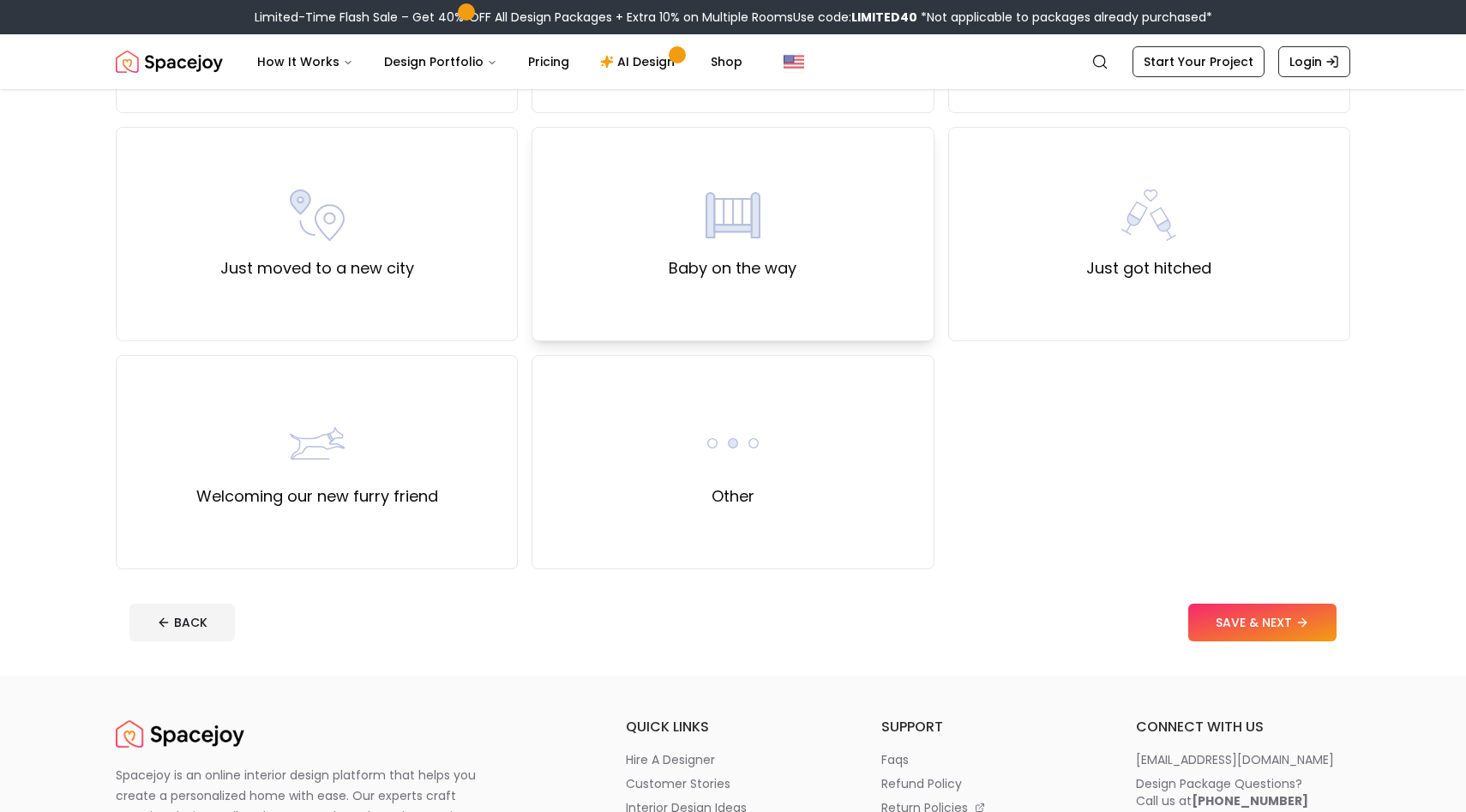
click at [809, 268] on div "Baby on the way" at bounding box center [733, 234] width 402 height 214
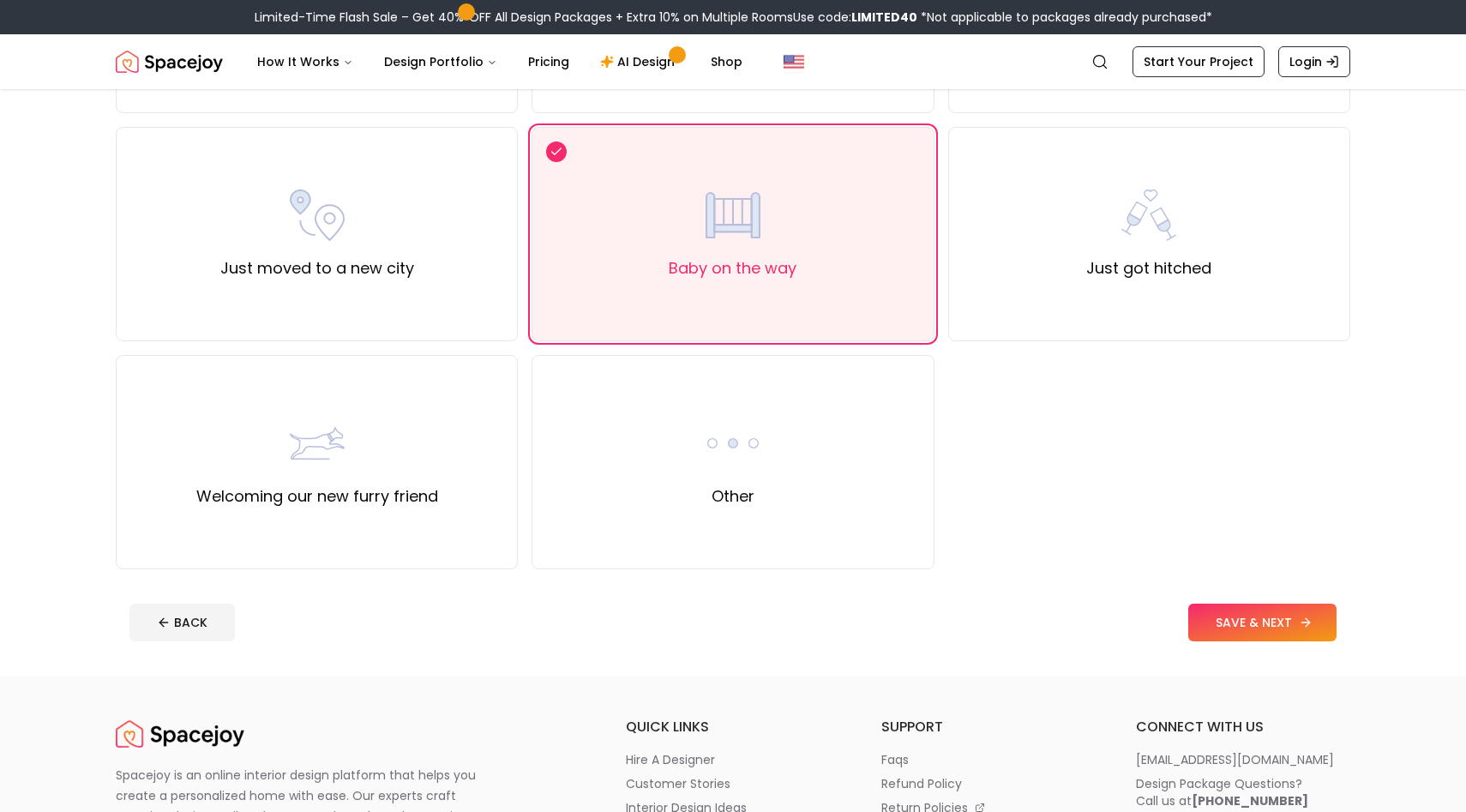
click at [1228, 604] on button "SAVE & NEXT" at bounding box center [1262, 622] width 148 height 38
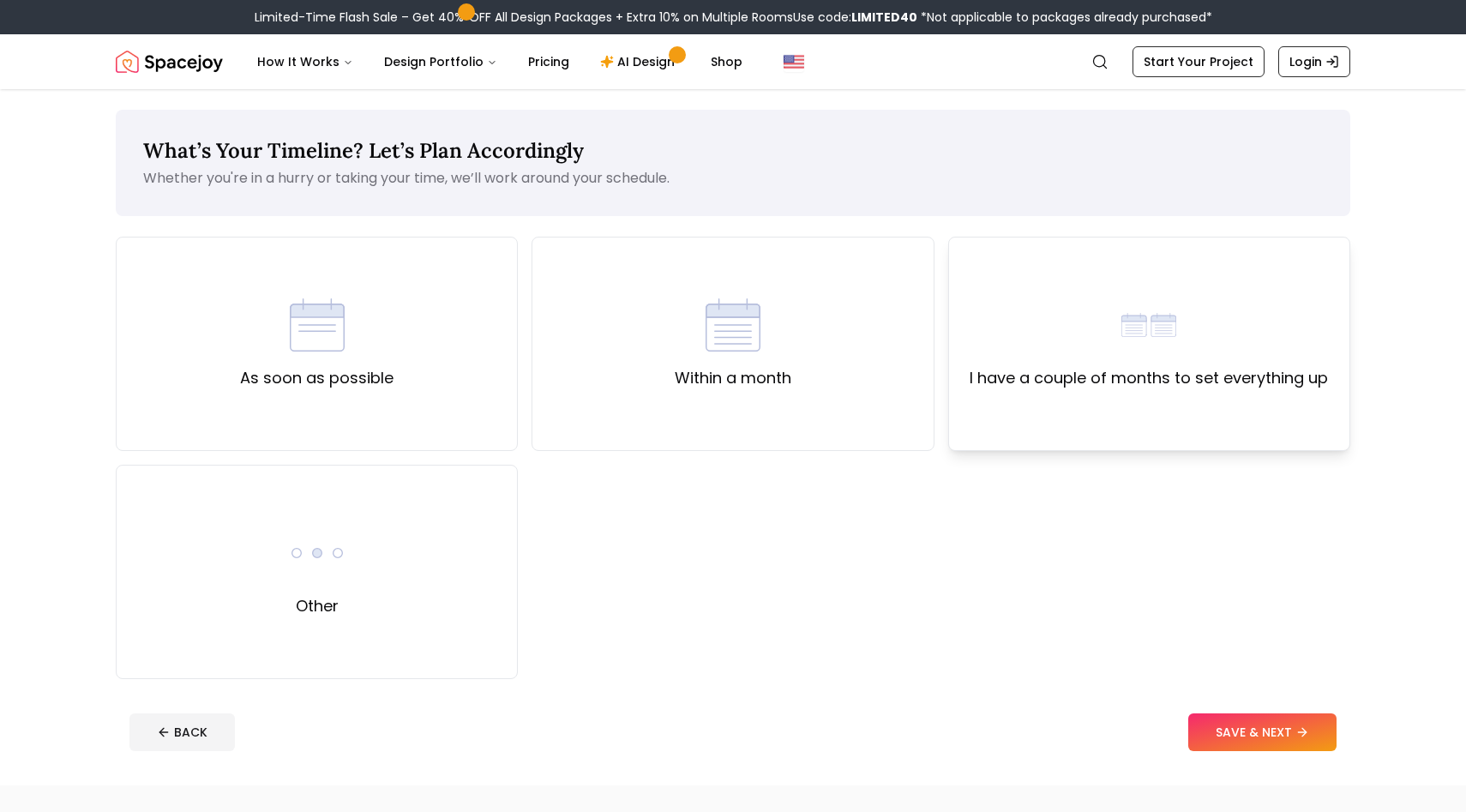
click at [1152, 380] on label "I have a couple of months to set everything up" at bounding box center [1149, 378] width 359 height 24
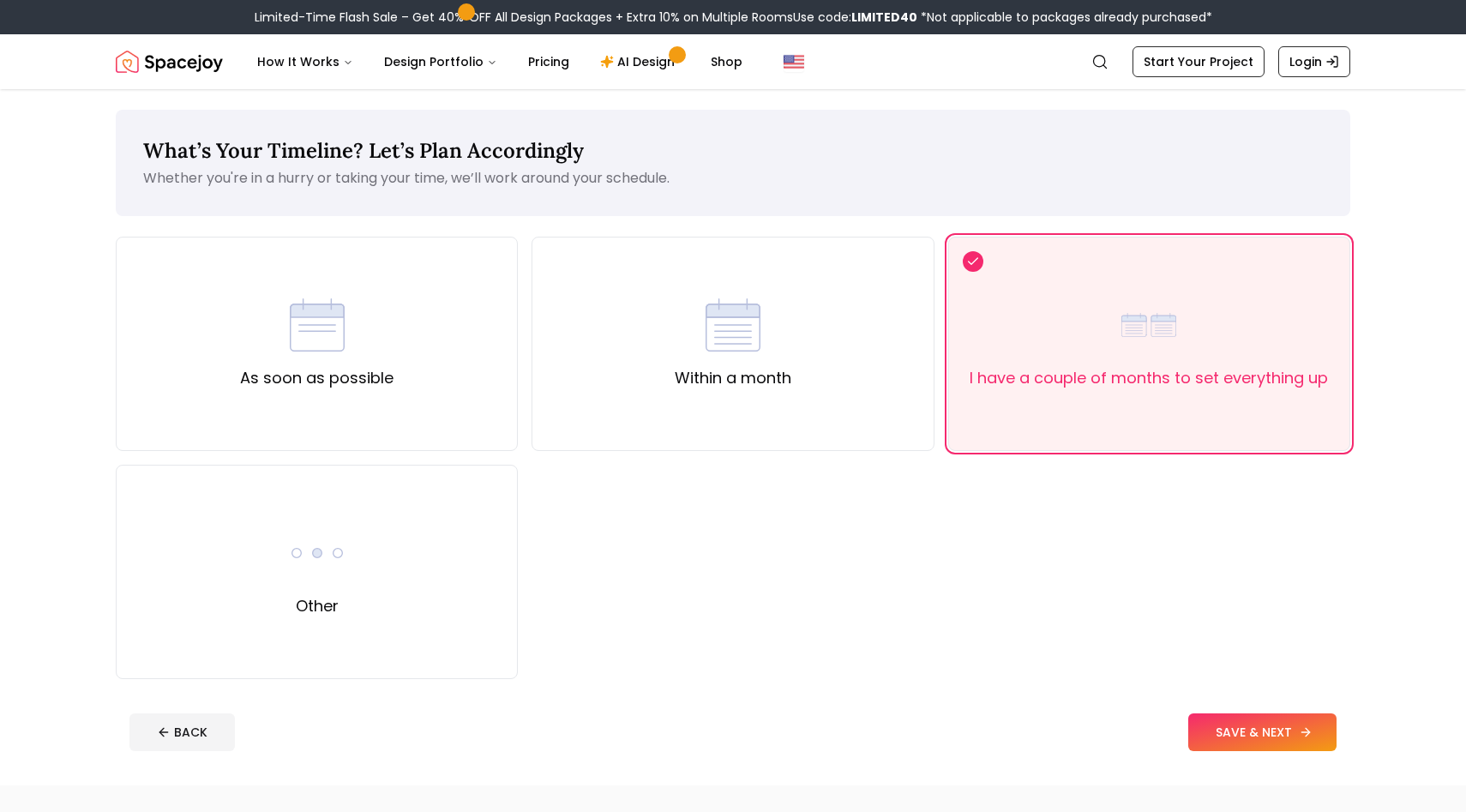
click at [1231, 731] on button "SAVE & NEXT" at bounding box center [1262, 732] width 148 height 38
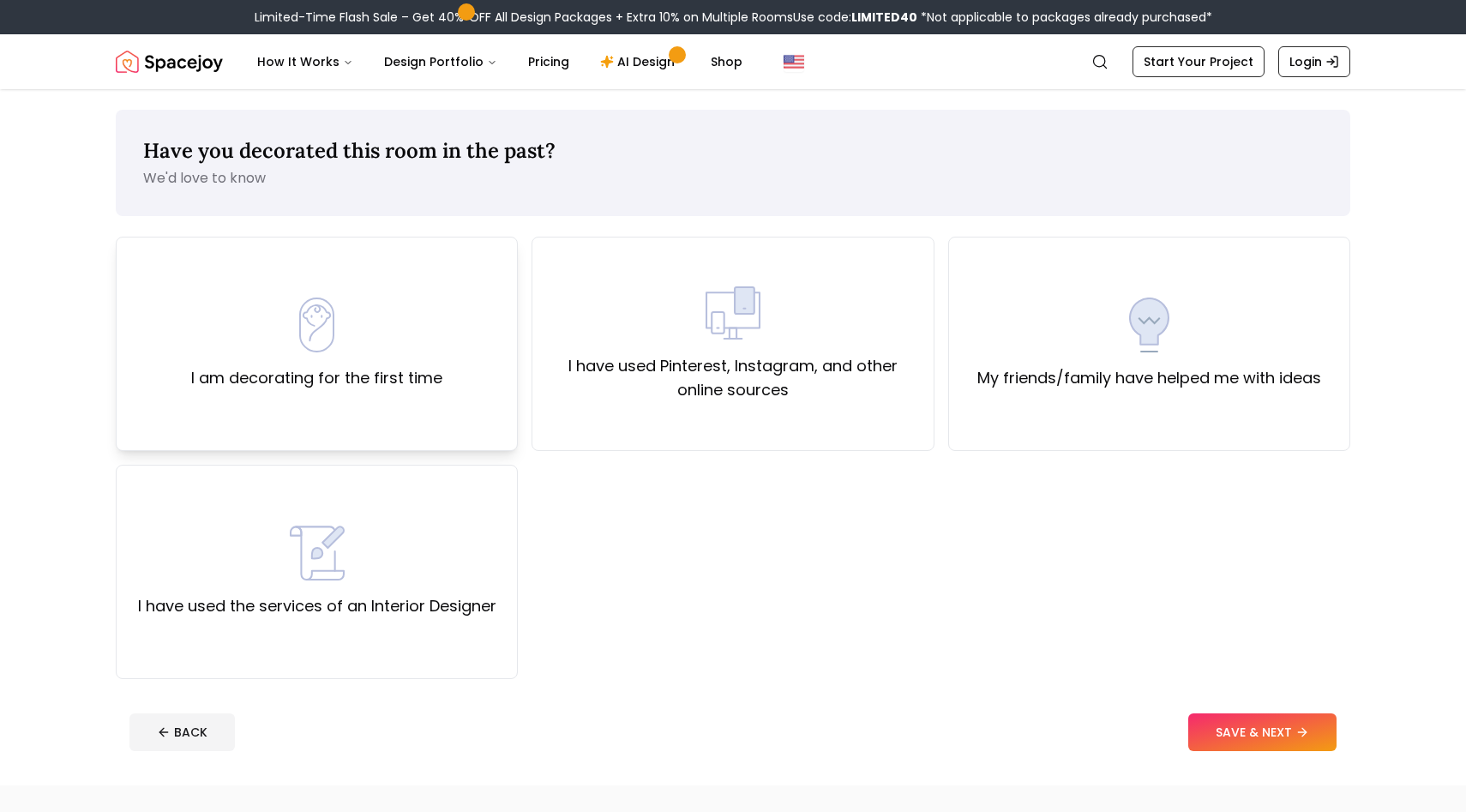
click at [420, 378] on label "I am decorating for the first time" at bounding box center [316, 378] width 251 height 24
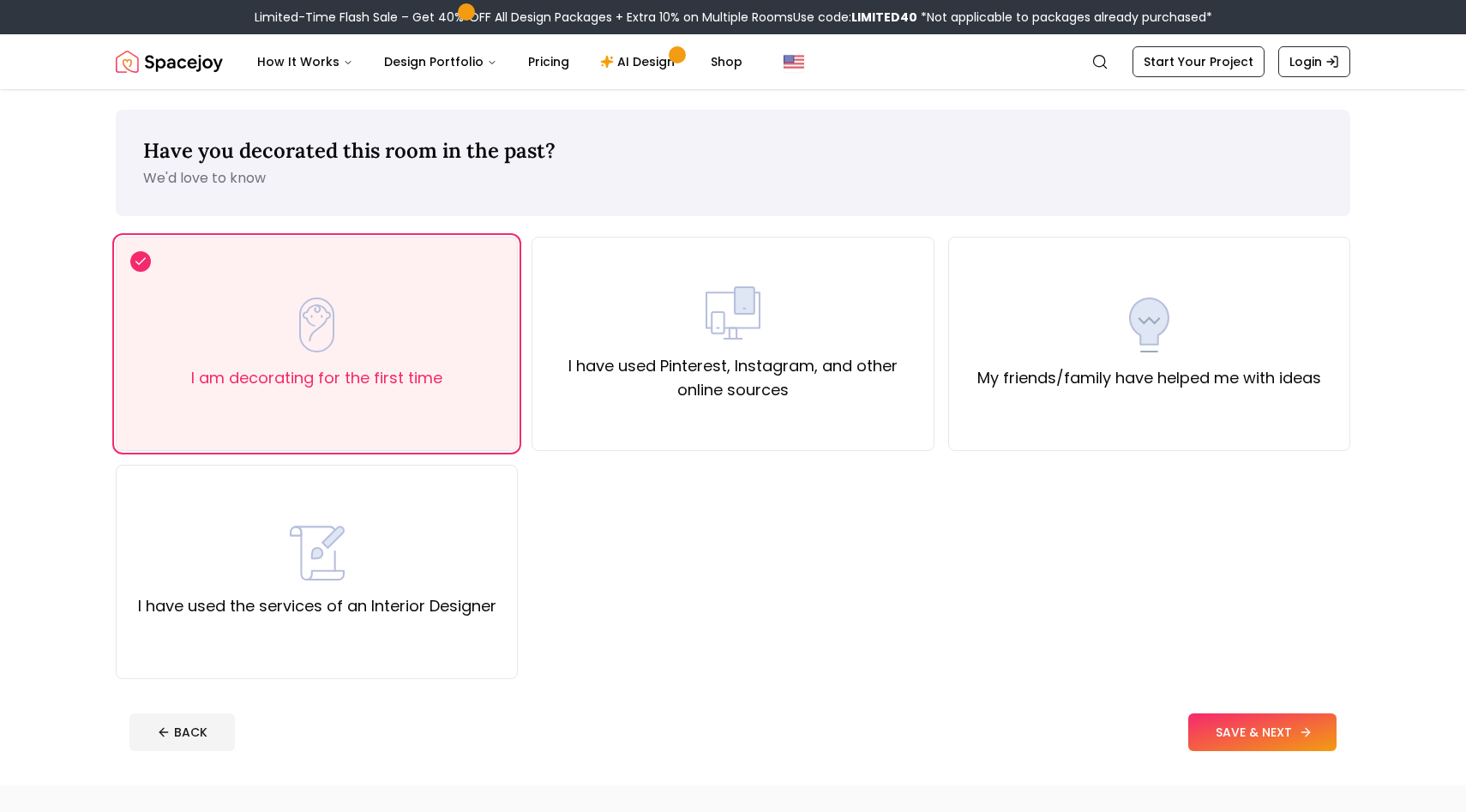
click at [1211, 746] on button "SAVE & NEXT" at bounding box center [1262, 732] width 148 height 38
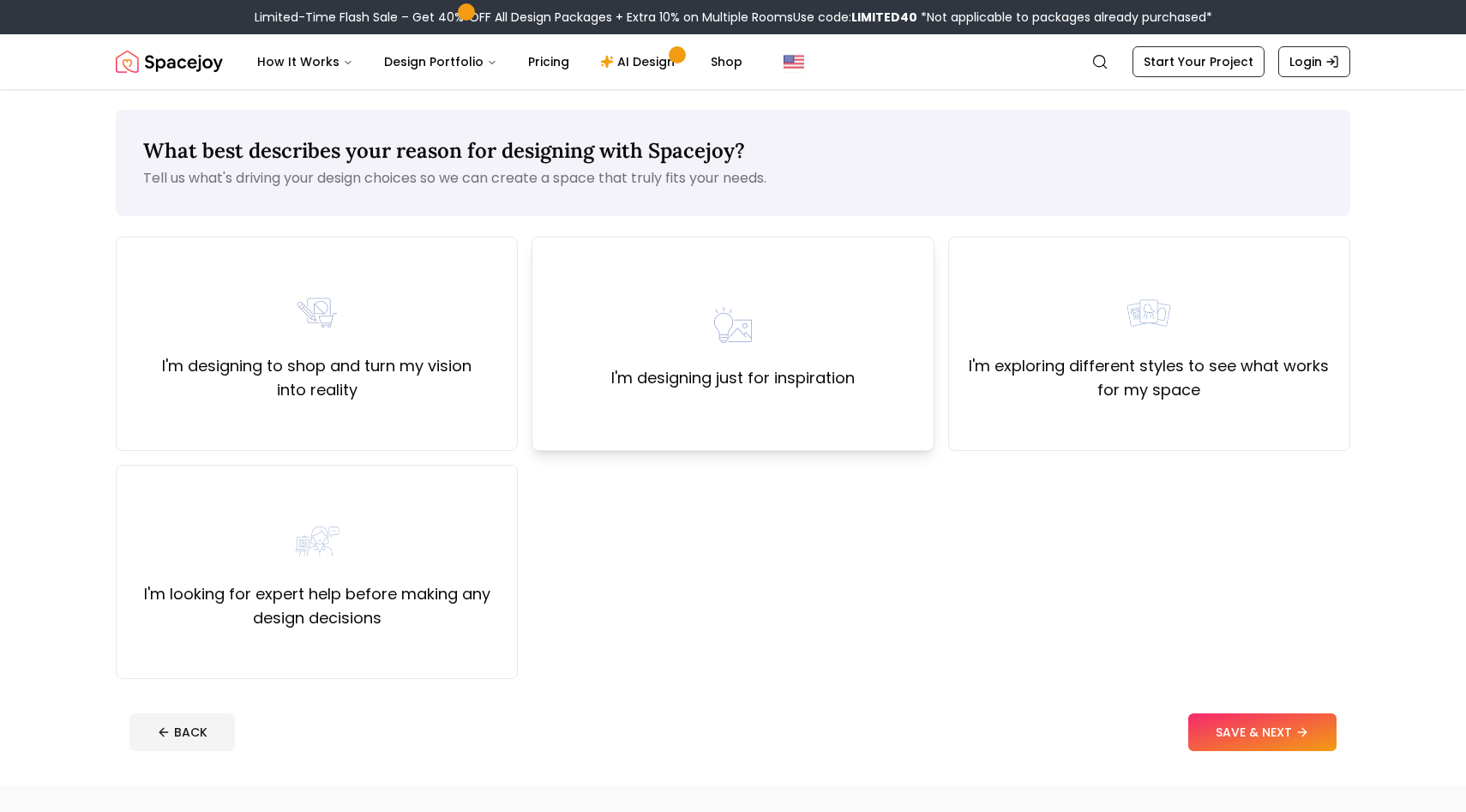
click at [838, 392] on div "I'm designing just for inspiration" at bounding box center [733, 344] width 402 height 214
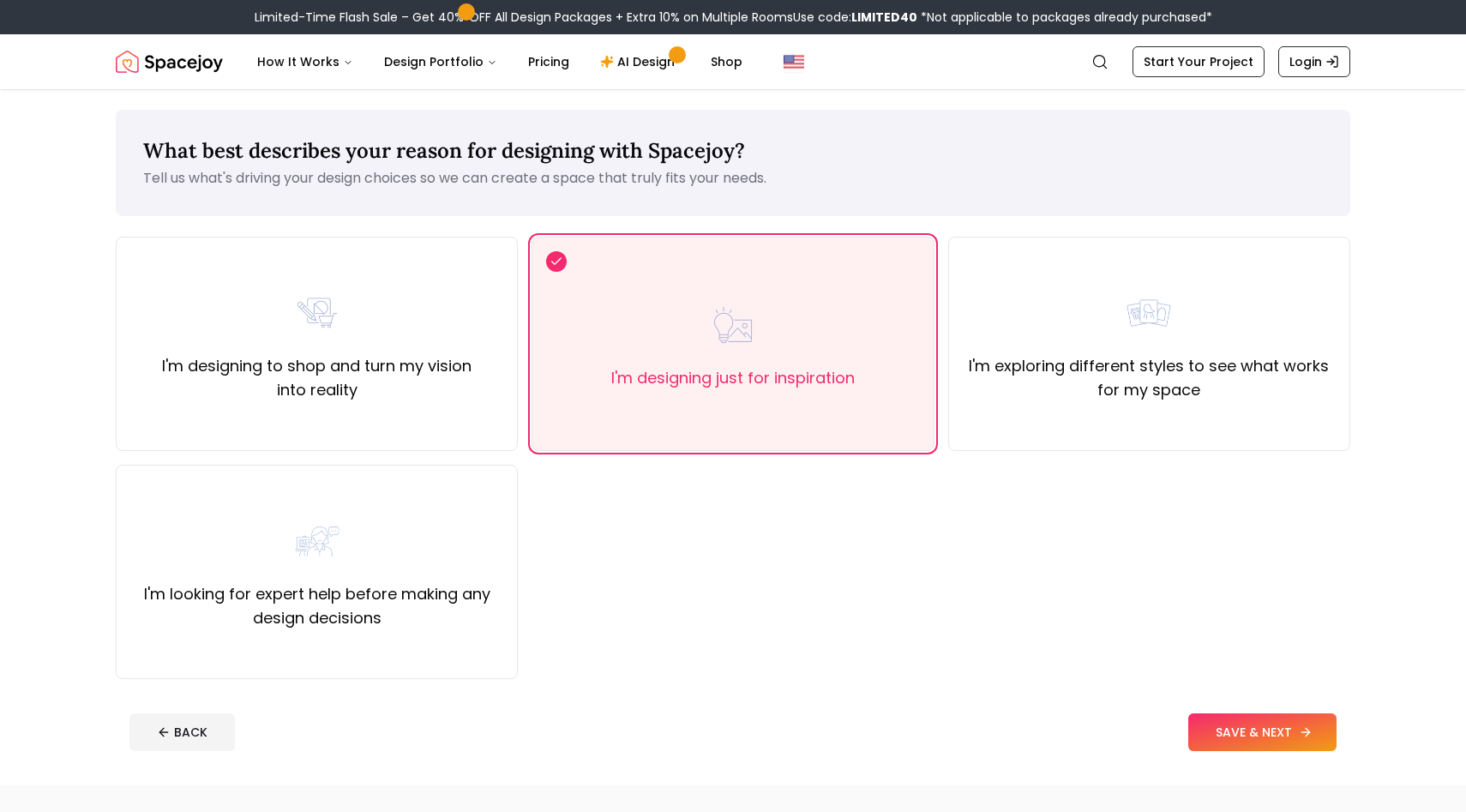
click at [1261, 724] on button "SAVE & NEXT" at bounding box center [1262, 732] width 148 height 38
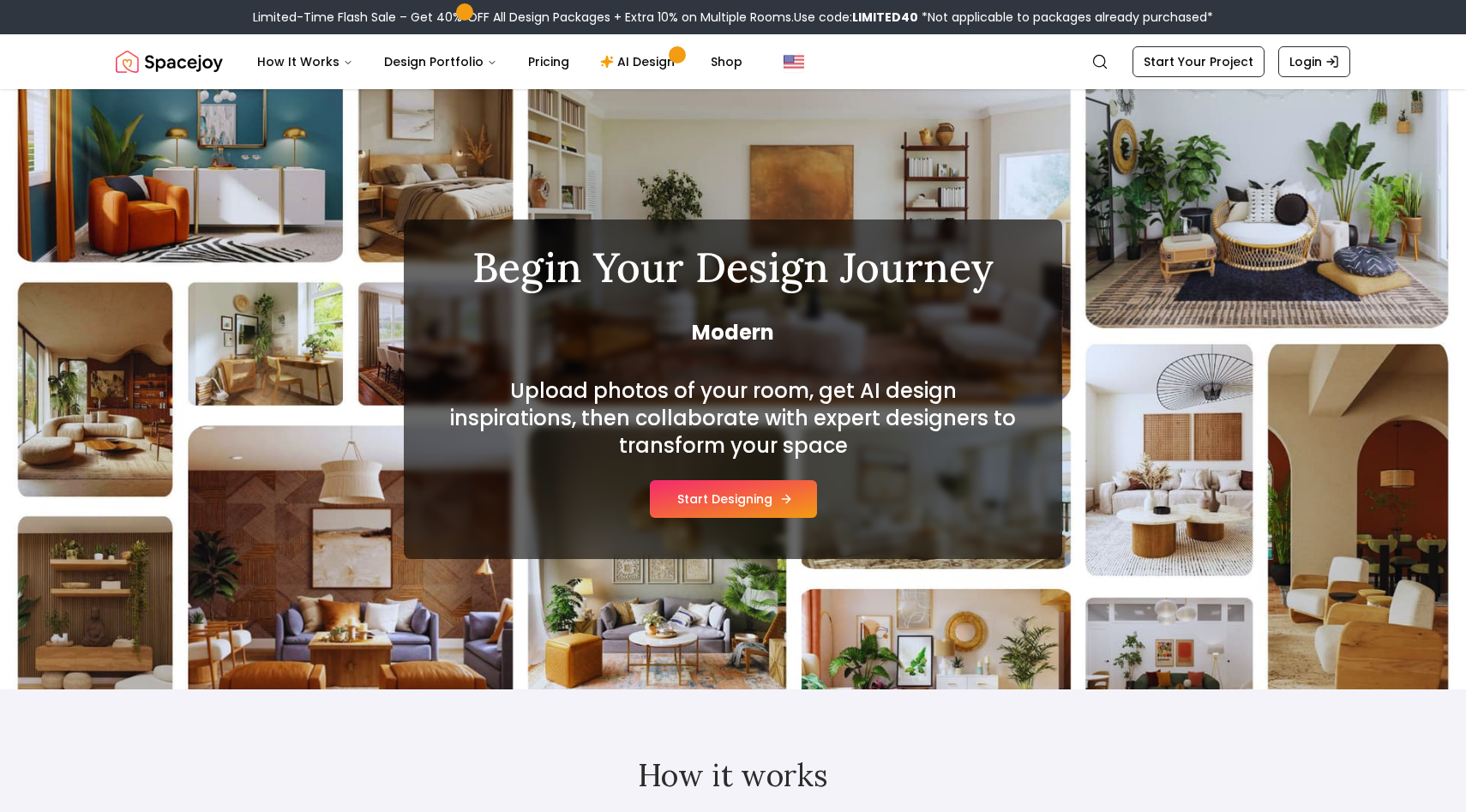
click at [739, 499] on button "Start Designing" at bounding box center [733, 499] width 167 height 38
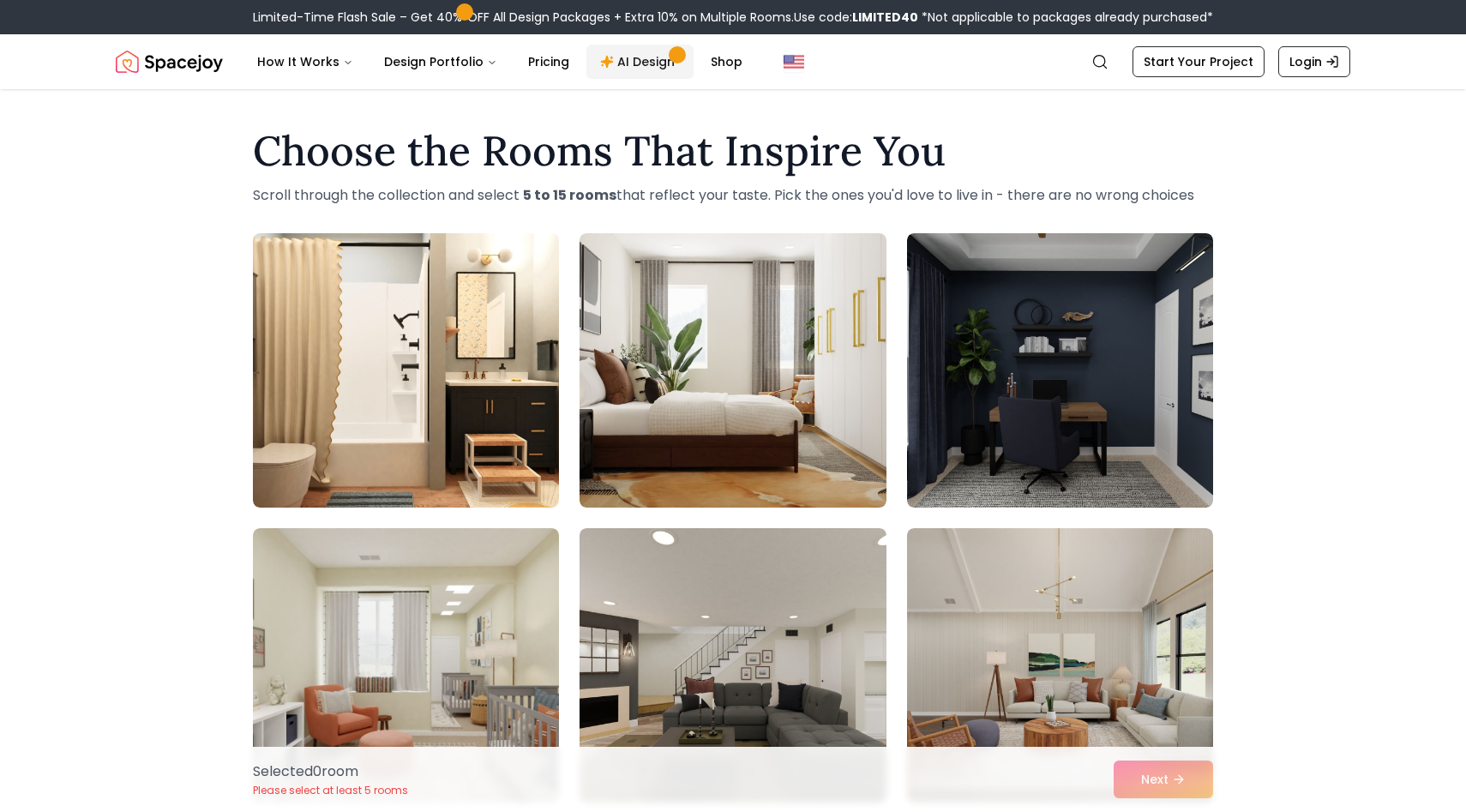
click at [656, 55] on link "AI Design" at bounding box center [640, 61] width 107 height 34
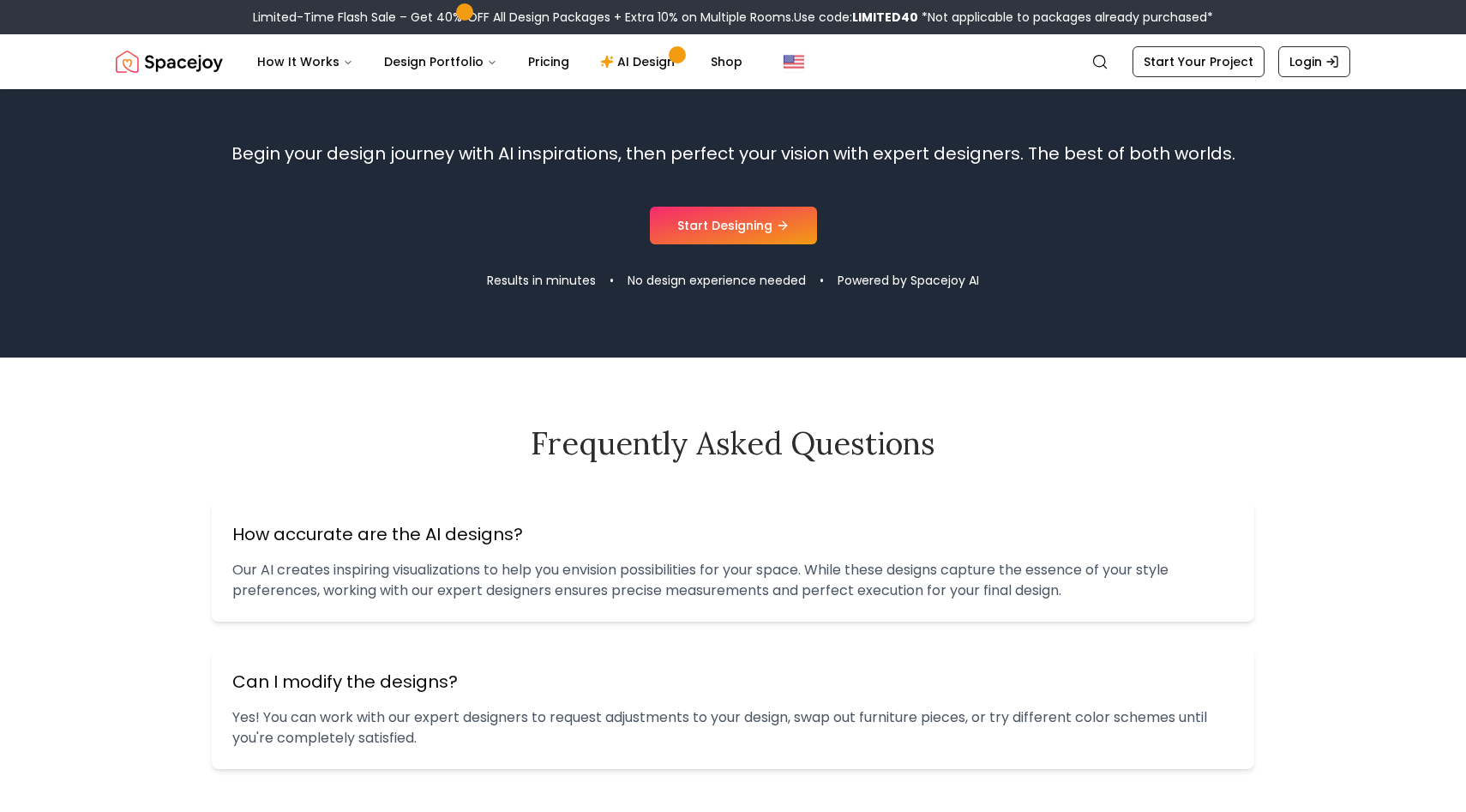
scroll to position [1649, 0]
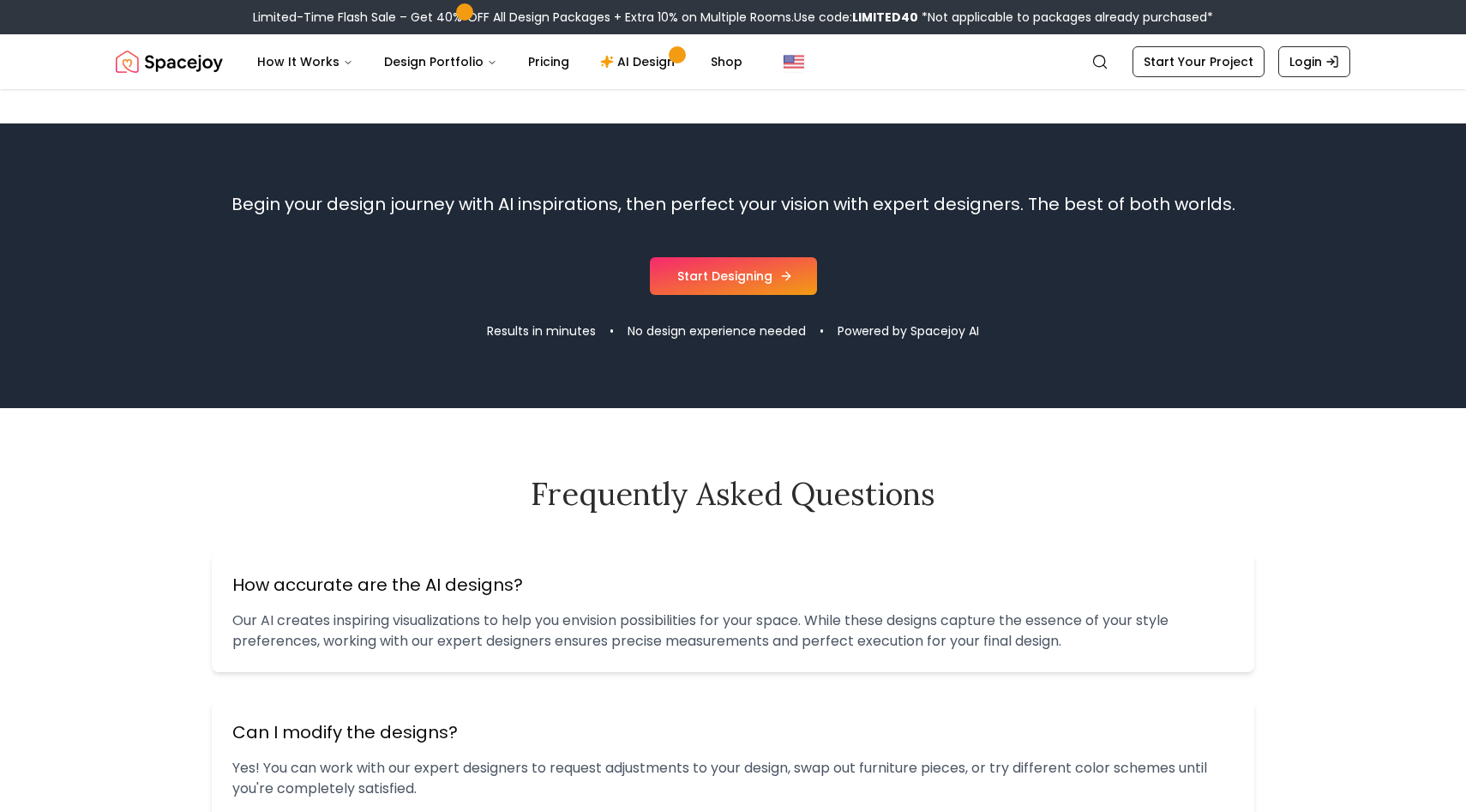
click at [754, 292] on link "Start Designing" at bounding box center [733, 276] width 167 height 38
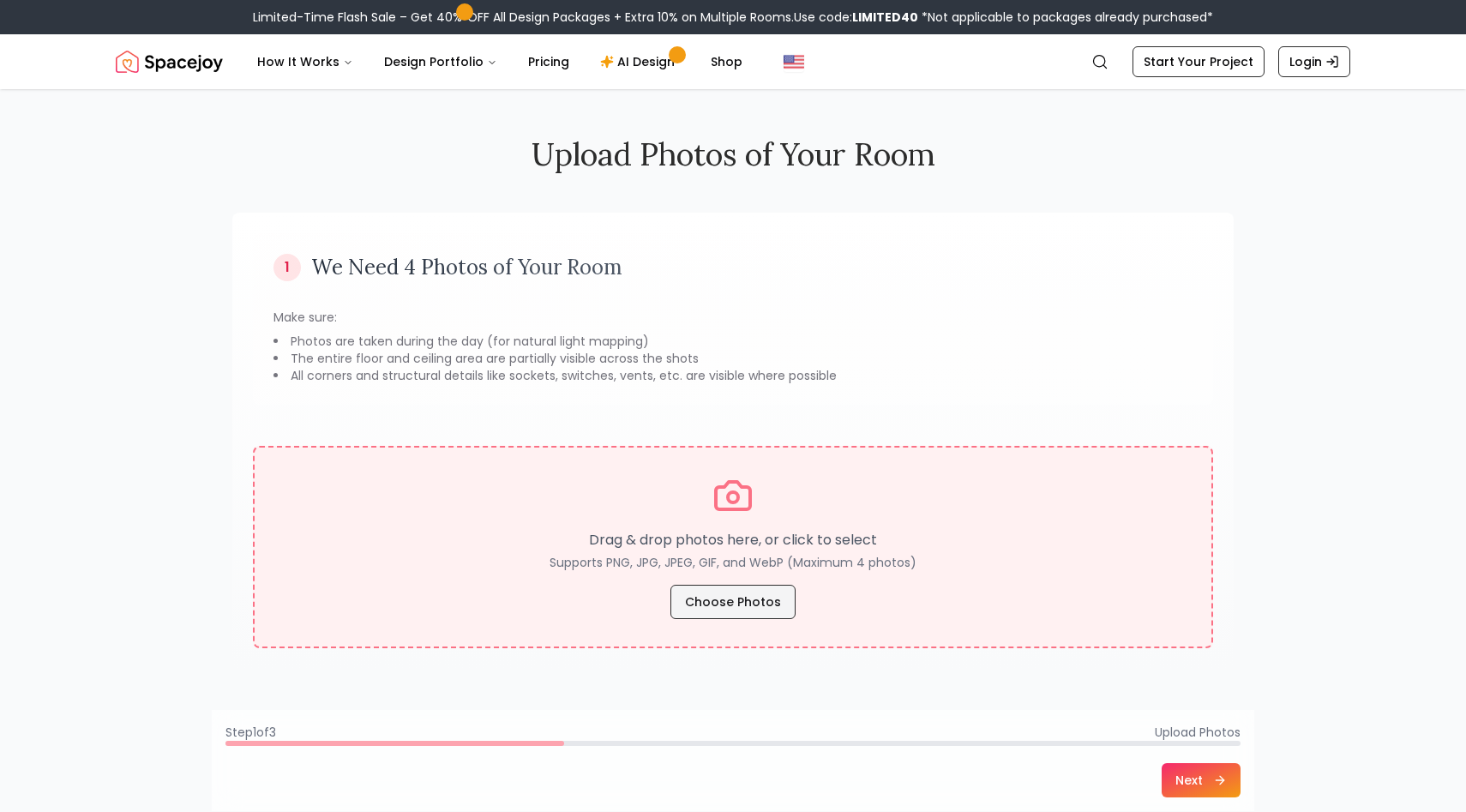
click at [727, 590] on button "Choose Photos" at bounding box center [733, 601] width 125 height 34
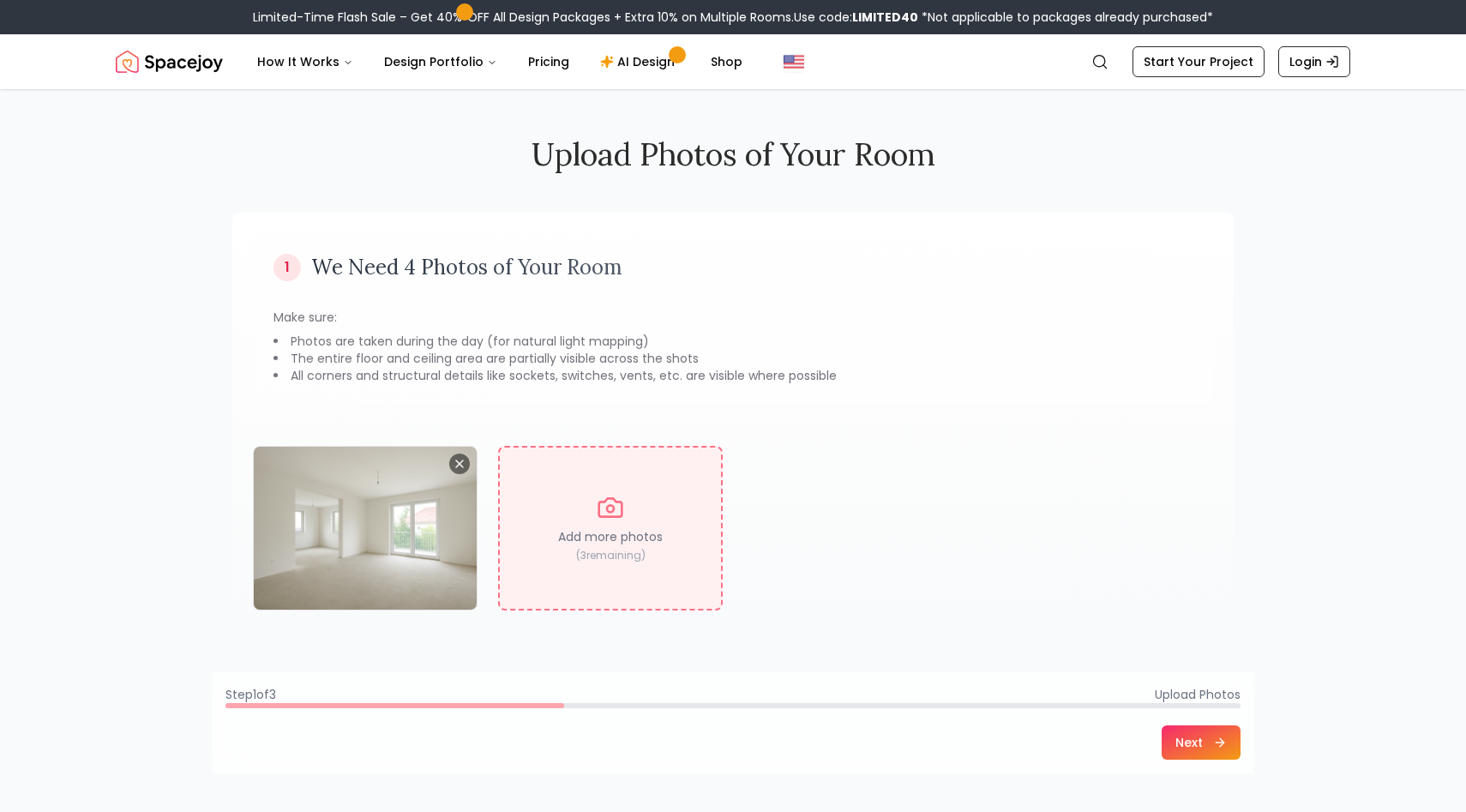
click at [1178, 747] on button "Next" at bounding box center [1201, 742] width 79 height 34
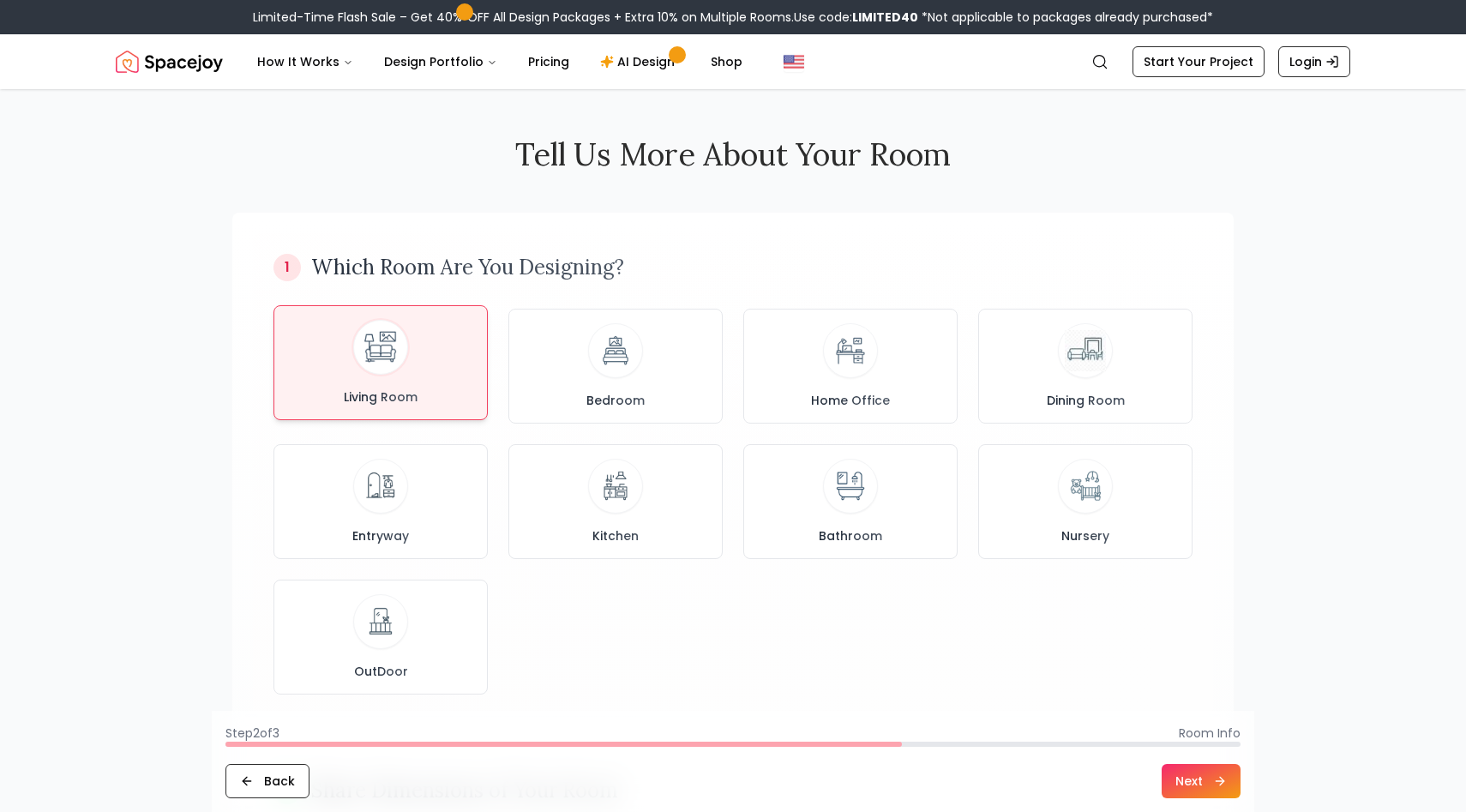
click at [376, 381] on div "Living Room" at bounding box center [380, 362] width 185 height 86
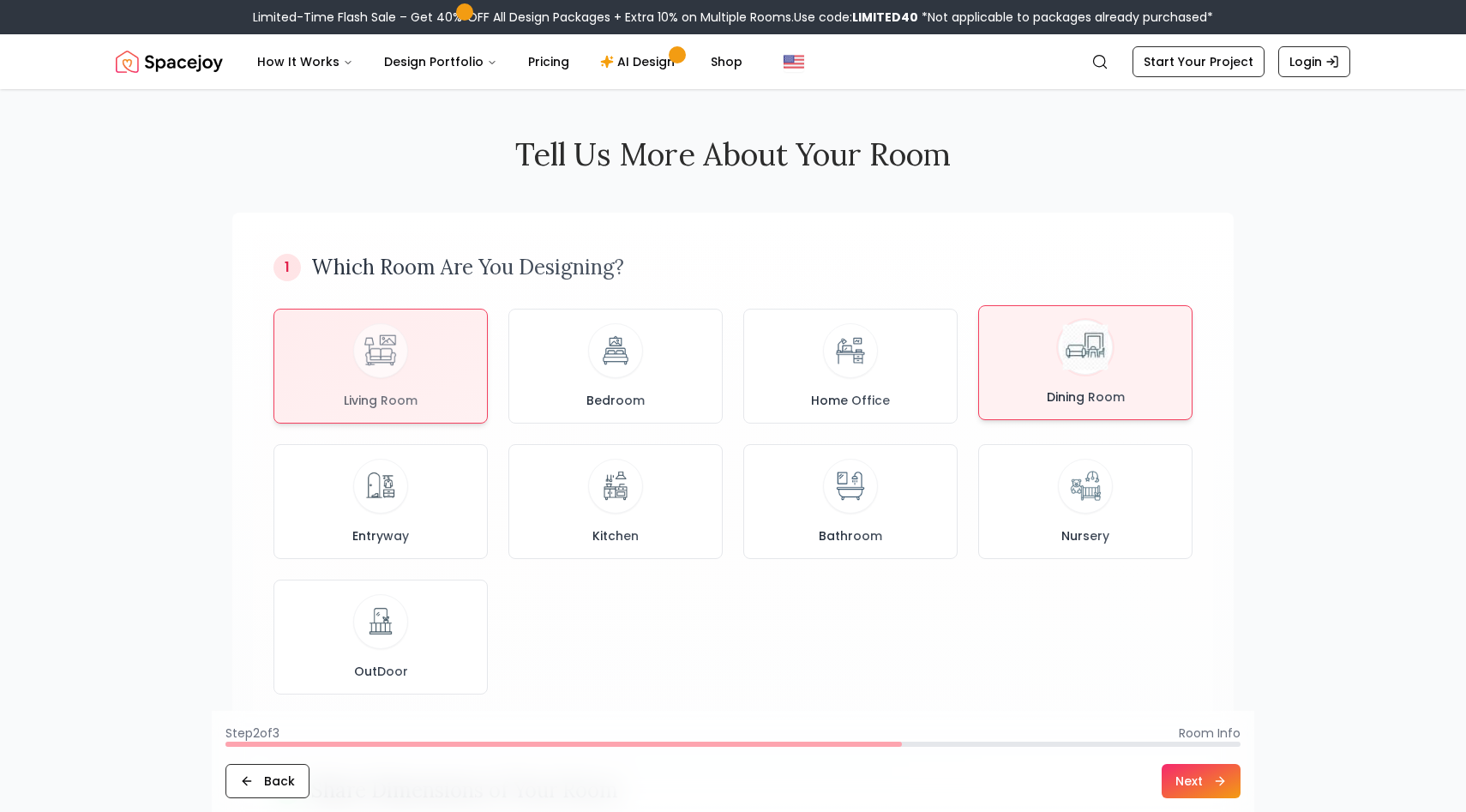
click at [1067, 406] on button "Dining Room" at bounding box center [1085, 362] width 214 height 115
click at [341, 340] on div "Living Room" at bounding box center [380, 362] width 185 height 86
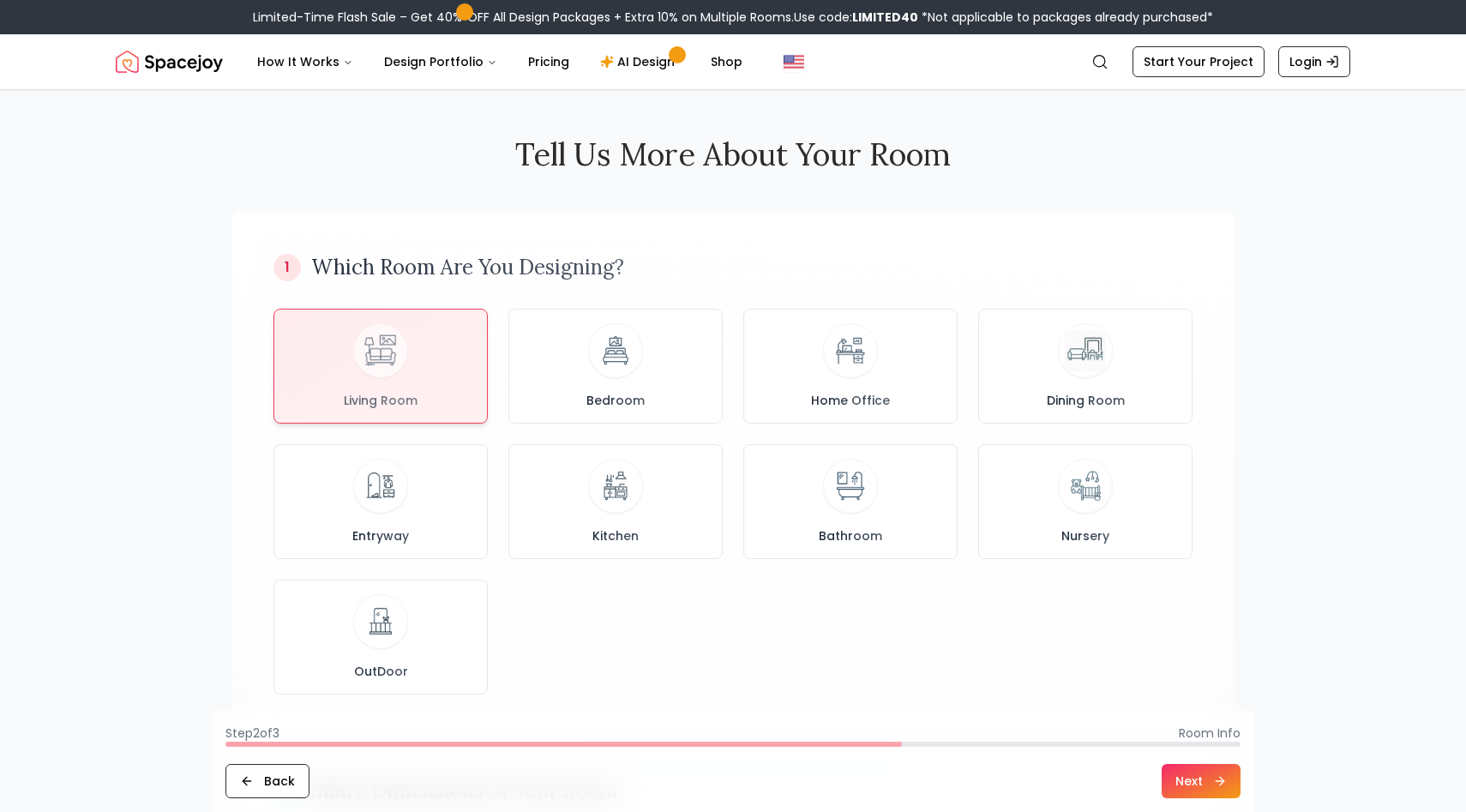
click at [1199, 796] on button "Next" at bounding box center [1201, 781] width 79 height 34
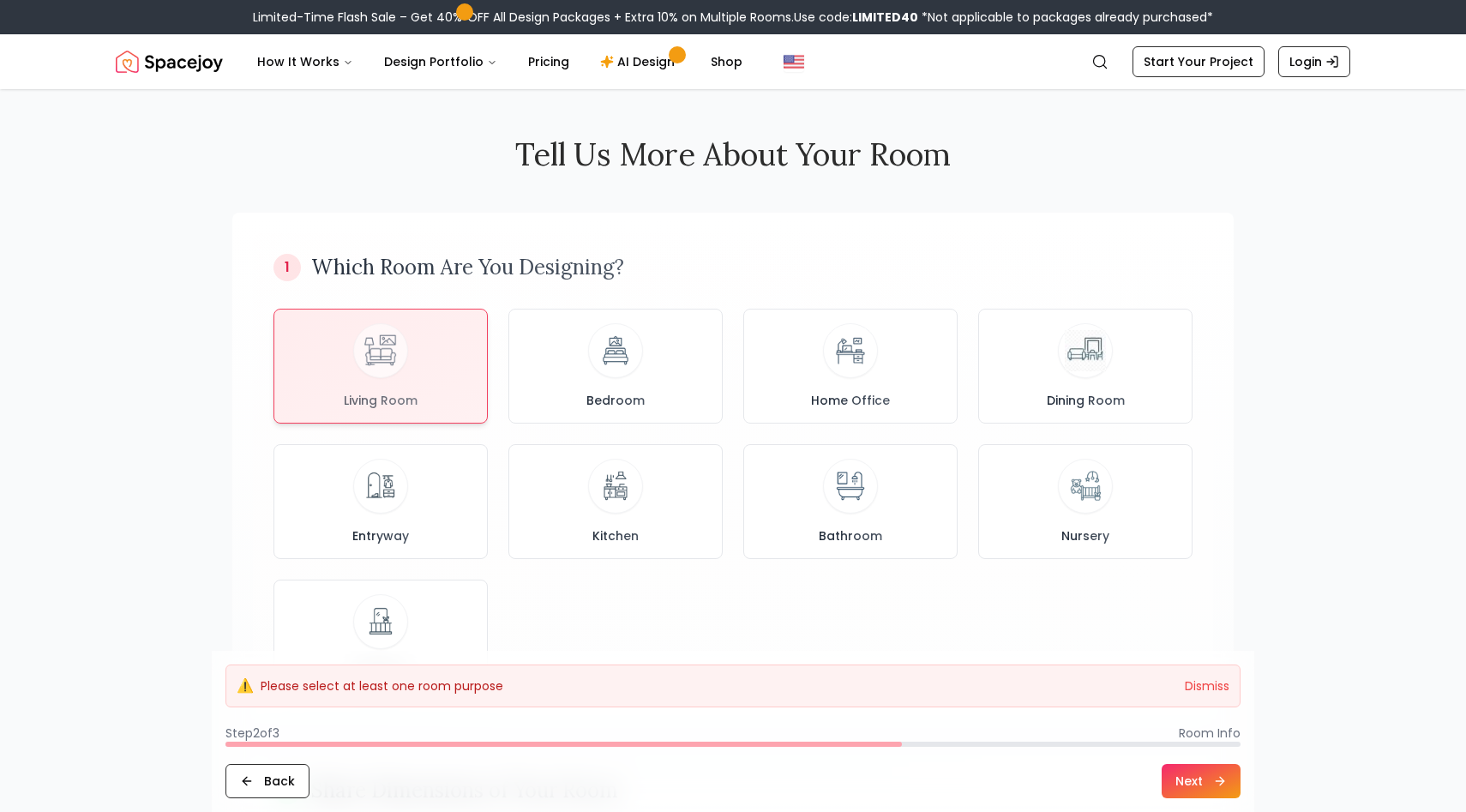
click at [1194, 783] on button "Next" at bounding box center [1201, 781] width 79 height 34
